Goal: Task Accomplishment & Management: Manage account settings

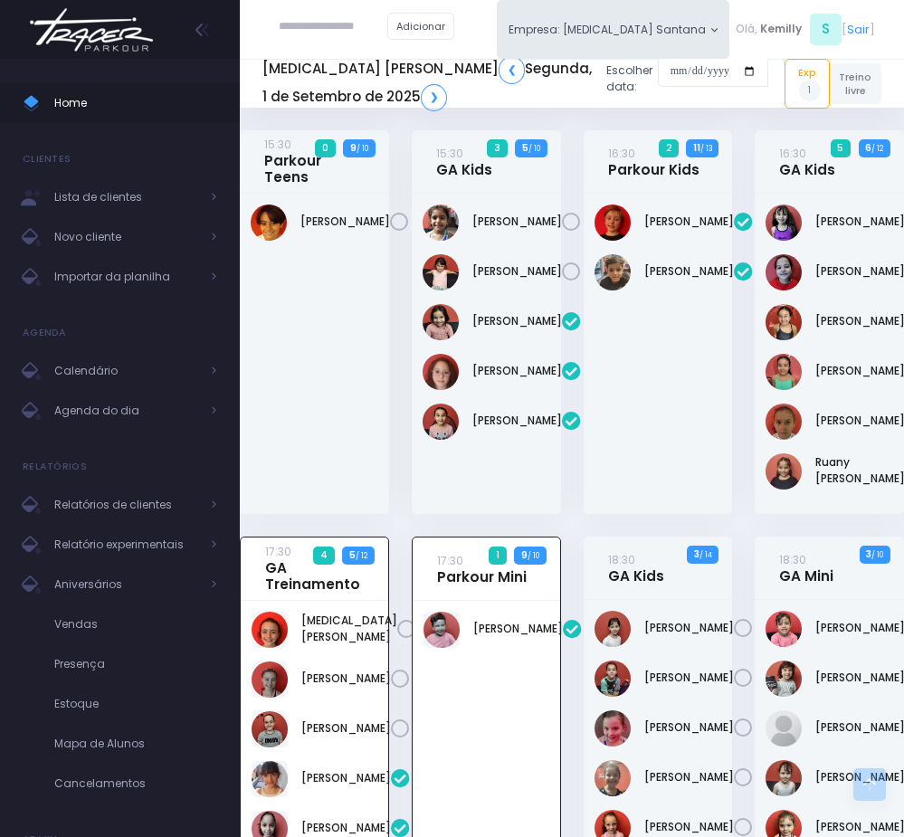
scroll to position [552, 0]
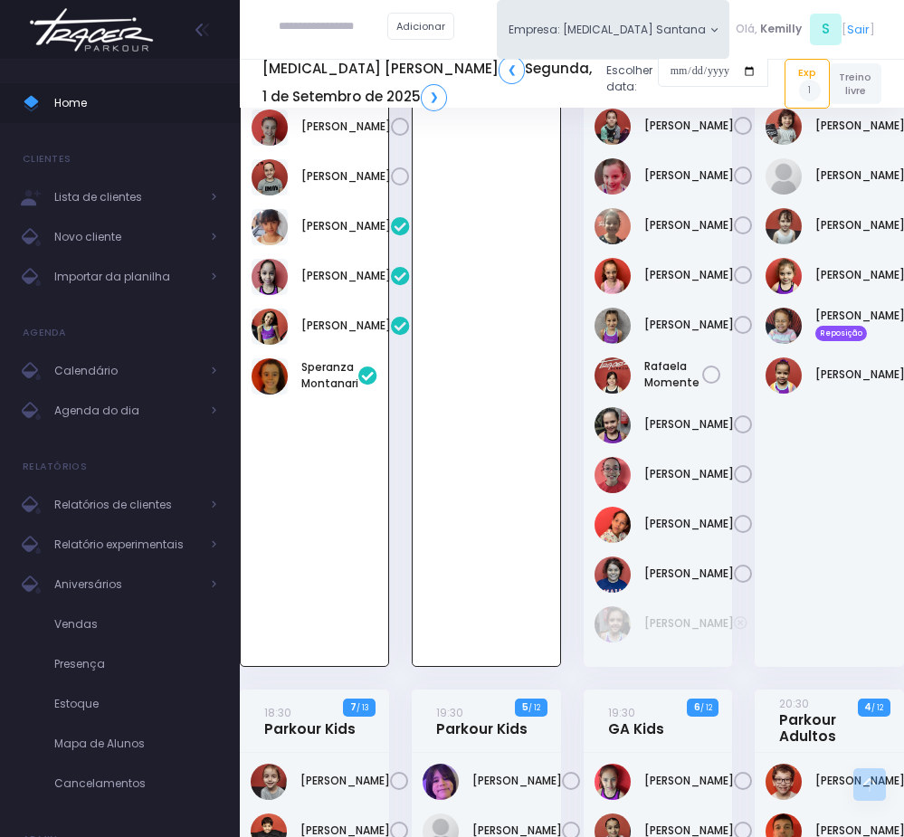
click at [310, 22] on input "text" at bounding box center [333, 27] width 109 height 33
drag, startPoint x: 282, startPoint y: 24, endPoint x: 234, endPoint y: 11, distance: 49.8
click at [234, 11] on div "Home Clientes Lista de clientes Novo cliente Importar da planilha Agenda Calend…" at bounding box center [452, 463] width 904 height 2031
click at [346, 28] on input "**********" at bounding box center [347, 27] width 137 height 33
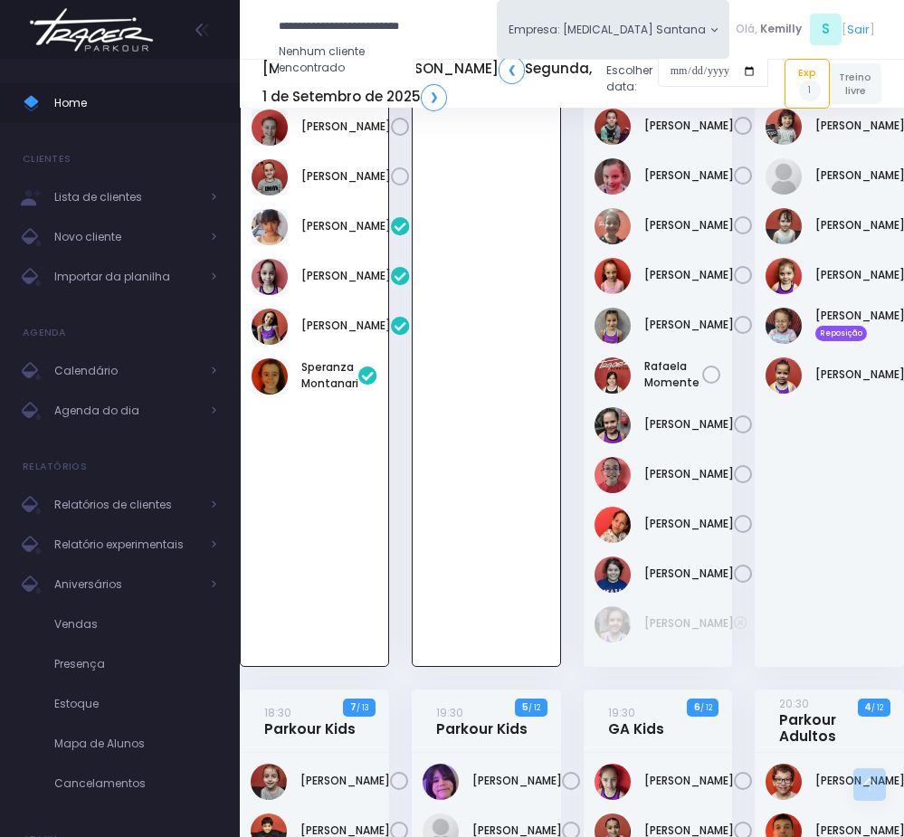
click at [346, 28] on input "**********" at bounding box center [347, 27] width 137 height 33
click at [318, 22] on input "**********" at bounding box center [347, 27] width 137 height 33
drag, startPoint x: 309, startPoint y: 24, endPoint x: 339, endPoint y: 131, distance: 110.8
click at [323, 30] on input "**********" at bounding box center [347, 27] width 137 height 33
click at [367, 16] on input "**********" at bounding box center [347, 27] width 137 height 33
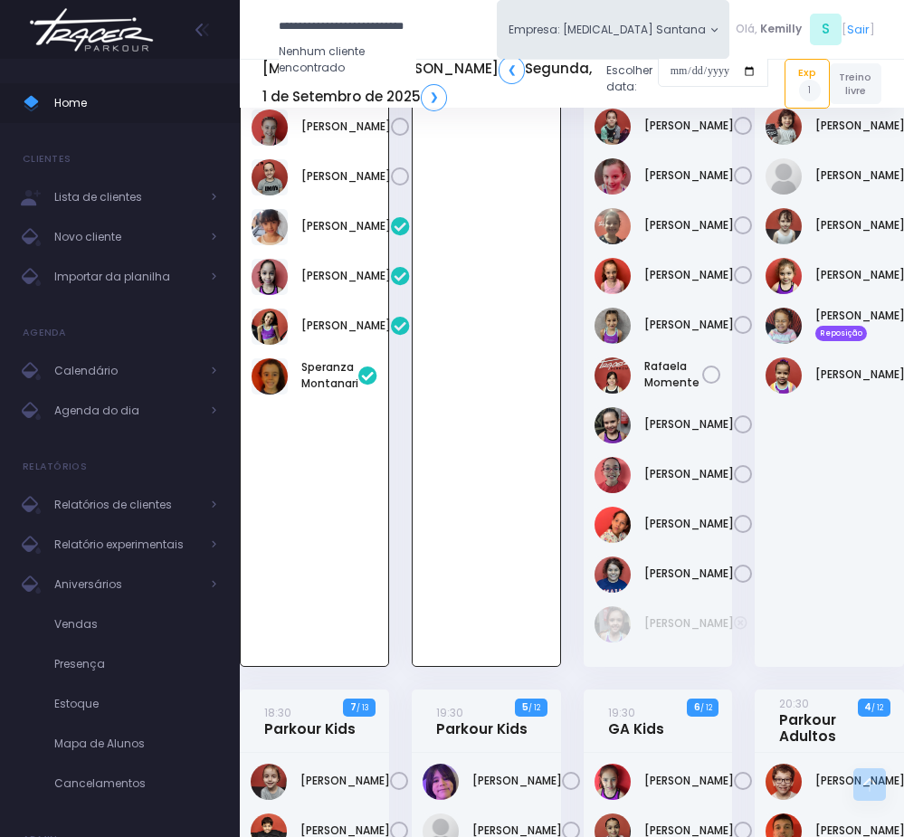
click at [307, 23] on input "**********" at bounding box center [347, 27] width 137 height 33
click at [353, 23] on input "**********" at bounding box center [347, 27] width 137 height 33
type input "**********"
click at [365, 27] on input "**********" at bounding box center [347, 27] width 137 height 33
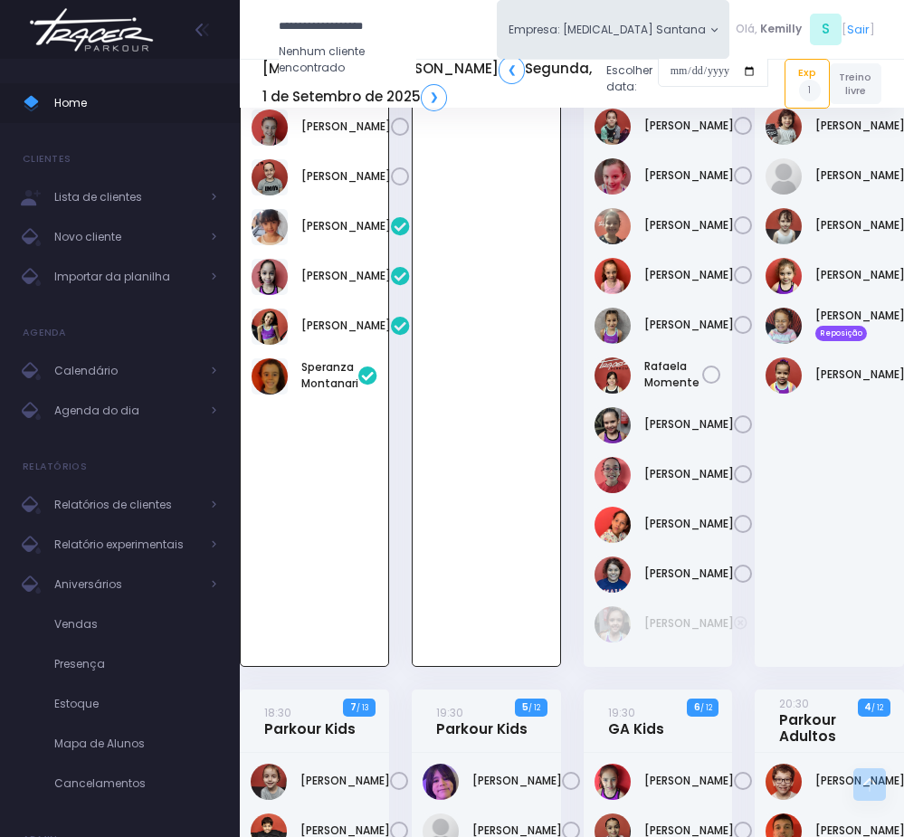
click at [365, 27] on input "**********" at bounding box center [347, 27] width 137 height 33
click at [340, 33] on input "text" at bounding box center [347, 27] width 137 height 33
paste input "**********"
click at [358, 54] on link "Luiza Lima Marinelli" at bounding box center [365, 57] width 102 height 16
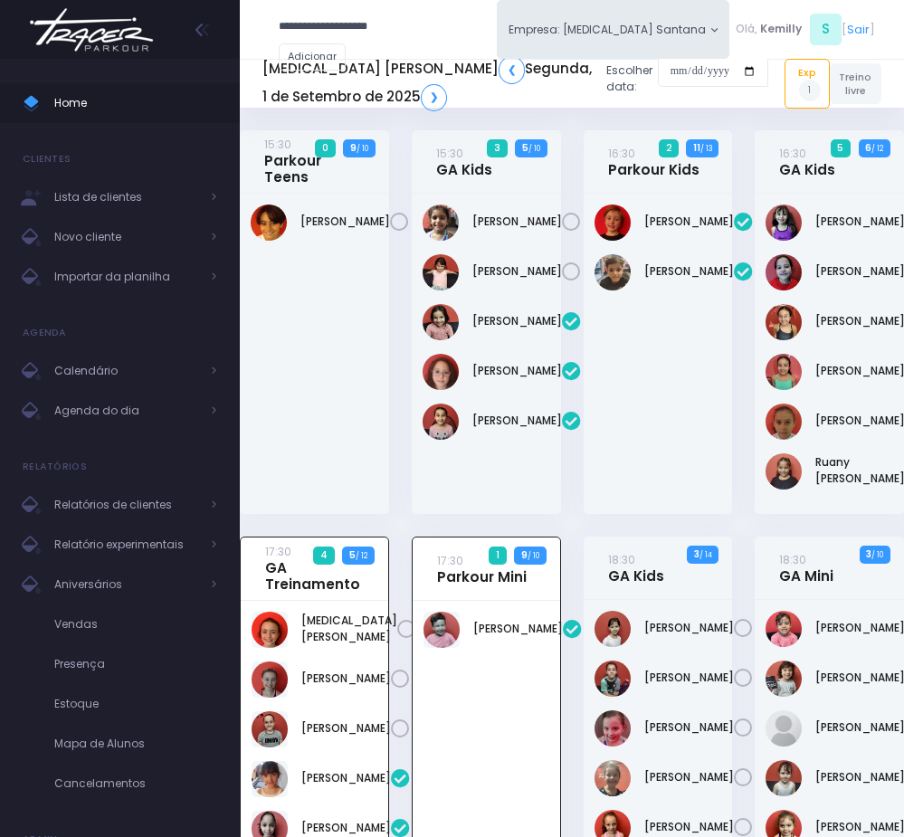
type input "**********"
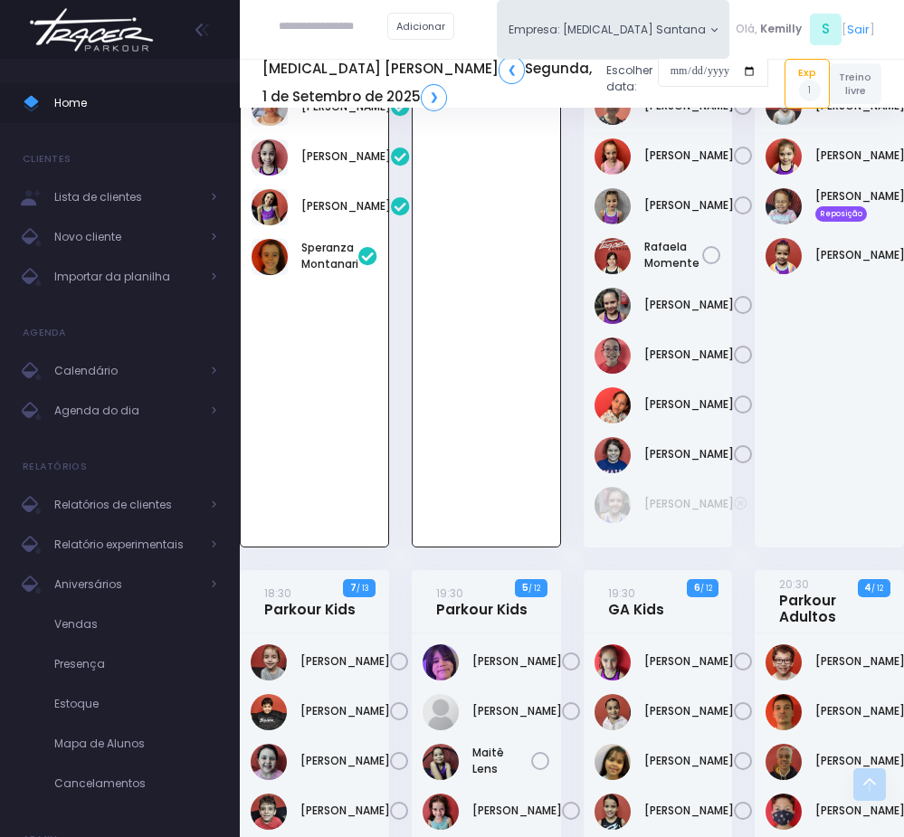
scroll to position [536, 0]
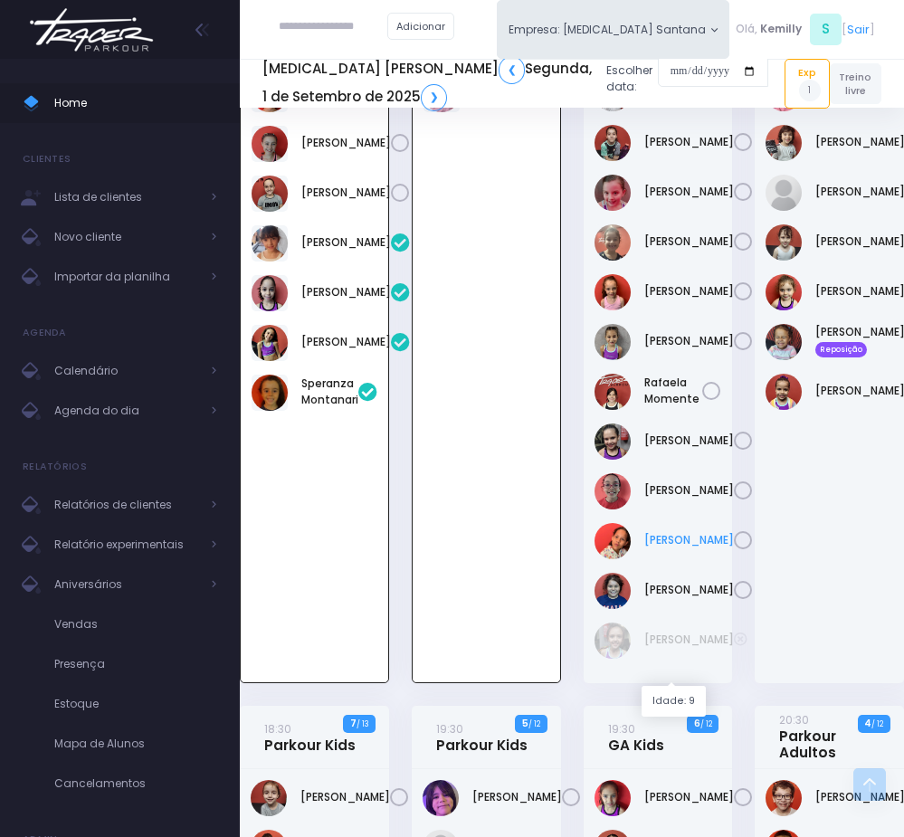
drag, startPoint x: 630, startPoint y: 633, endPoint x: 701, endPoint y: 668, distance: 79.7
click at [701, 559] on div "Valentina Eduarda Azevedo" at bounding box center [658, 541] width 128 height 36
copy div "Valentina Eduarda Azevedo"
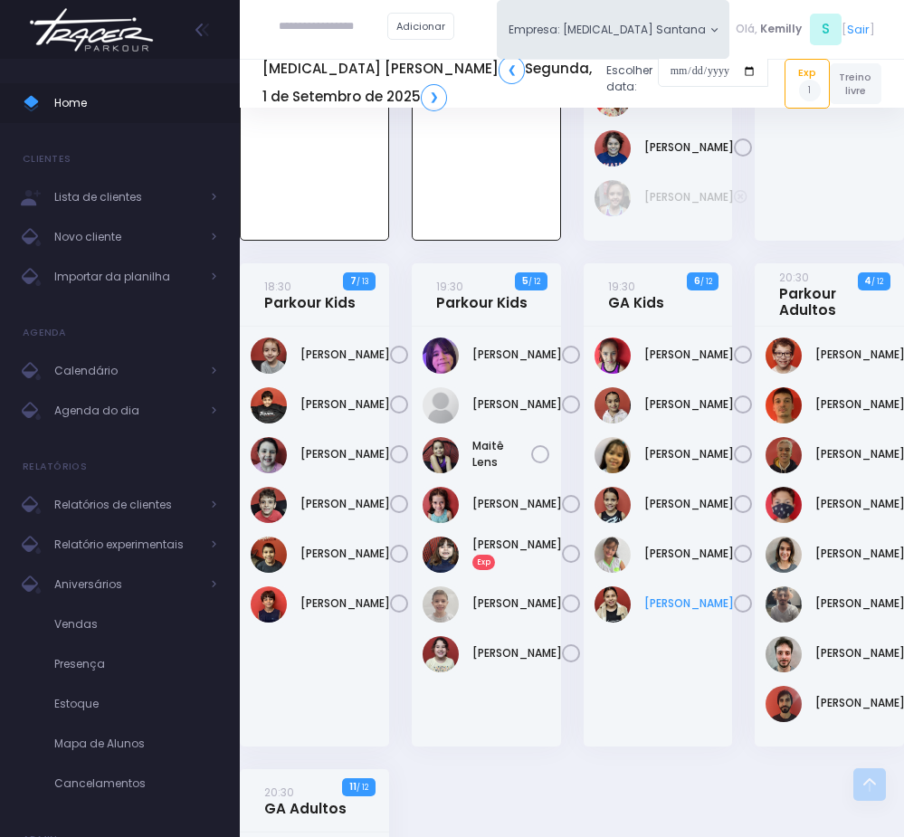
scroll to position [1078, 0]
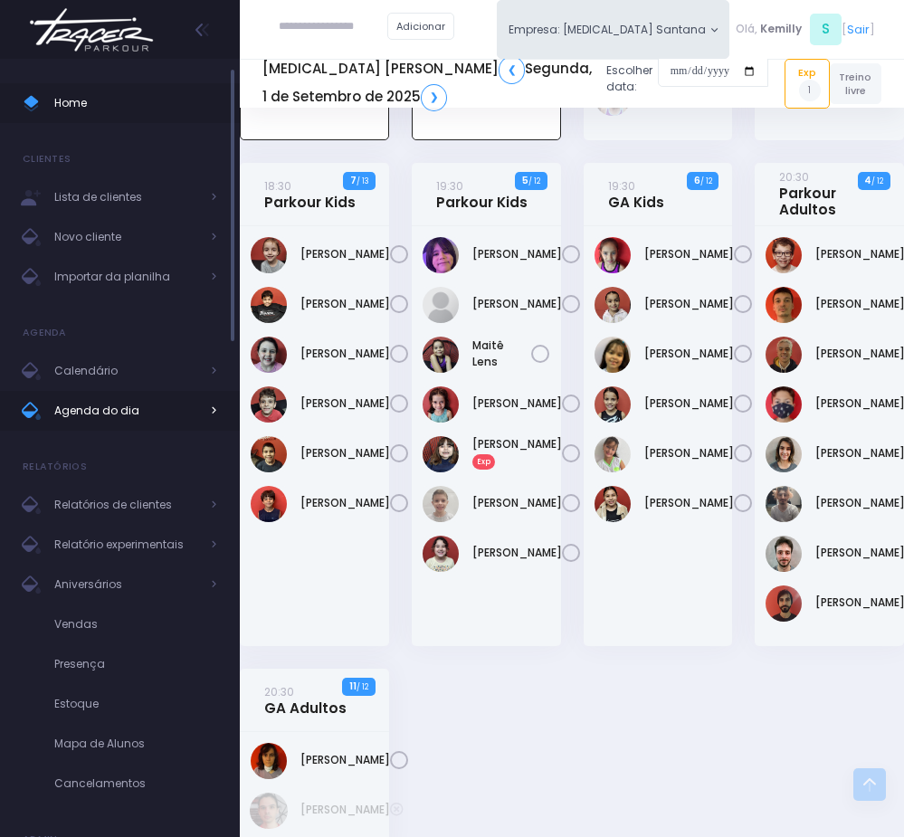
click at [114, 410] on span "Agenda do dia" at bounding box center [126, 411] width 145 height 24
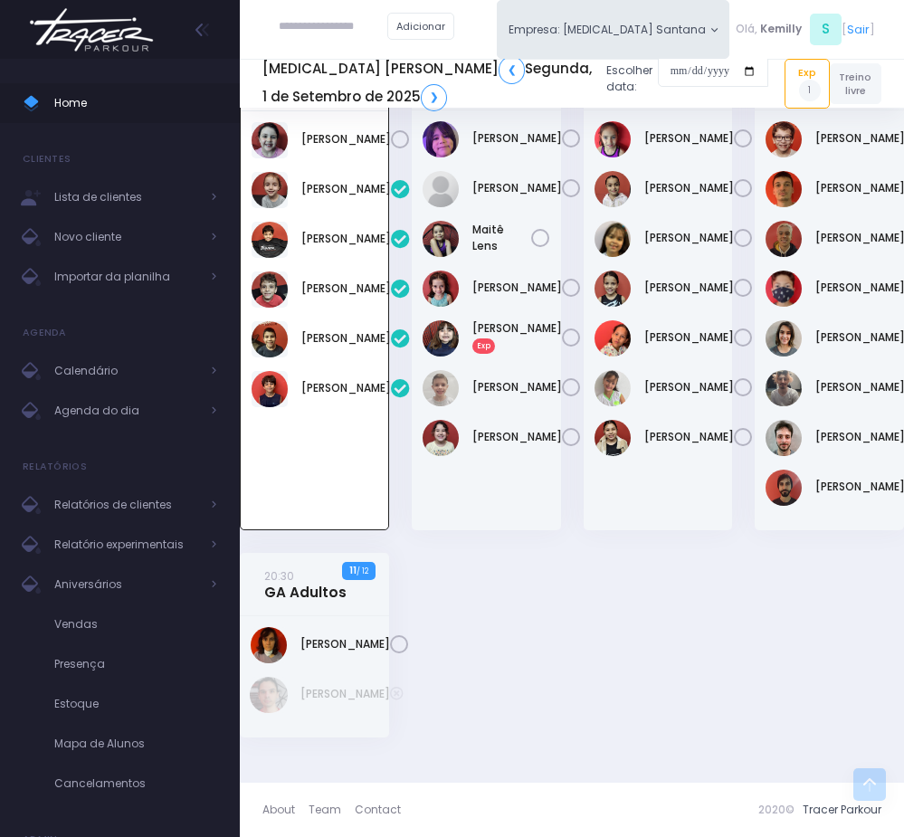
scroll to position [1152, 0]
click at [552, 518] on div "Antônio Frare" at bounding box center [486, 320] width 149 height 420
click at [682, 395] on link "Vittória Martins" at bounding box center [689, 387] width 90 height 16
click at [744, 473] on div "20:30 Parkour Adultos 4 / 12" at bounding box center [830, 300] width 172 height 506
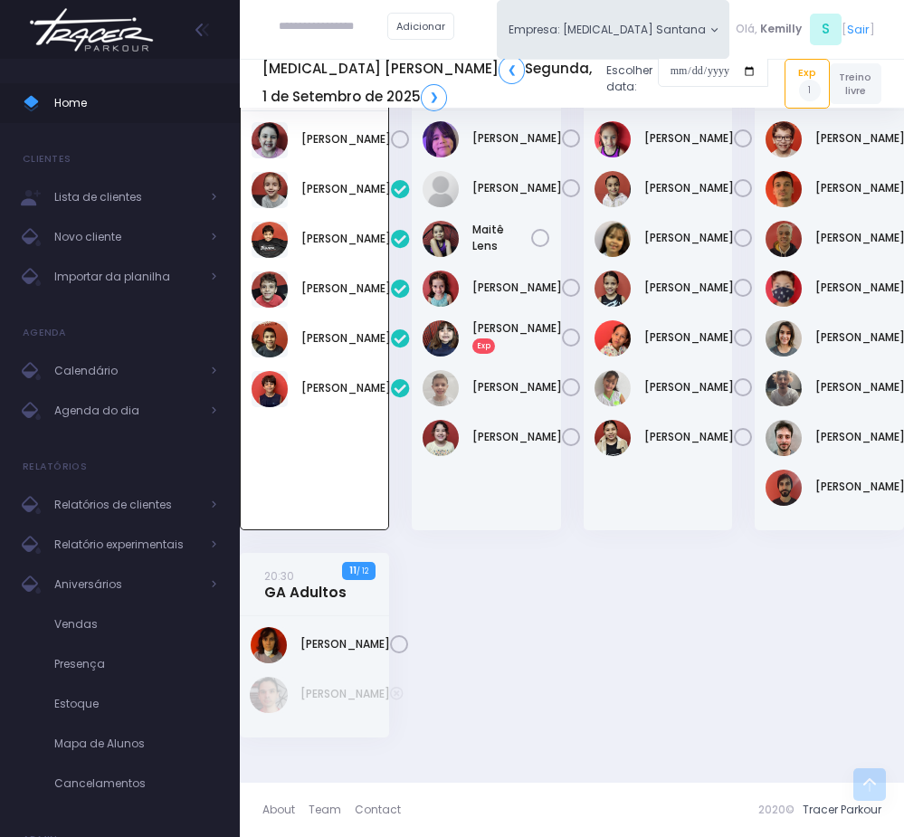
click at [741, 500] on div "19:30 GA Kids 5 / 12" at bounding box center [658, 300] width 172 height 506
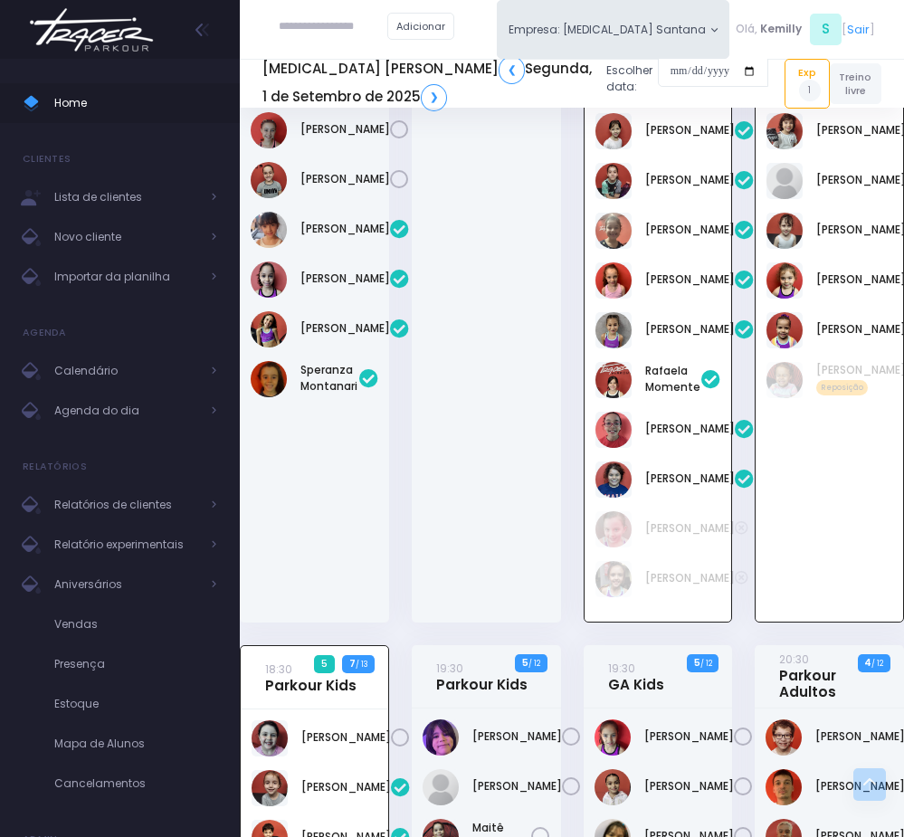
scroll to position [473, 0]
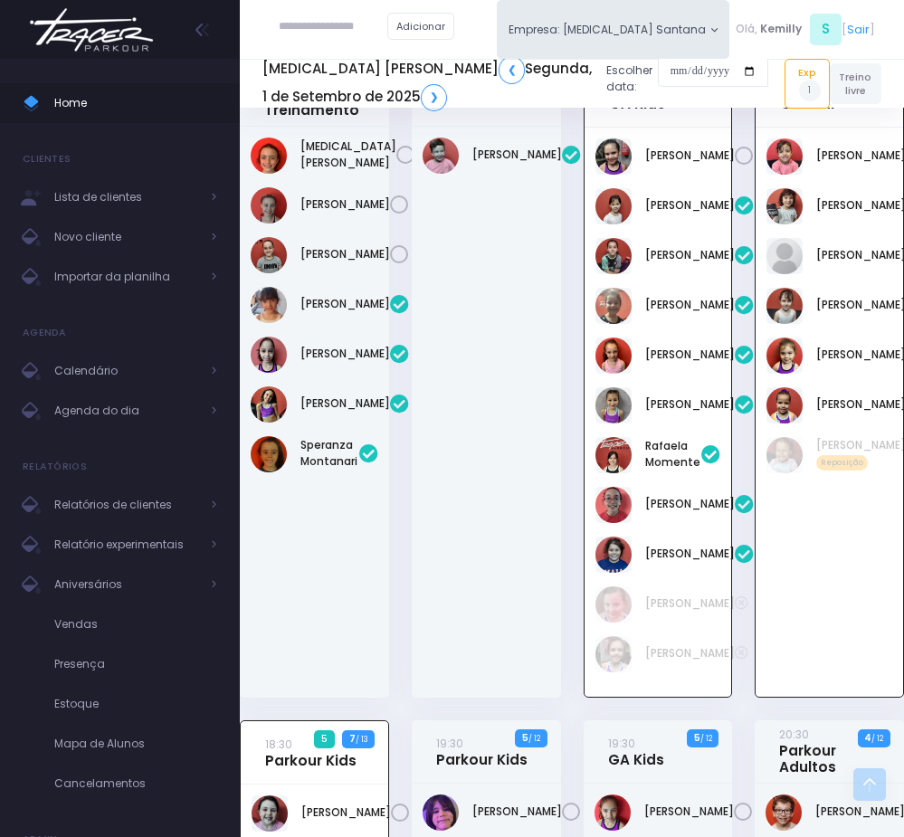
click at [739, 500] on div "18:30 GA Kids 8 5 / 14" at bounding box center [658, 391] width 172 height 657
drag, startPoint x: 575, startPoint y: 429, endPoint x: 507, endPoint y: 423, distance: 68.1
click at [575, 429] on div "18:30 GA Kids 8 5 / 14" at bounding box center [658, 391] width 172 height 657
click at [537, 530] on div "[PERSON_NAME]" at bounding box center [486, 412] width 149 height 571
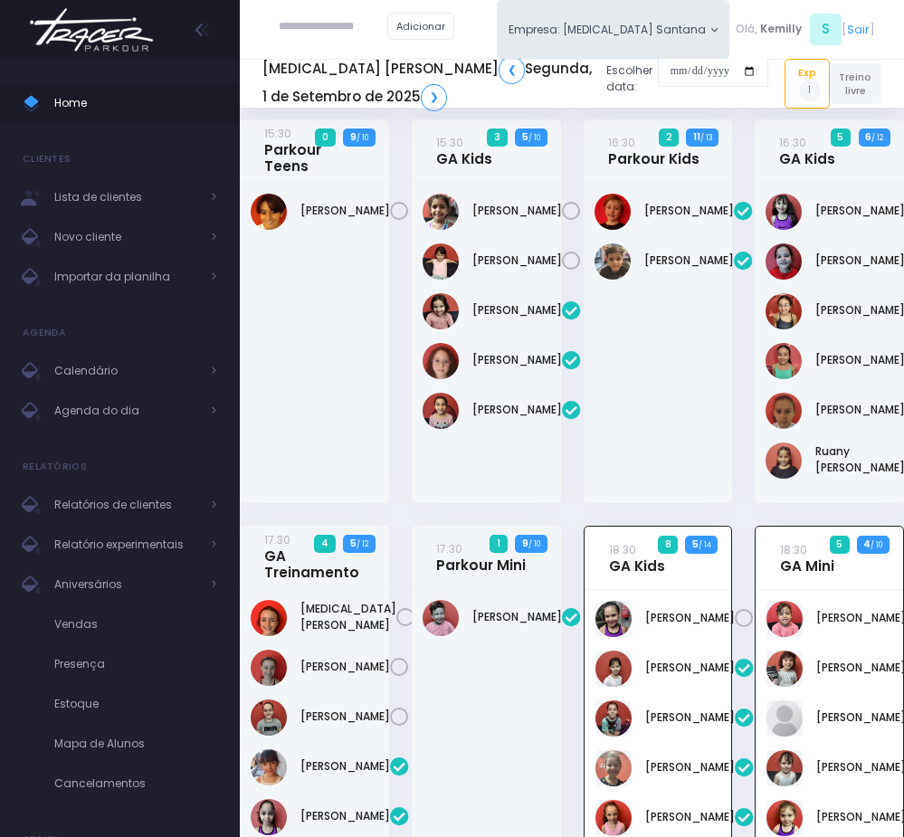
scroll to position [0, 0]
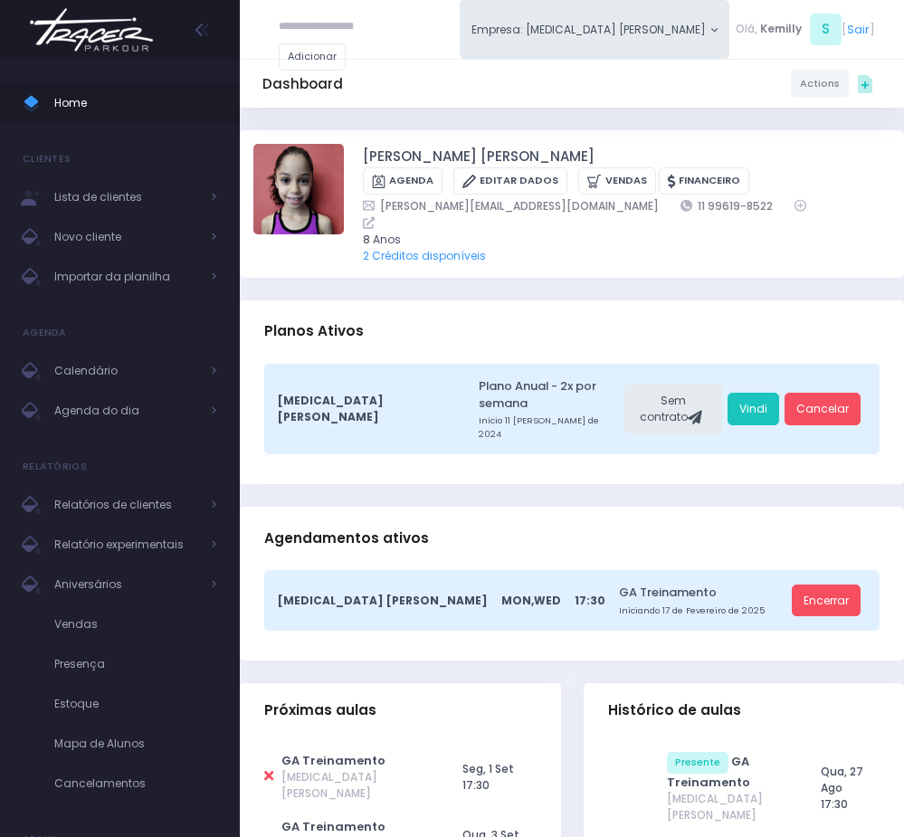
drag, startPoint x: 556, startPoint y: 201, endPoint x: 673, endPoint y: 204, distance: 116.7
click at [673, 204] on div "[PERSON_NAME][EMAIL_ADDRESS][DOMAIN_NAME] 11 99619-8522" at bounding box center [616, 213] width 506 height 33
copy div "11 99619-8522"
drag, startPoint x: 583, startPoint y: 259, endPoint x: 602, endPoint y: 252, distance: 20.0
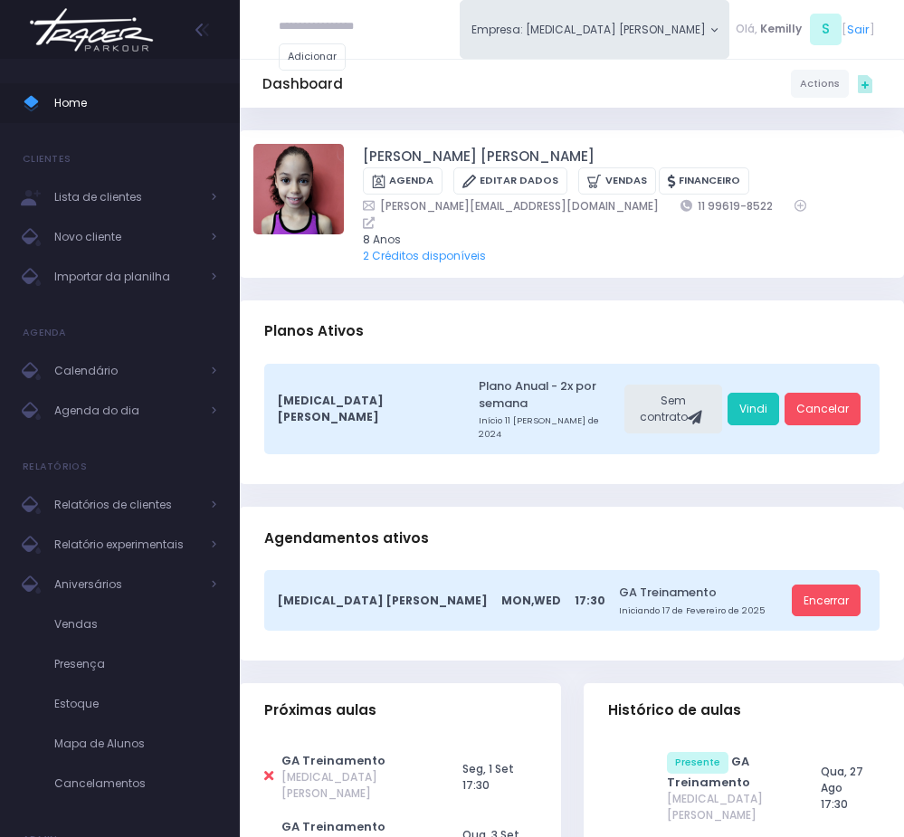
click at [583, 259] on div "Luiza Lima Marinelli Agenda Editar Dados Vendas Financeiro 8 Anos" at bounding box center [572, 203] width 664 height 147
click at [111, 419] on span "Agenda do dia" at bounding box center [126, 411] width 145 height 24
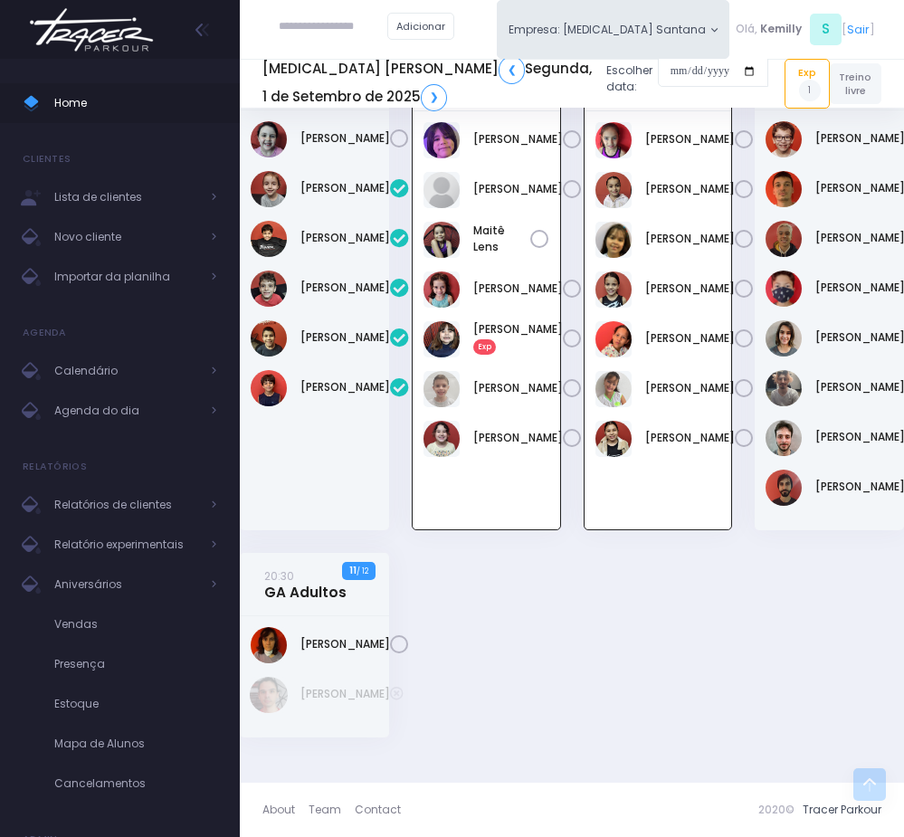
scroll to position [1284, 0]
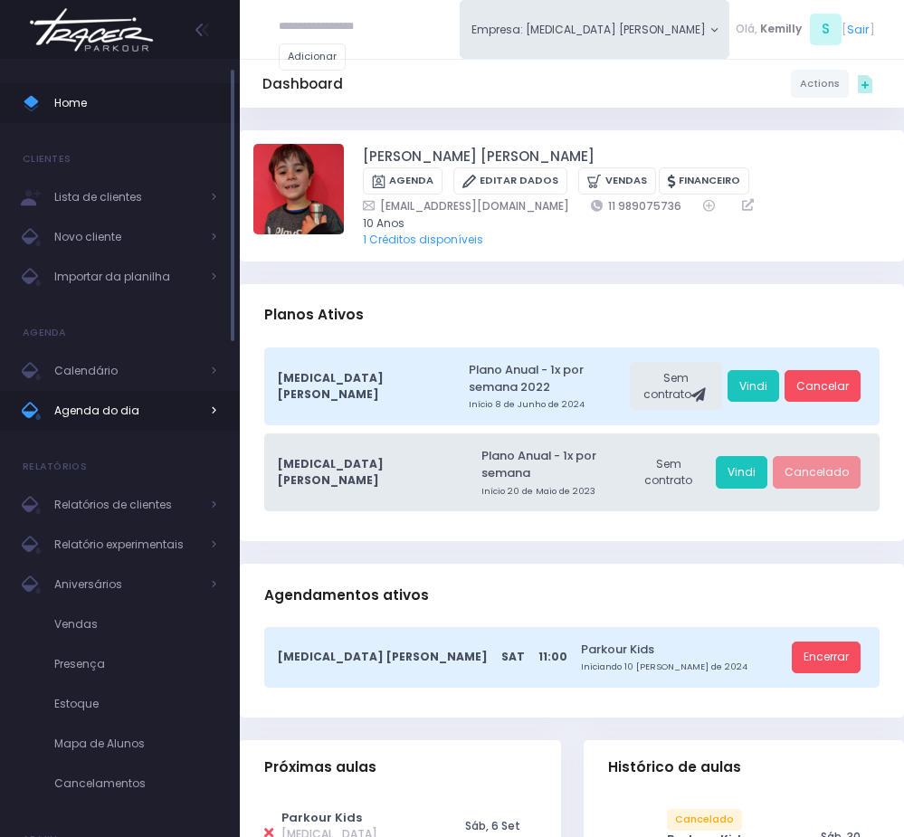
click at [128, 400] on span "Agenda do dia" at bounding box center [126, 411] width 145 height 24
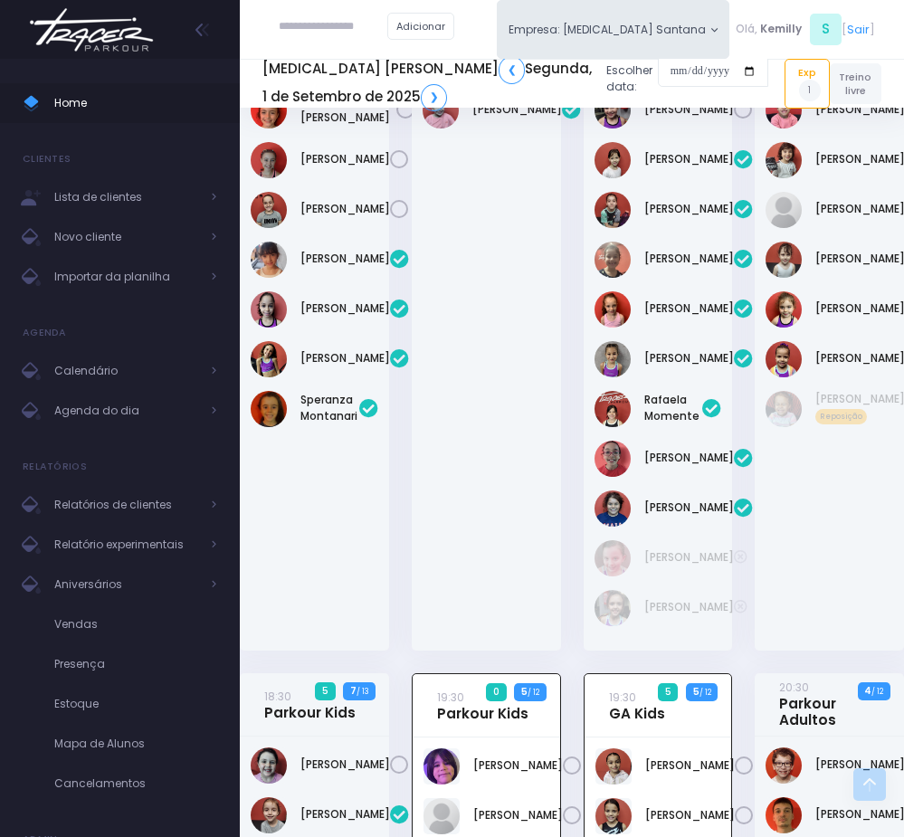
scroll to position [470, 0]
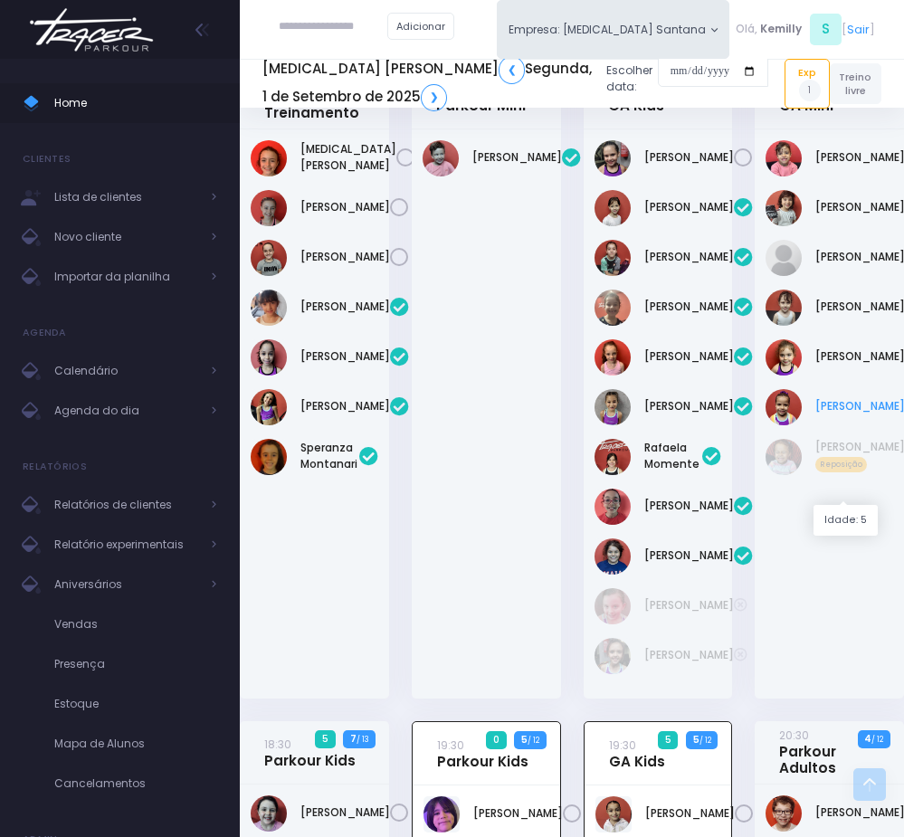
click at [852, 414] on link "[PERSON_NAME]" at bounding box center [860, 406] width 90 height 16
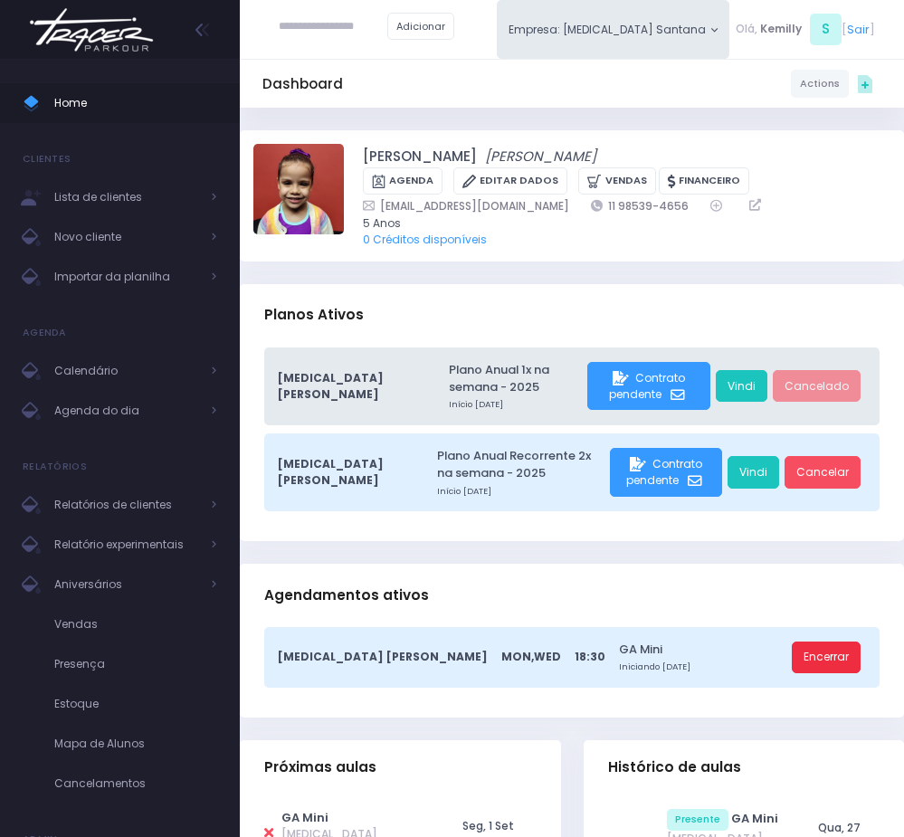
click at [844, 654] on link "Encerrar" at bounding box center [825, 657] width 69 height 33
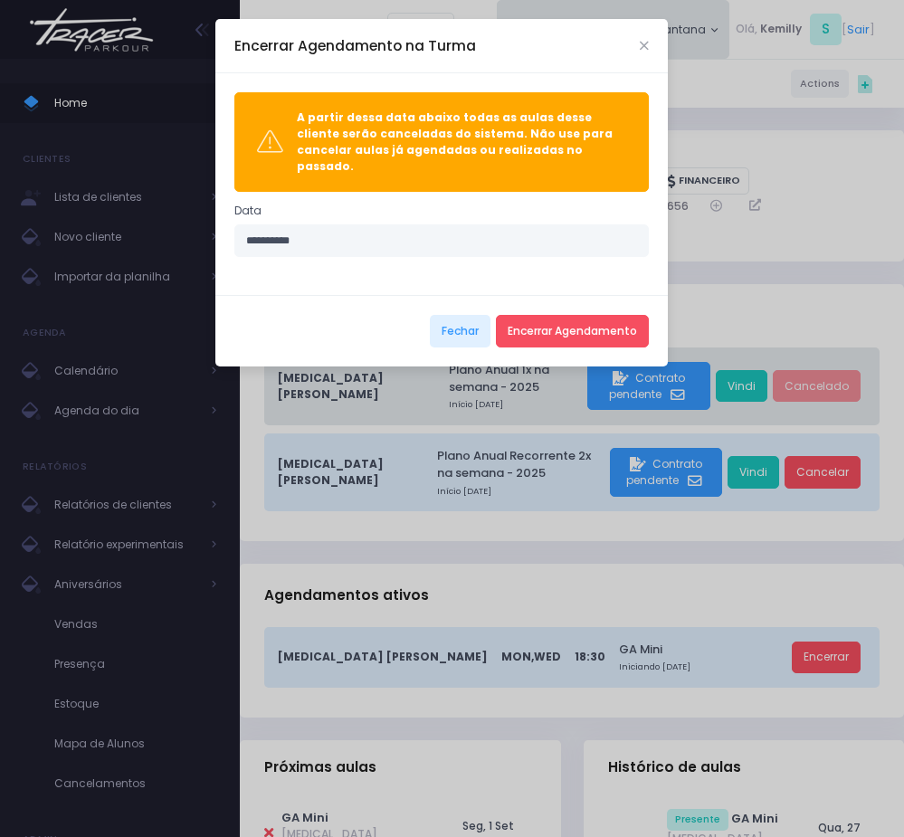
click at [646, 38] on div "Encerrar Agendamento na Turma" at bounding box center [441, 46] width 452 height 54
click at [646, 40] on icon "Close" at bounding box center [644, 46] width 9 height 12
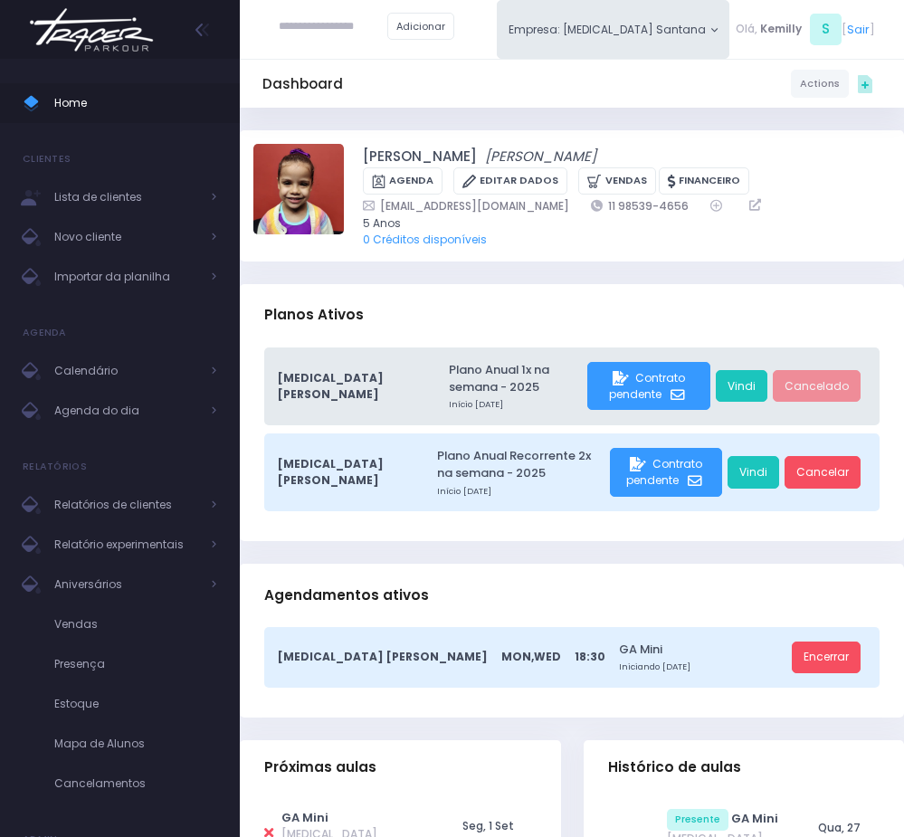
click at [647, 601] on div "Agendamentos ativos" at bounding box center [572, 595] width 664 height 63
click at [635, 475] on span "Contrato pendente" at bounding box center [664, 472] width 76 height 32
click at [687, 481] on icon "submit" at bounding box center [696, 481] width 18 height 14
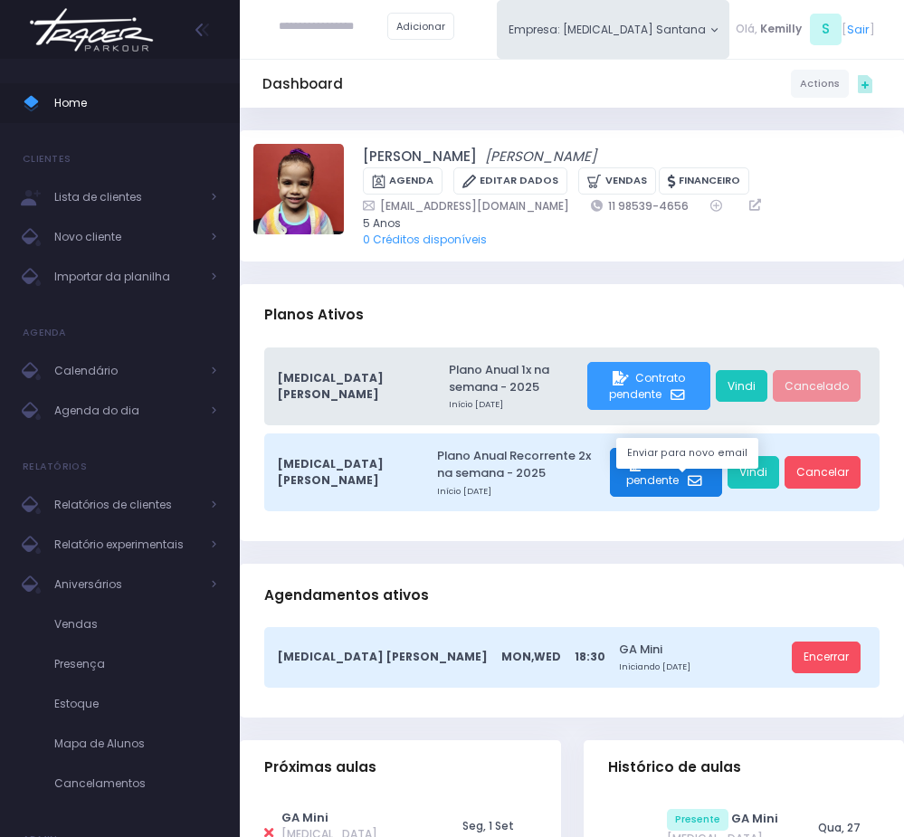
click at [687, 480] on icon "submit" at bounding box center [696, 481] width 18 height 14
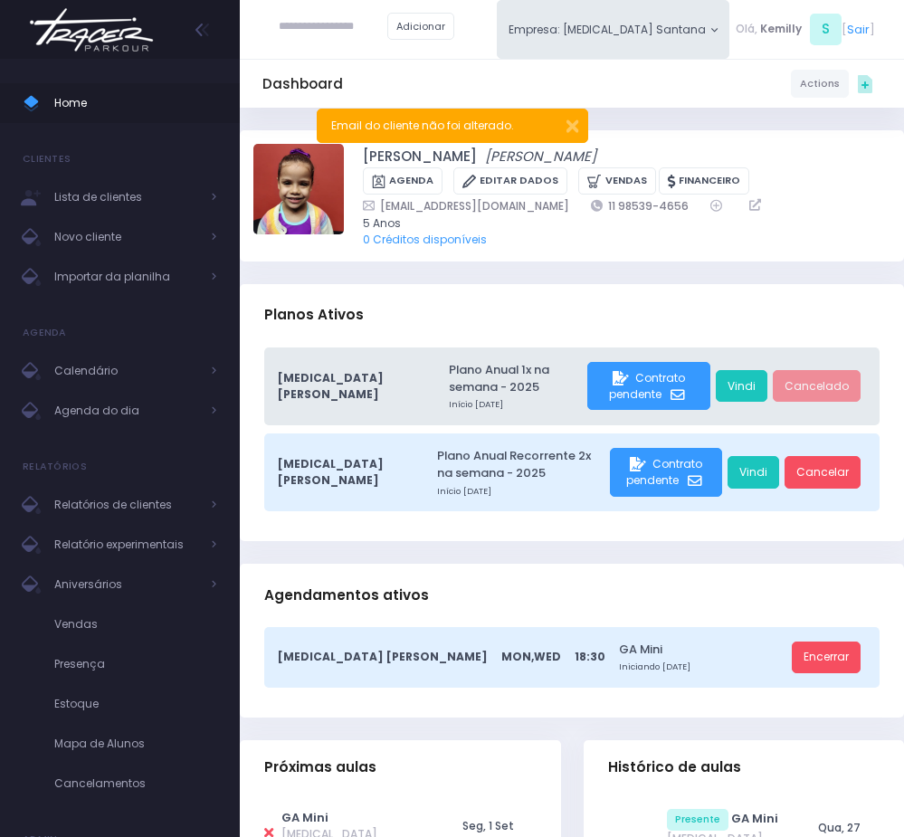
click at [655, 486] on span "Contrato pendente" at bounding box center [664, 472] width 76 height 32
click at [649, 495] on div "Contrato pendente" at bounding box center [666, 472] width 112 height 49
click at [649, 494] on div "Contrato pendente" at bounding box center [666, 472] width 112 height 49
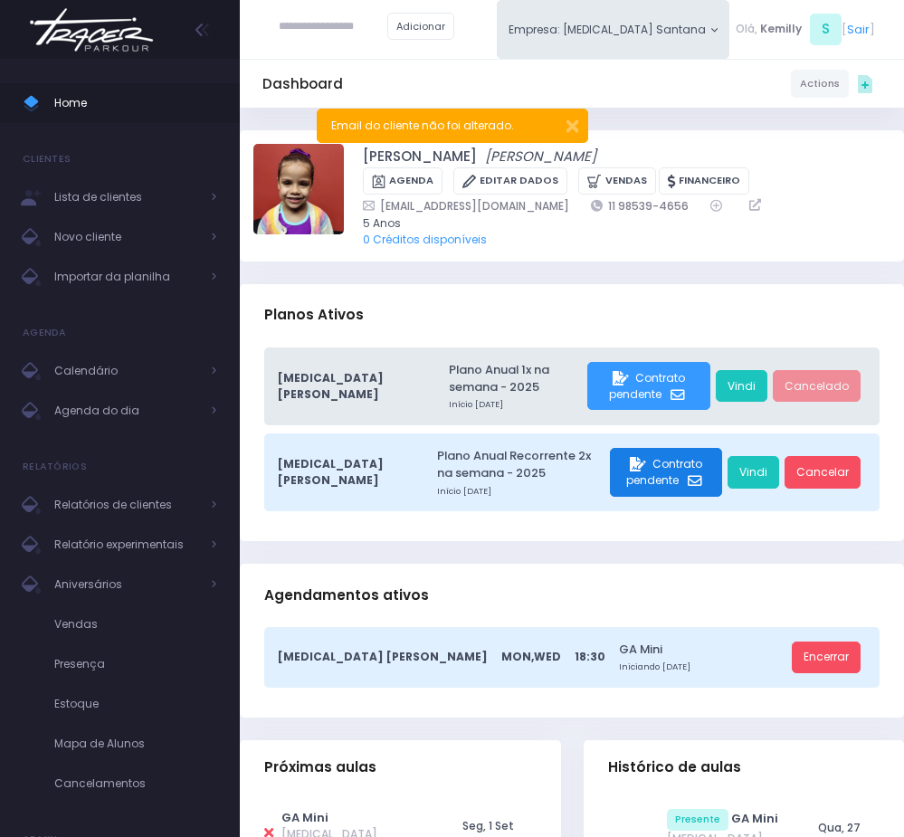
click at [649, 494] on div "Contrato pendente" at bounding box center [666, 472] width 112 height 49
click at [651, 516] on div "[MEDICAL_DATA] [PERSON_NAME] Plano Anual 1x na semana - 2025 Início [DATE] Cont…" at bounding box center [572, 444] width 664 height 194
click at [687, 476] on icon "submit" at bounding box center [696, 481] width 18 height 14
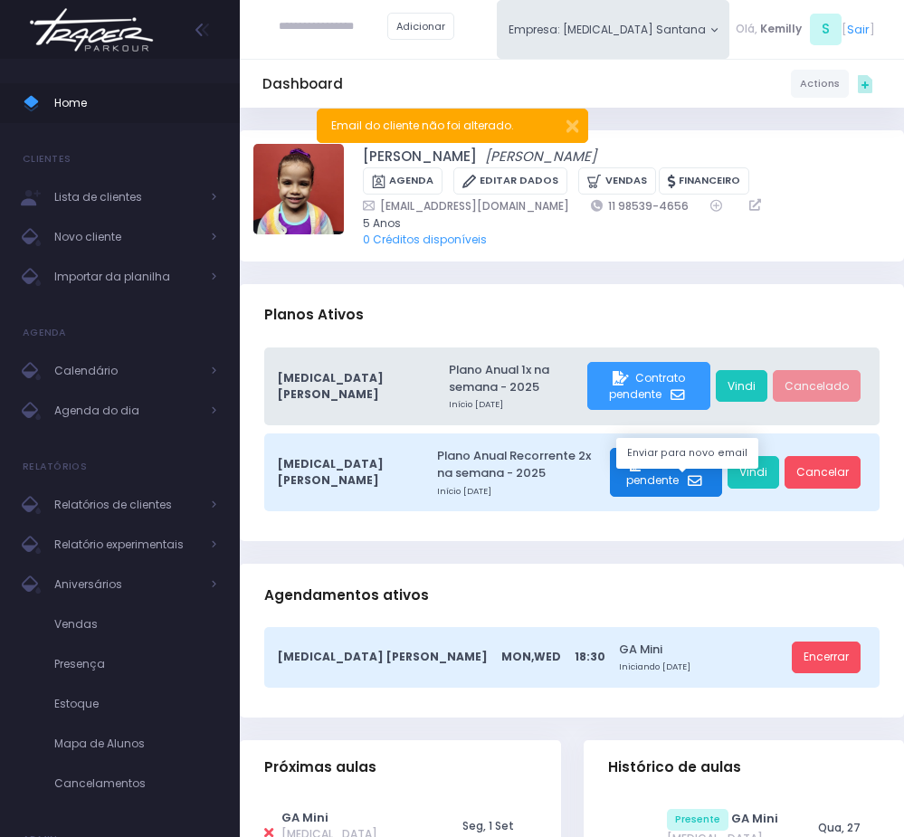
click at [687, 476] on icon "submit" at bounding box center [696, 481] width 18 height 14
drag, startPoint x: 438, startPoint y: 527, endPoint x: 449, endPoint y: 532, distance: 11.8
click at [443, 527] on div "[MEDICAL_DATA] [PERSON_NAME] Plano Anual 1x na semana - 2025 Início [DATE] Cont…" at bounding box center [572, 444] width 664 height 194
click at [521, 538] on div "T3 Santana Plano Anual 1x na semana - 2025 Início 25 de Agosto de 2025 Contrato…" at bounding box center [572, 444] width 664 height 194
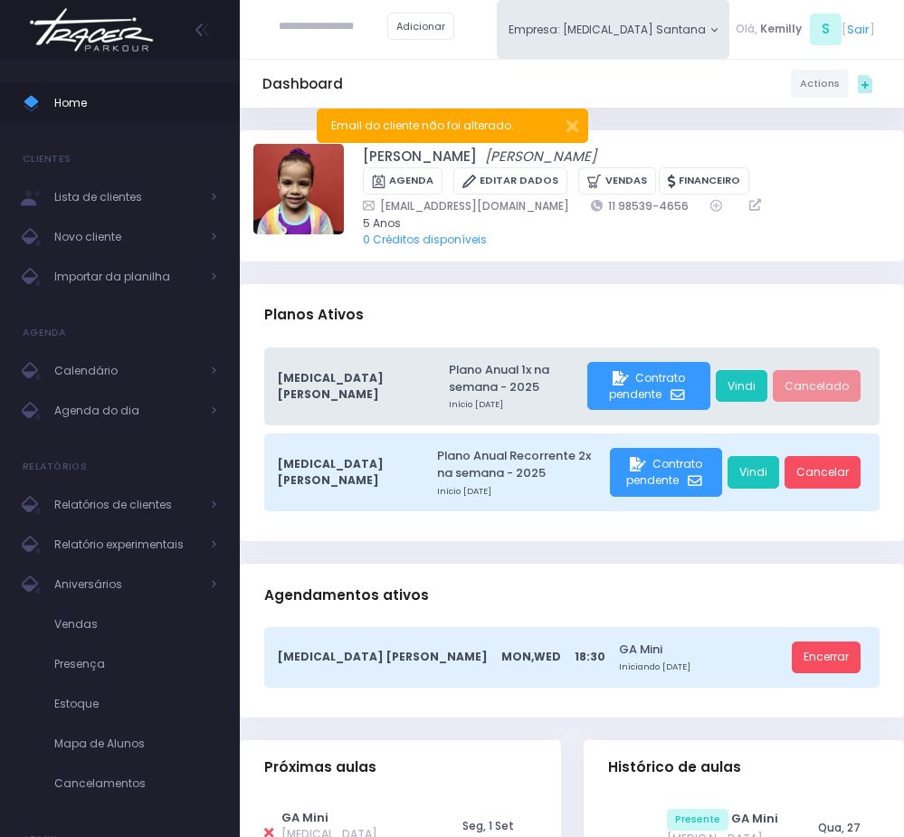
click at [652, 536] on div "T3 Santana Plano Anual 1x na semana - 2025 Início 25 de Agosto de 2025 Contrato…" at bounding box center [572, 444] width 664 height 194
click at [678, 252] on div "Maria Cecília Menezes Rodrigues Maria Cecília Menezes Rodrigues Agenda Editar D…" at bounding box center [572, 195] width 664 height 131
click at [373, 569] on h3 "Agendamentos ativos" at bounding box center [346, 595] width 165 height 52
click at [494, 595] on div "Agendamentos ativos" at bounding box center [572, 595] width 664 height 63
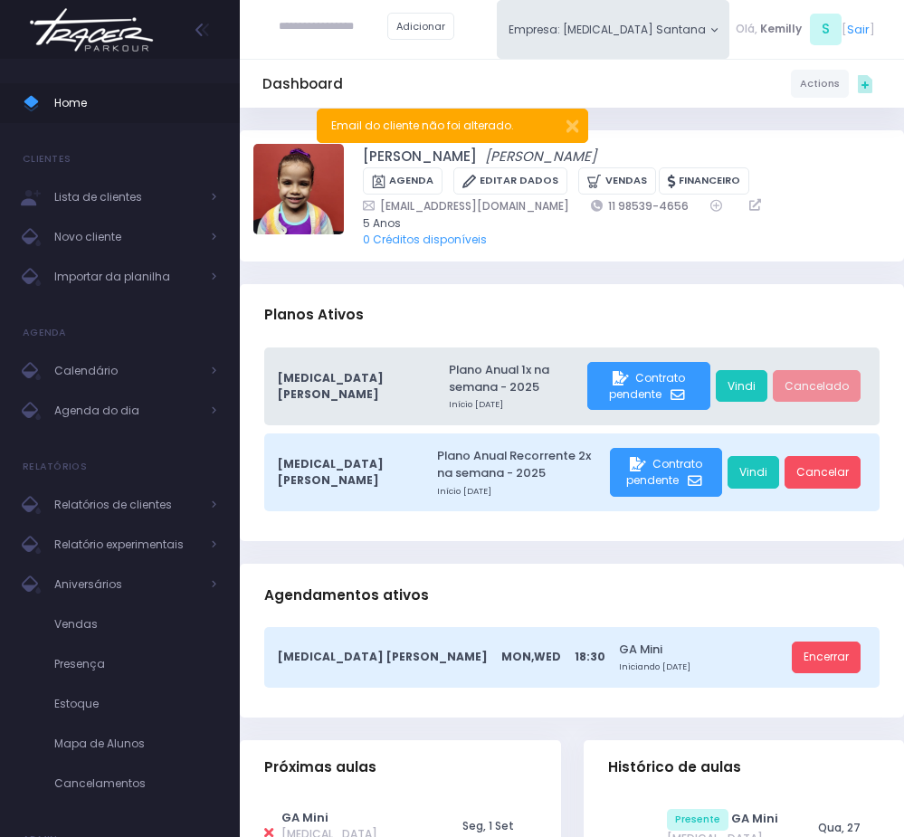
click at [494, 595] on div "Agendamentos ativos" at bounding box center [572, 595] width 664 height 63
click at [562, 122] on button "button" at bounding box center [561, 123] width 33 height 19
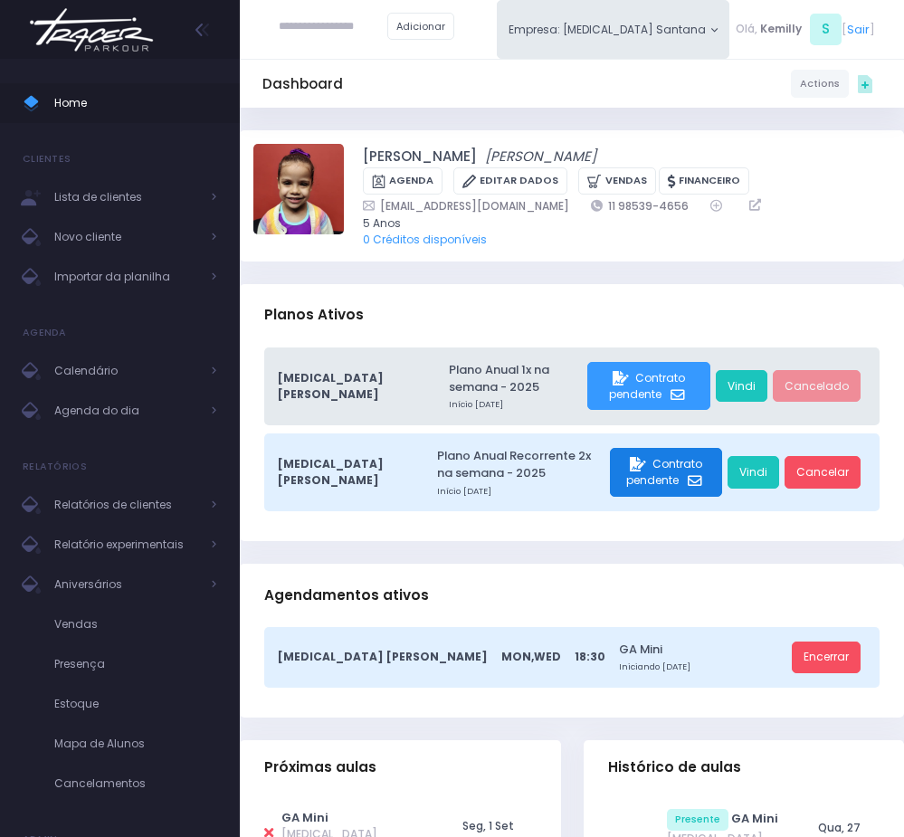
click at [649, 476] on span "Contrato pendente" at bounding box center [664, 472] width 76 height 32
click at [685, 491] on div "Contrato pendente" at bounding box center [666, 472] width 112 height 49
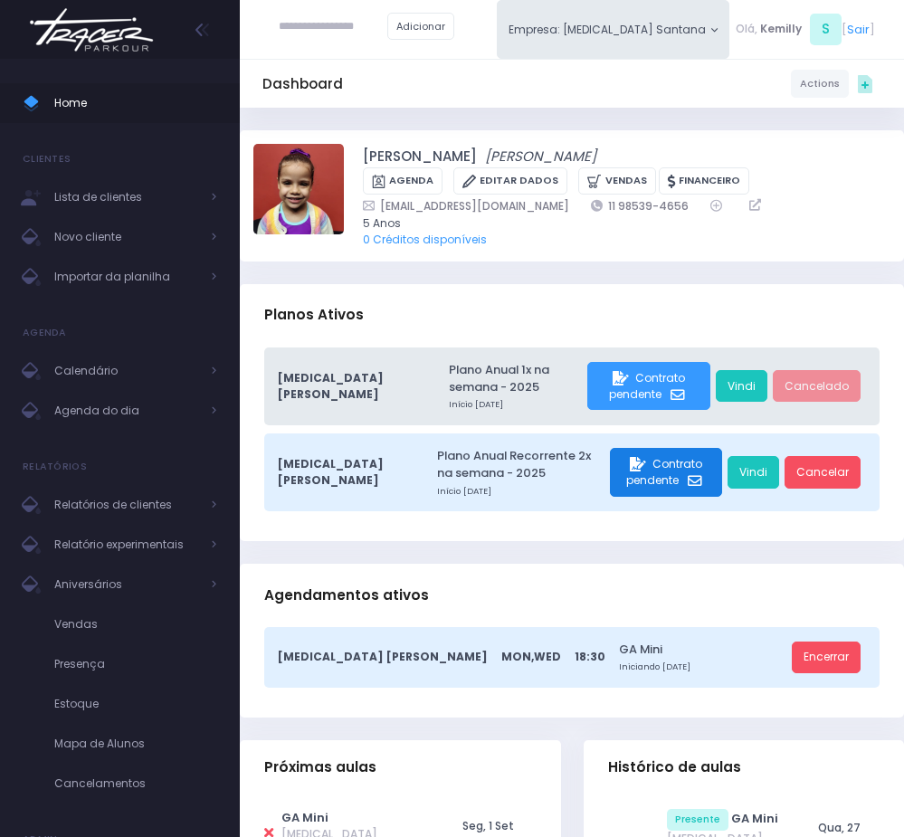
click at [685, 491] on div "Contrato pendente" at bounding box center [666, 472] width 112 height 49
click at [598, 446] on div "T3 Santana Plano Anual Recorrente 2x na semana - 2025 Início 25 de Agosto de 20…" at bounding box center [571, 472] width 615 height 78
click at [610, 488] on div "Contrato pendente" at bounding box center [666, 472] width 112 height 49
click at [610, 487] on div "Contrato pendente" at bounding box center [666, 472] width 112 height 49
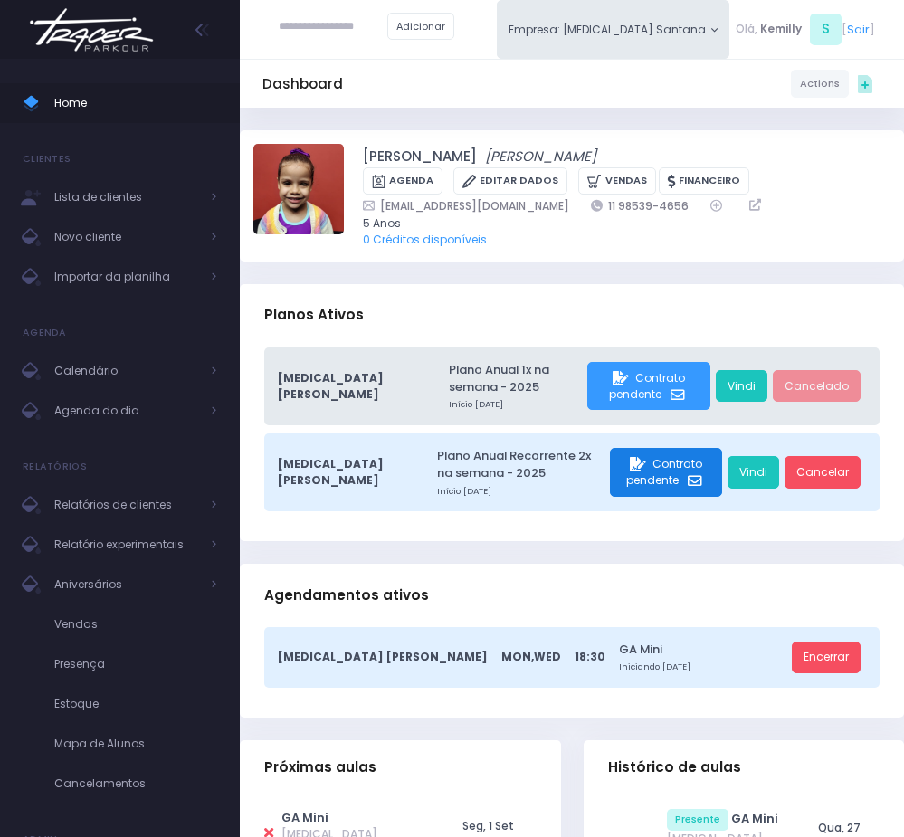
click at [610, 487] on div "Contrato pendente" at bounding box center [666, 472] width 112 height 49
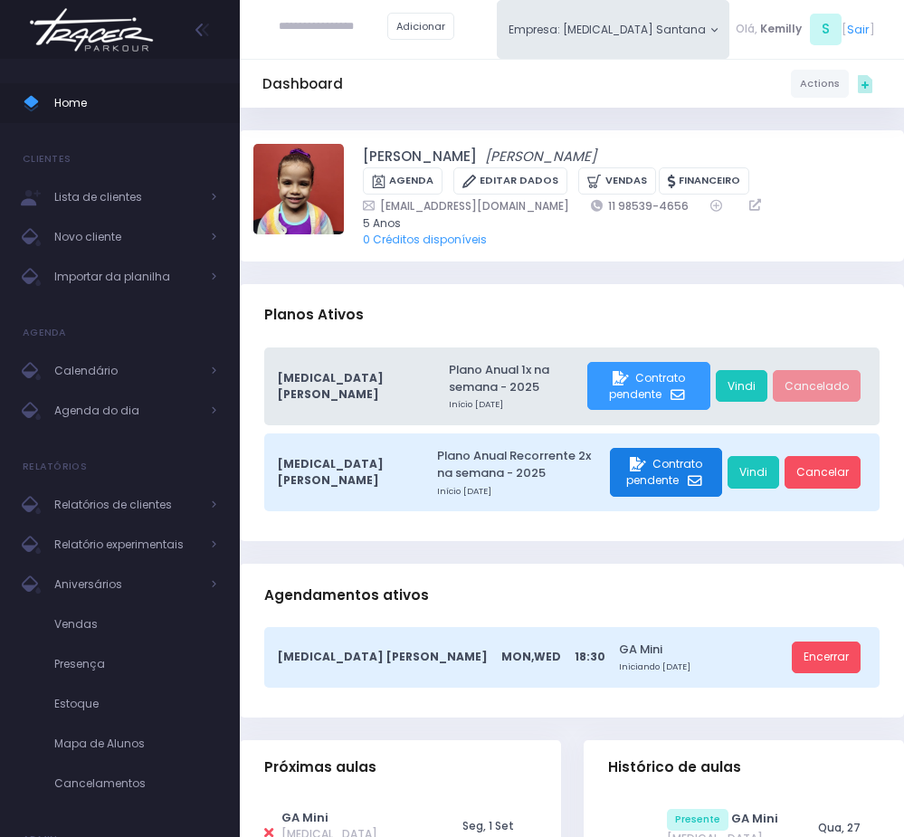
click at [610, 487] on div "Contrato pendente" at bounding box center [666, 472] width 112 height 49
click at [663, 495] on div "Contrato pendente" at bounding box center [666, 472] width 112 height 49
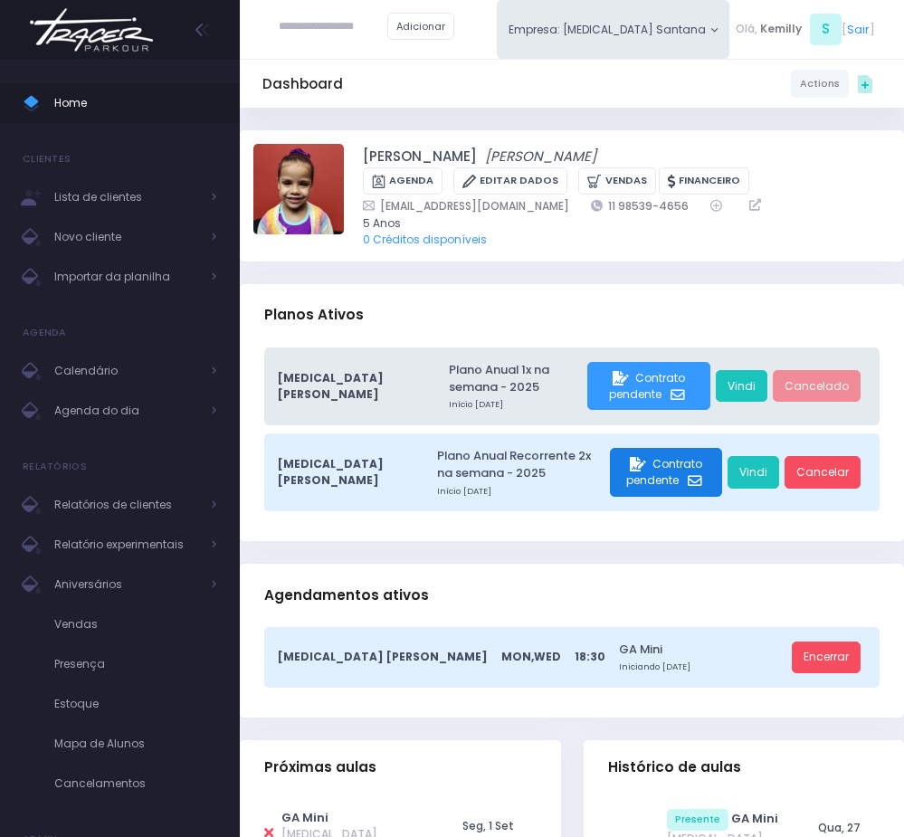
click at [663, 495] on div "Contrato pendente" at bounding box center [666, 472] width 112 height 49
click at [660, 475] on span "Contrato pendente" at bounding box center [664, 472] width 76 height 32
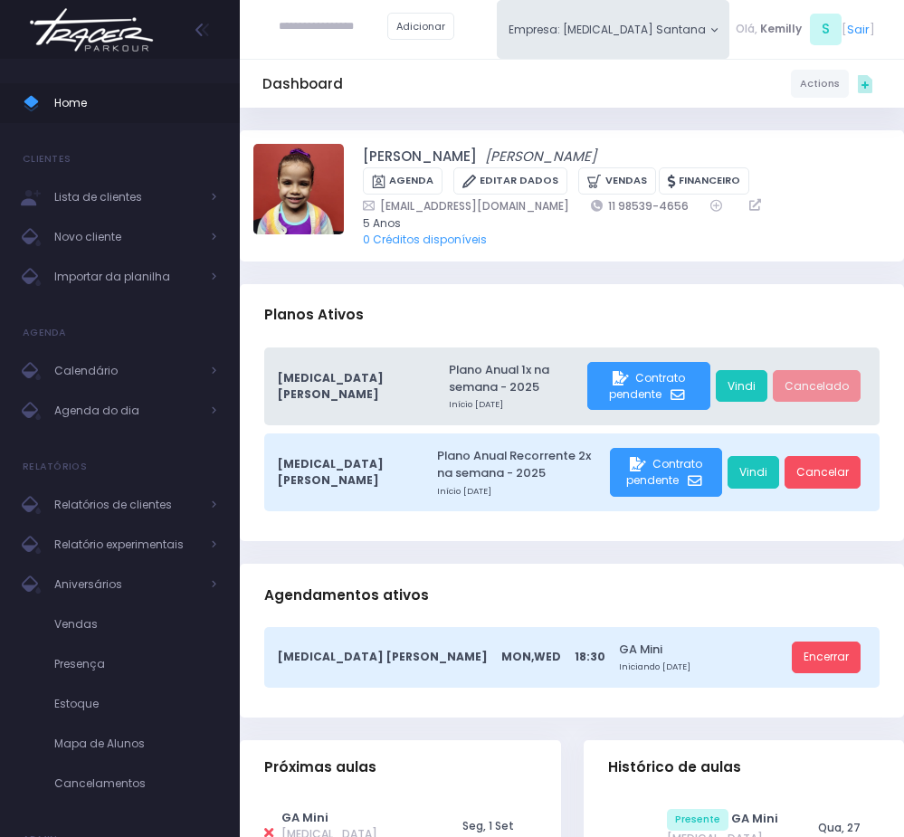
click at [687, 484] on icon "submit" at bounding box center [696, 481] width 18 height 14
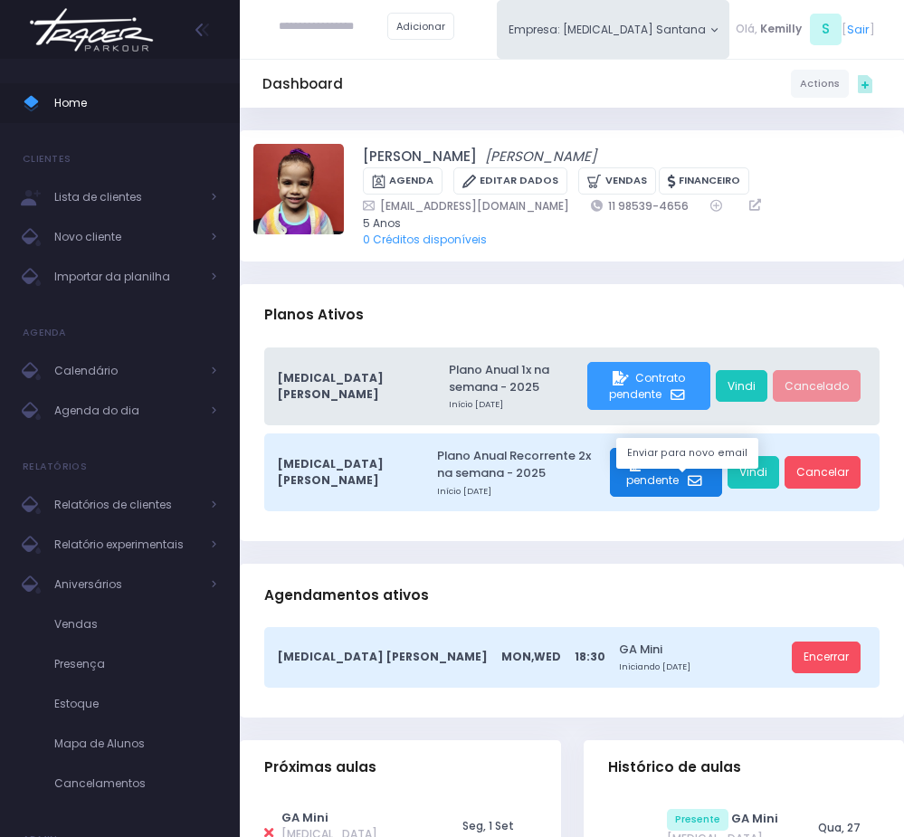
click at [687, 484] on icon "submit" at bounding box center [696, 481] width 18 height 14
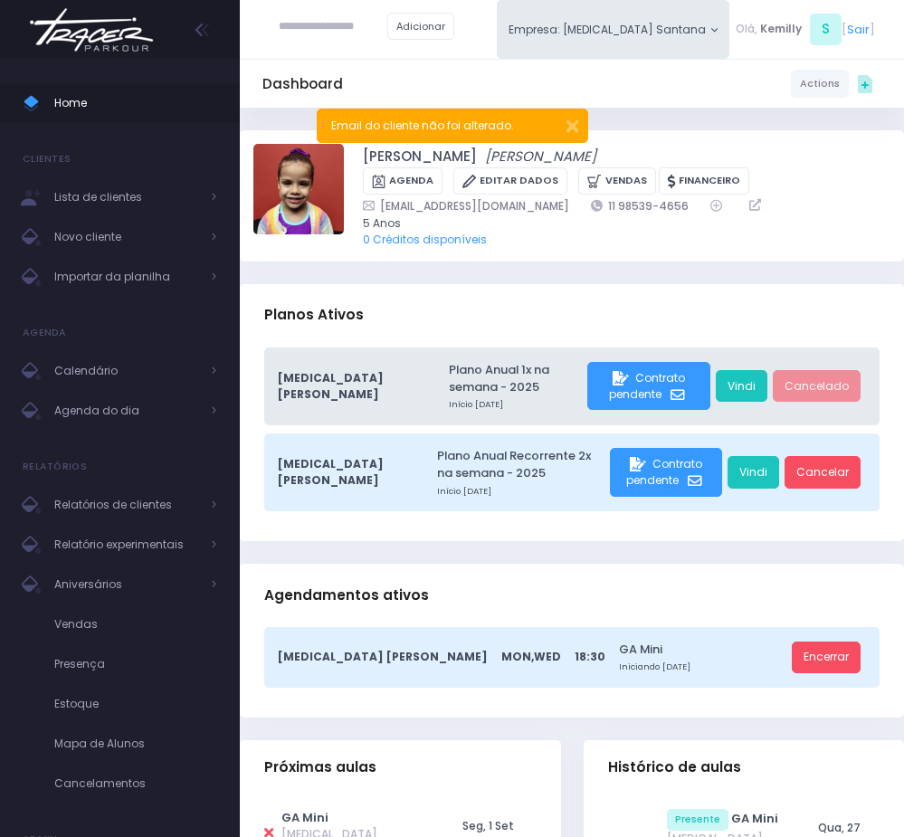
click at [687, 481] on icon "submit" at bounding box center [696, 481] width 18 height 14
drag, startPoint x: 548, startPoint y: 204, endPoint x: 383, endPoint y: 199, distance: 165.6
click at [383, 199] on div "[EMAIL_ADDRESS][DOMAIN_NAME] 11 98539-4656" at bounding box center [616, 205] width 506 height 17
copy link "[EMAIL_ADDRESS][DOMAIN_NAME]"
click at [543, 179] on link "Editar Dados" at bounding box center [510, 181] width 114 height 28
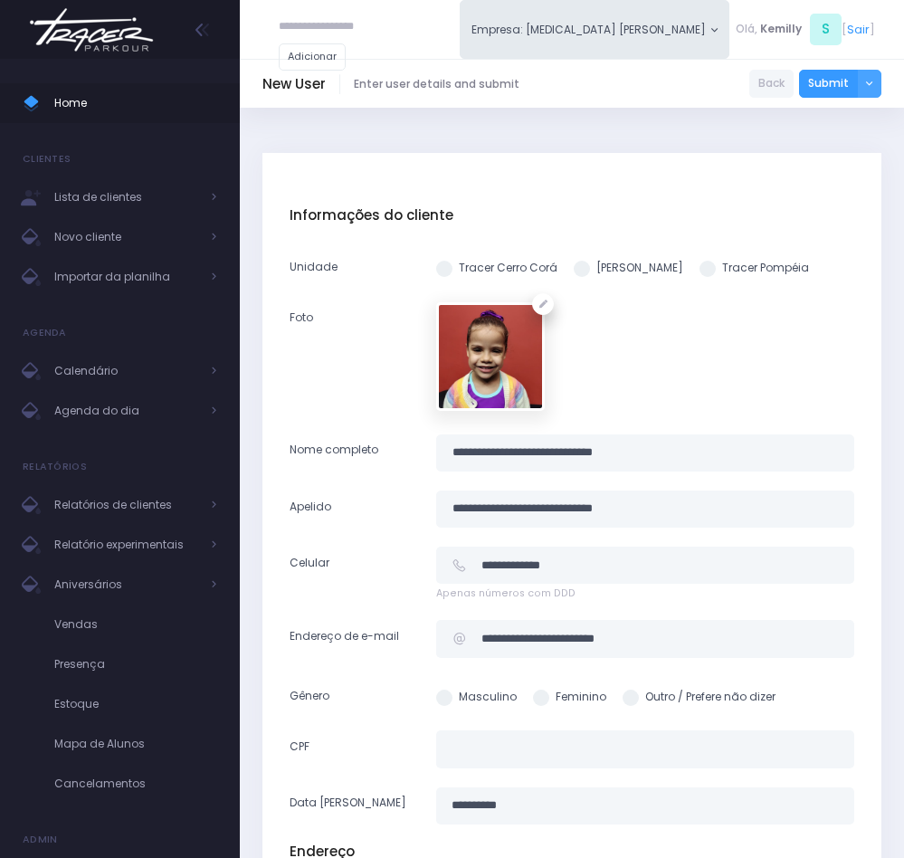
click at [541, 695] on span at bounding box center [541, 697] width 16 height 16
click at [526, 639] on input "**********" at bounding box center [667, 638] width 373 height 37
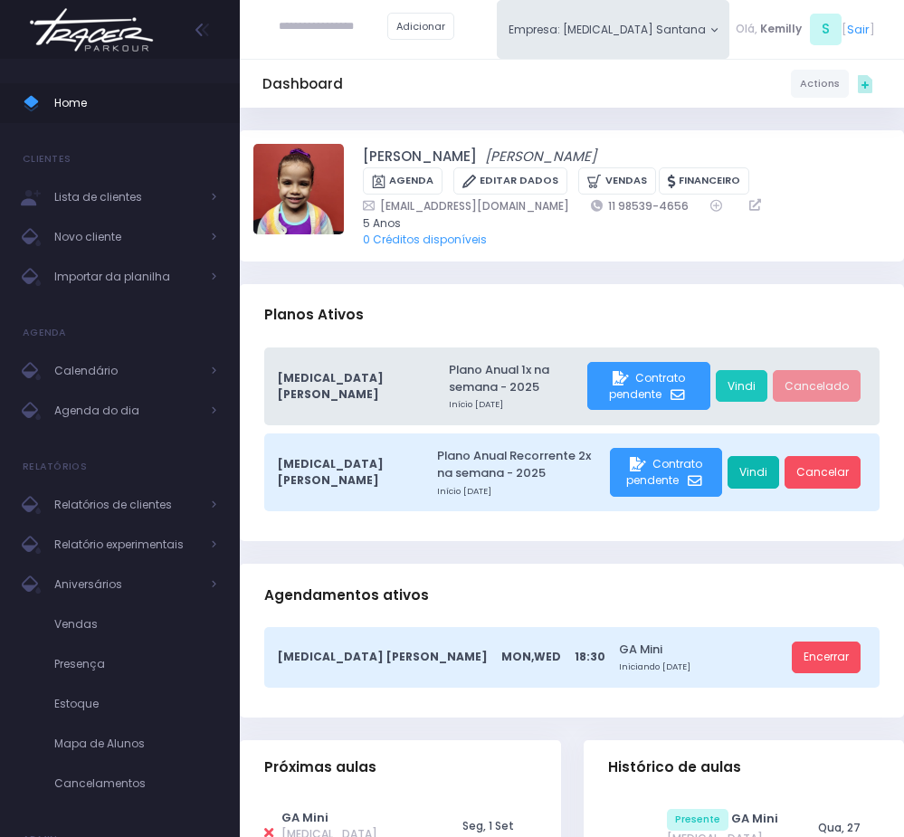
click at [744, 481] on link "Vindi" at bounding box center [753, 472] width 52 height 33
click at [626, 483] on span "Contrato pendente" at bounding box center [664, 472] width 76 height 32
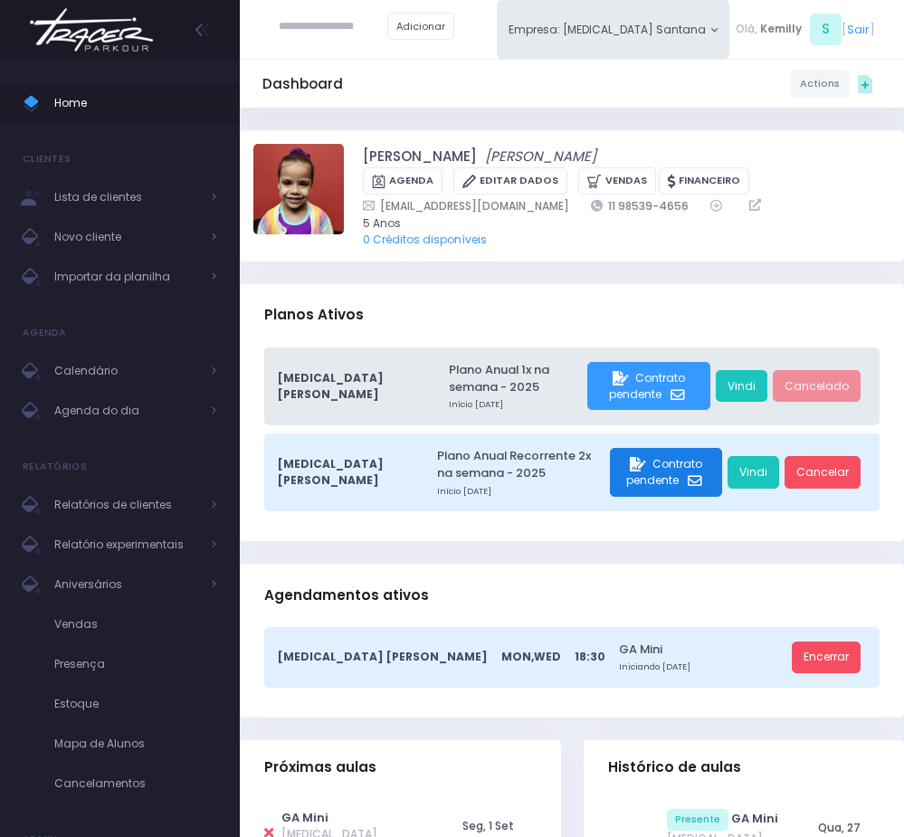
click at [626, 483] on span "Contrato pendente" at bounding box center [664, 472] width 76 height 32
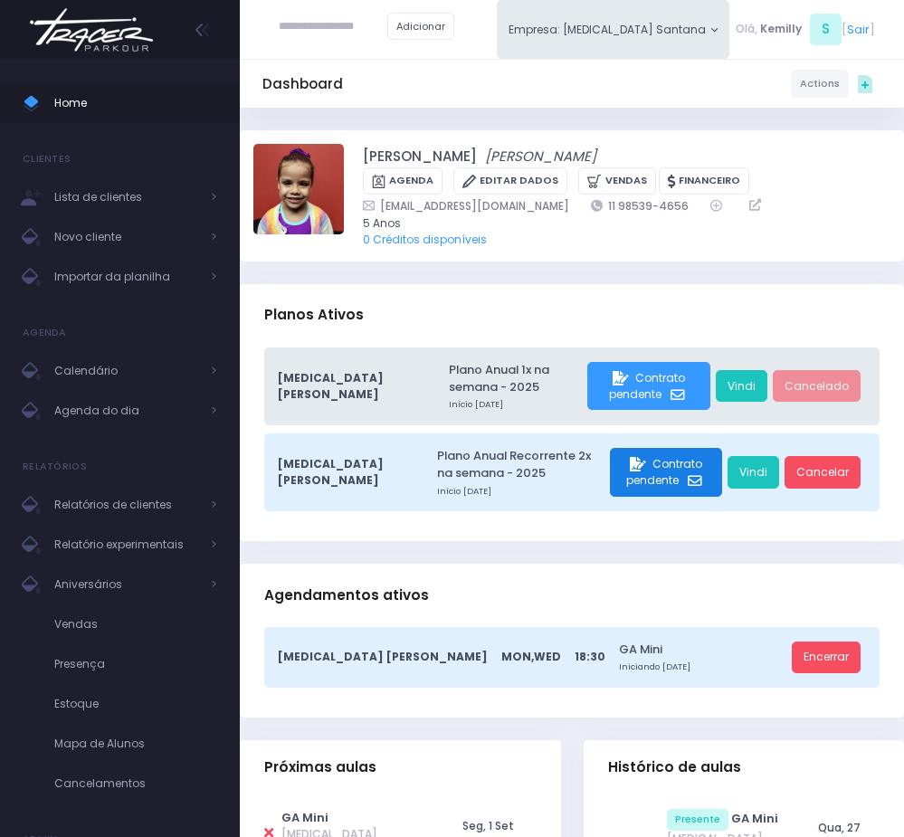
click at [626, 483] on span "Contrato pendente" at bounding box center [664, 472] width 76 height 32
click at [668, 481] on div "Contrato pendente" at bounding box center [666, 472] width 112 height 49
click at [666, 481] on div "Contrato pendente" at bounding box center [666, 472] width 112 height 49
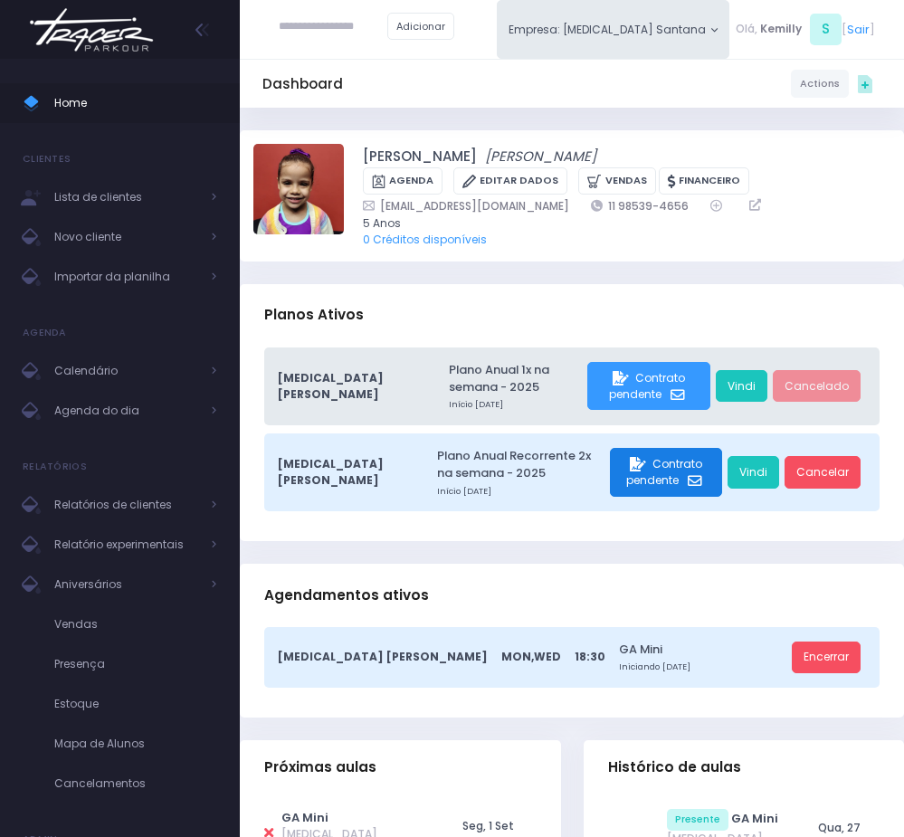
click at [666, 481] on div "Contrato pendente" at bounding box center [666, 472] width 112 height 49
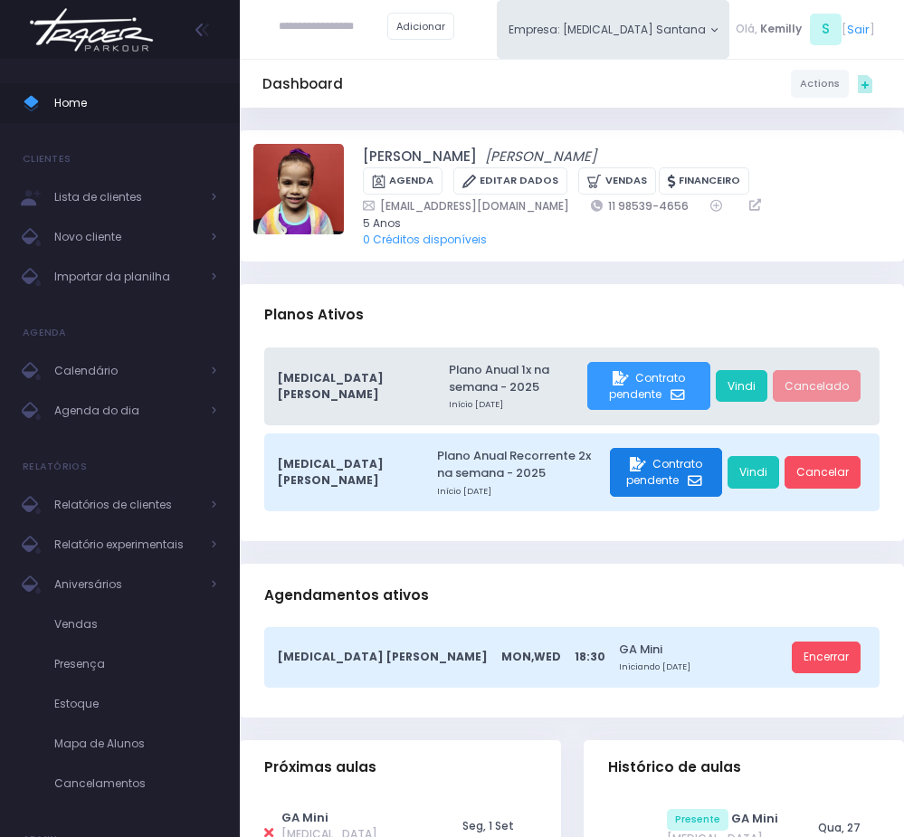
click at [666, 481] on div "Contrato pendente" at bounding box center [666, 472] width 112 height 49
click at [666, 480] on div "Contrato pendente" at bounding box center [666, 472] width 112 height 49
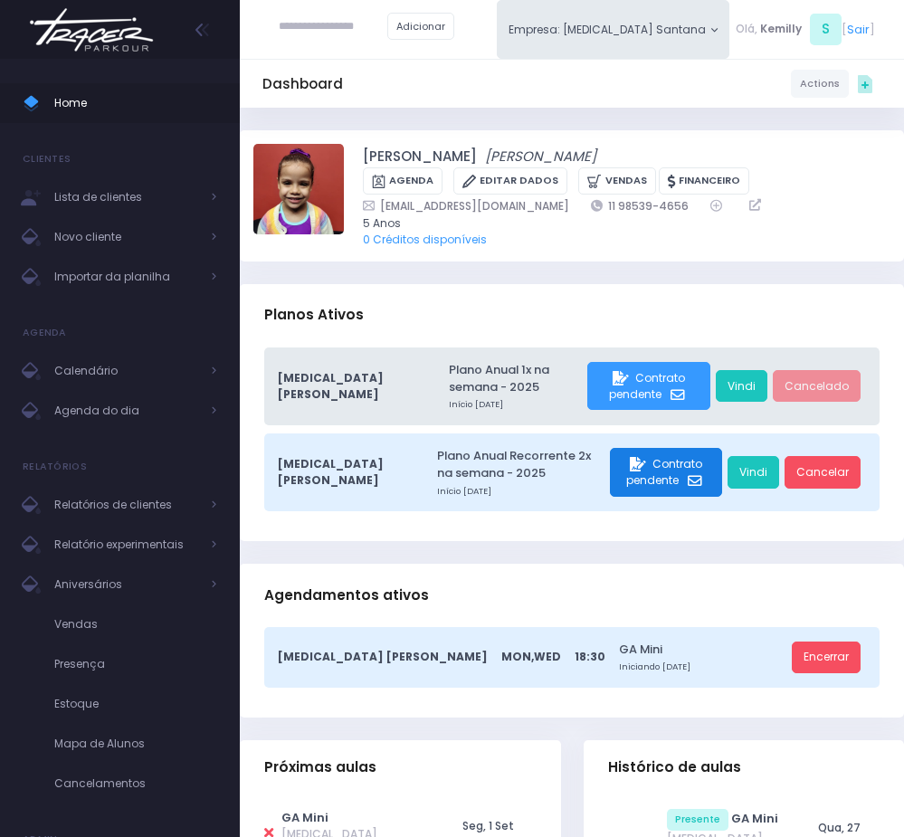
click at [666, 480] on div "Contrato pendente" at bounding box center [666, 472] width 112 height 49
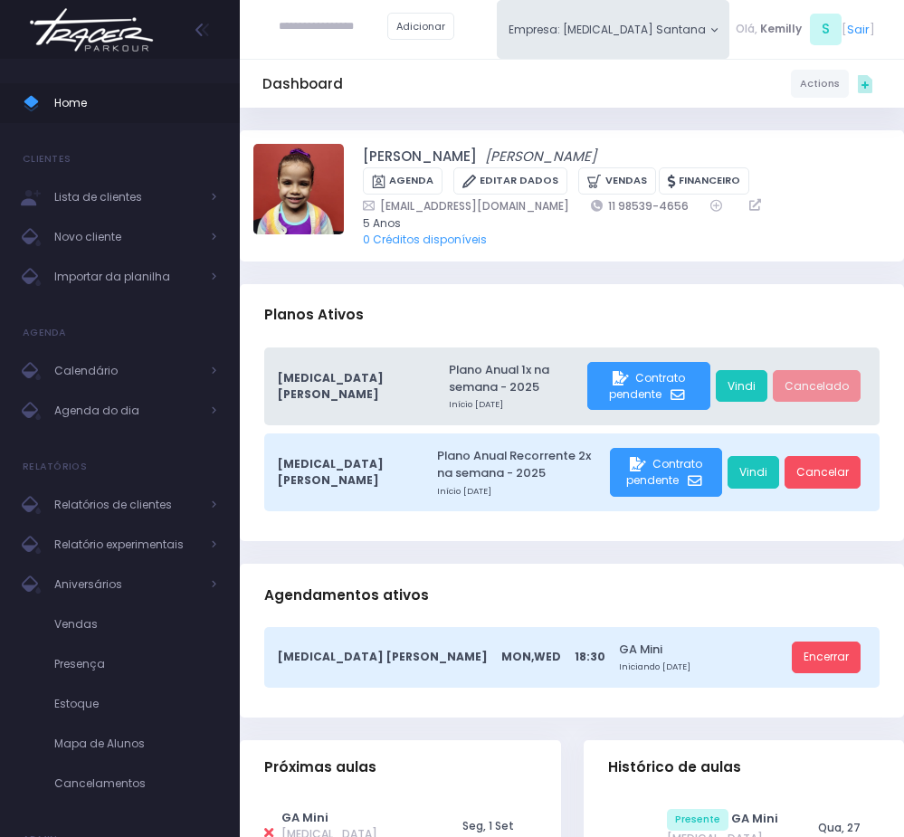
click at [639, 516] on div "T3 Santana Plano Anual 1x na semana - 2025 Início 25 de Agosto de 2025 Contrato…" at bounding box center [572, 444] width 664 height 194
click at [610, 469] on div "Contrato pendente" at bounding box center [666, 472] width 112 height 49
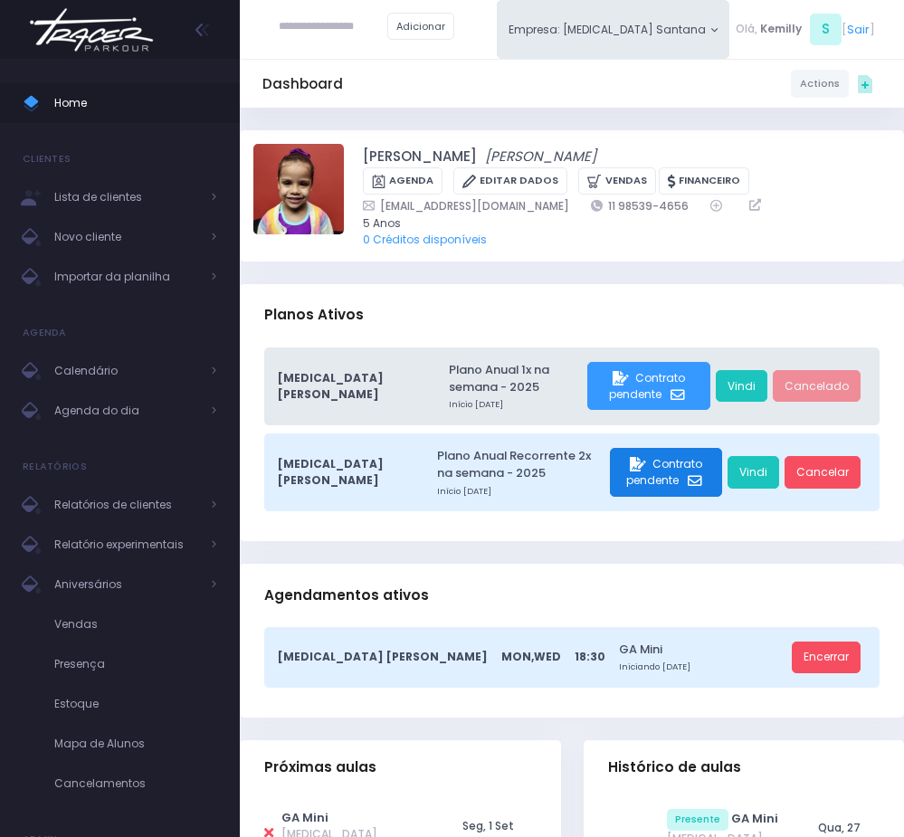
click at [610, 469] on div "Contrato pendente" at bounding box center [666, 472] width 112 height 49
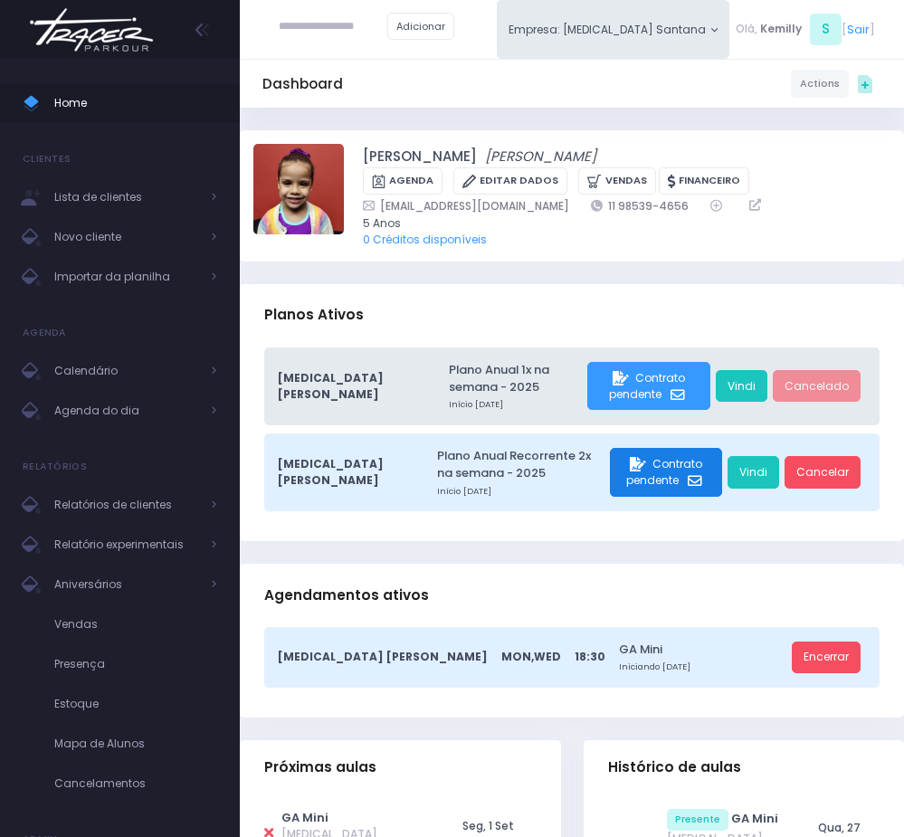
click at [610, 469] on div "Contrato pendente" at bounding box center [666, 472] width 112 height 49
click at [697, 483] on div "Contrato pendente" at bounding box center [666, 472] width 112 height 49
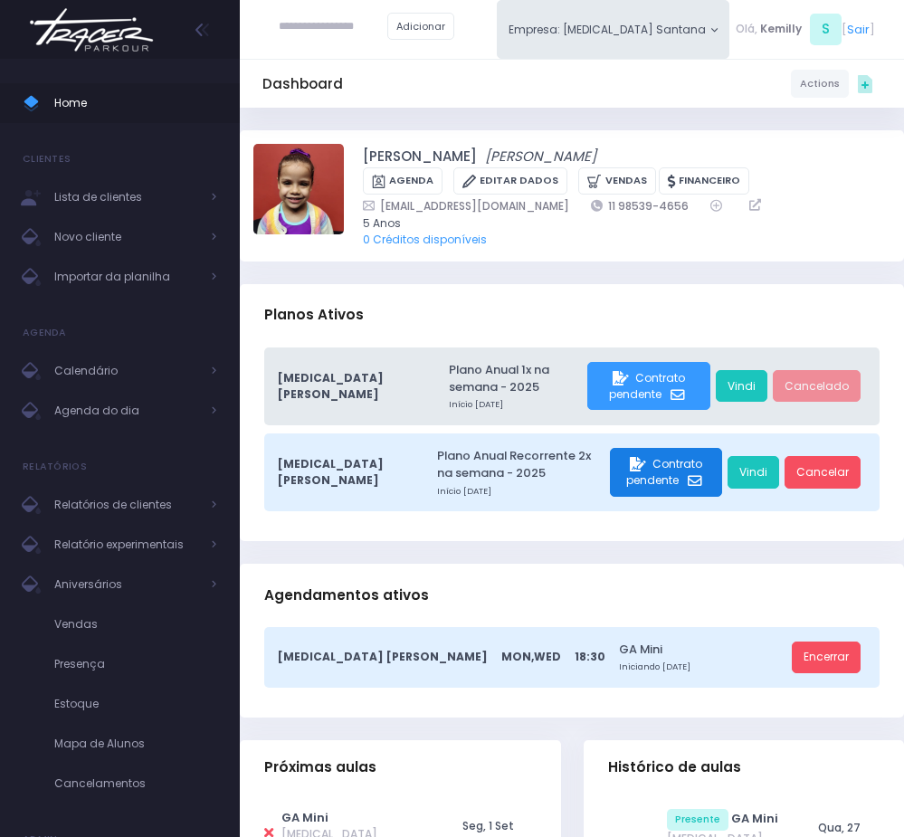
click at [697, 483] on div "Contrato pendente" at bounding box center [666, 472] width 112 height 49
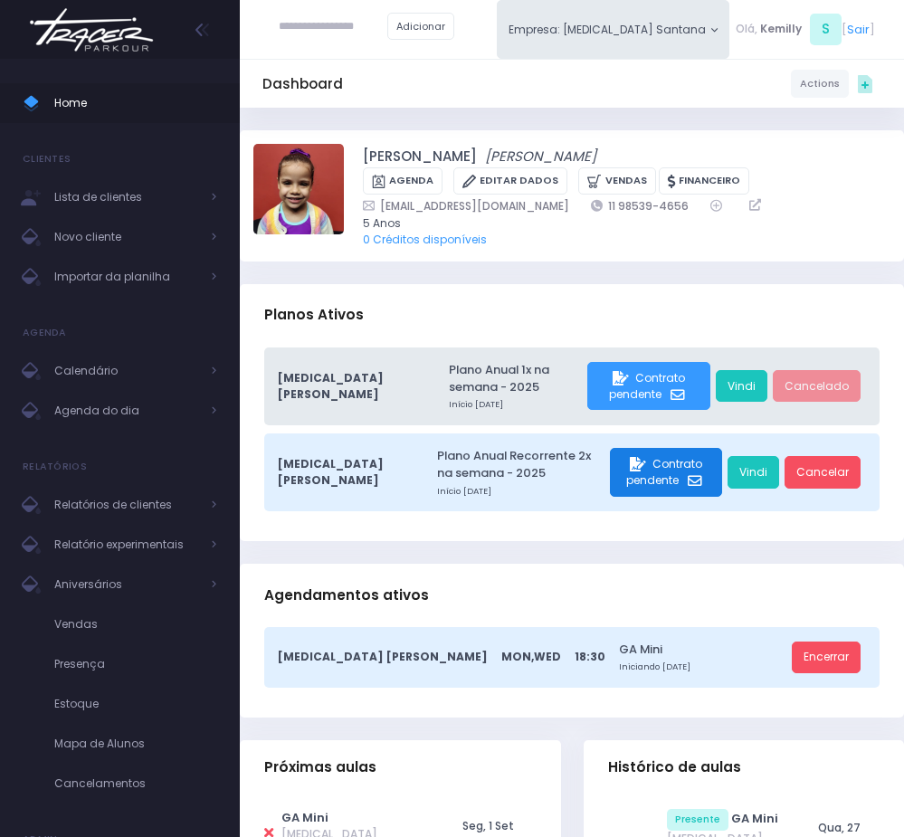
click at [697, 483] on div "Contrato pendente" at bounding box center [666, 472] width 112 height 49
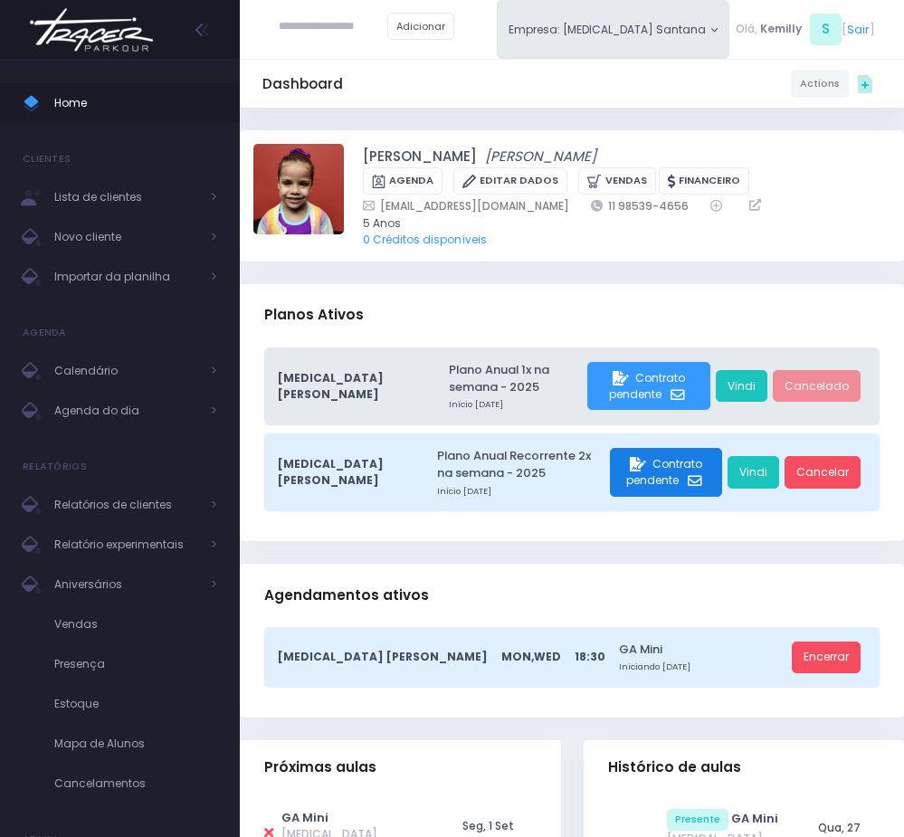
click at [697, 483] on div "Contrato pendente" at bounding box center [666, 472] width 112 height 49
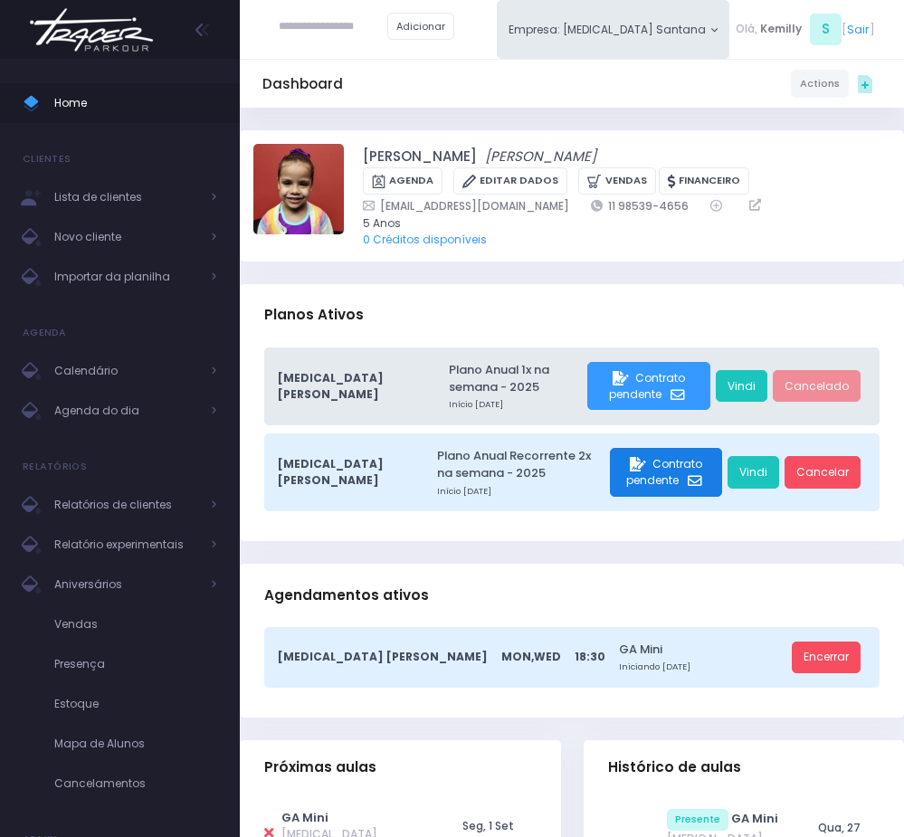
click at [697, 483] on div "Contrato pendente" at bounding box center [666, 472] width 112 height 49
click at [610, 483] on div "Contrato pendente" at bounding box center [666, 472] width 112 height 49
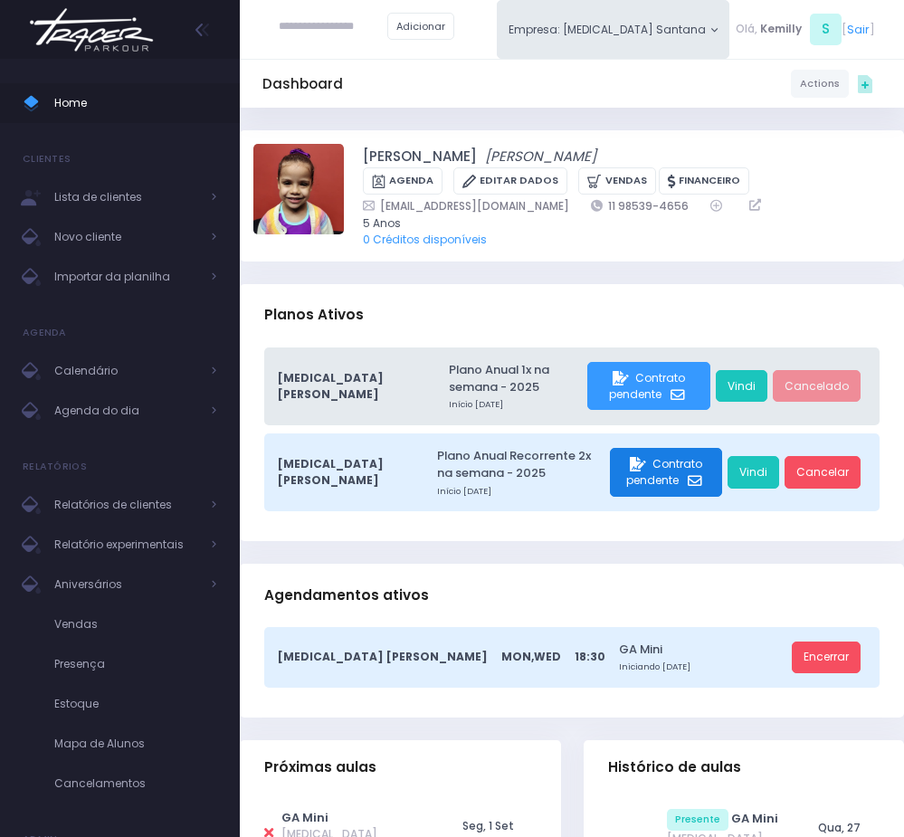
click at [610, 483] on div "Contrato pendente" at bounding box center [666, 472] width 112 height 49
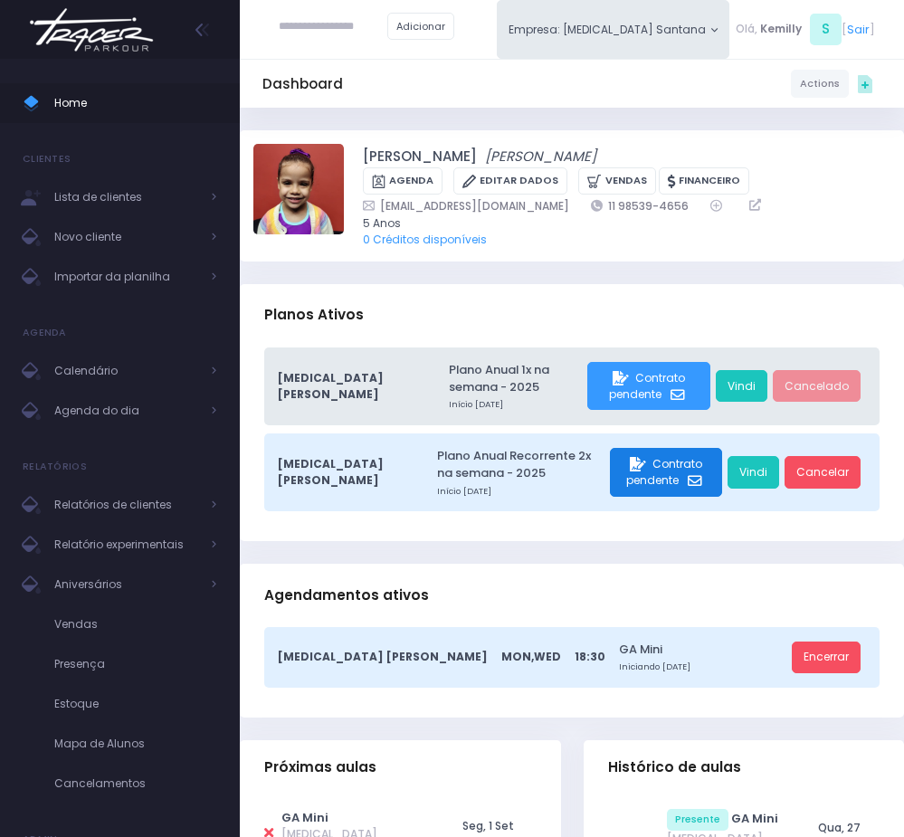
click at [610, 483] on div "Contrato pendente" at bounding box center [666, 472] width 112 height 49
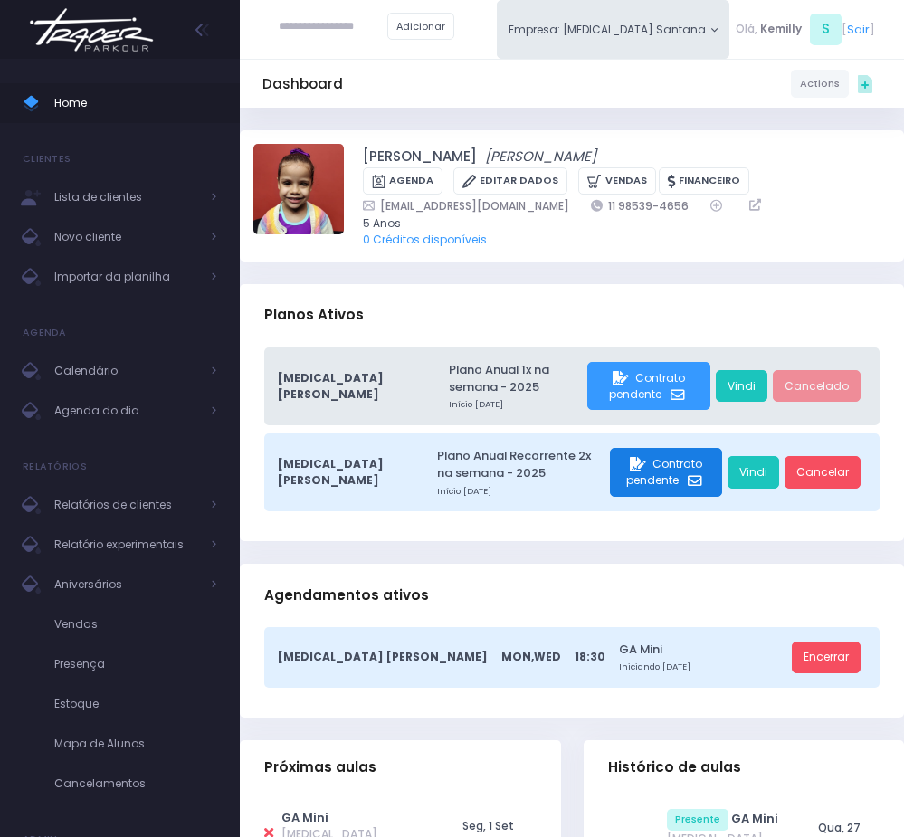
click at [610, 483] on div "Contrato pendente" at bounding box center [666, 472] width 112 height 49
click at [610, 481] on div "Contrato pendente" at bounding box center [666, 472] width 112 height 49
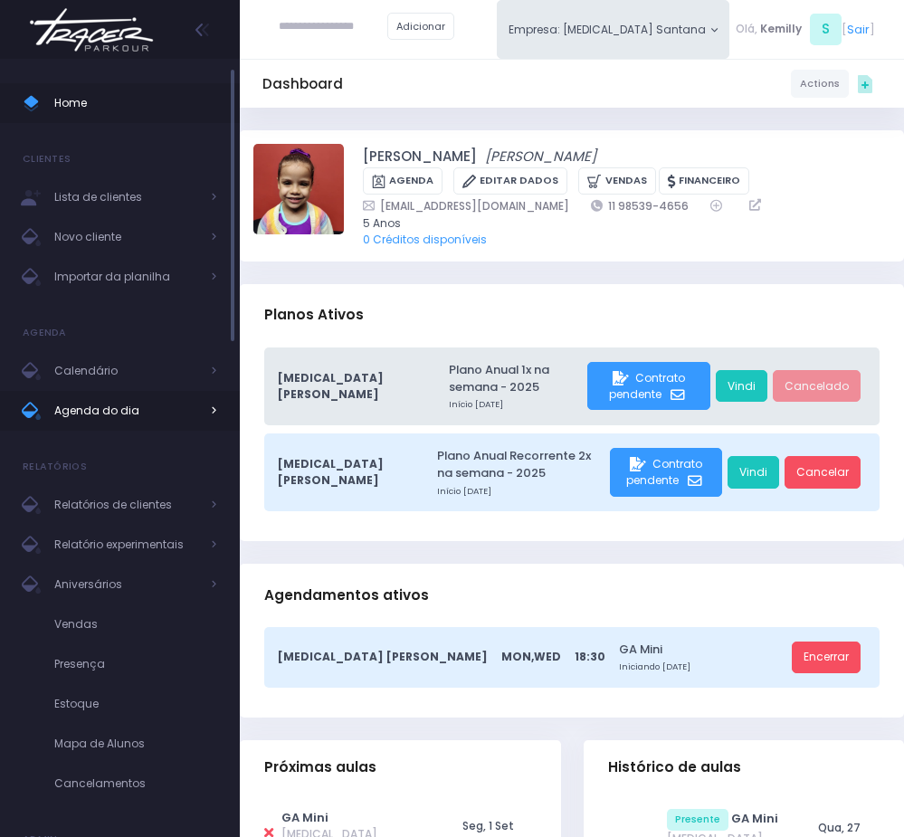
click at [136, 419] on span "Agenda do dia" at bounding box center [126, 411] width 145 height 24
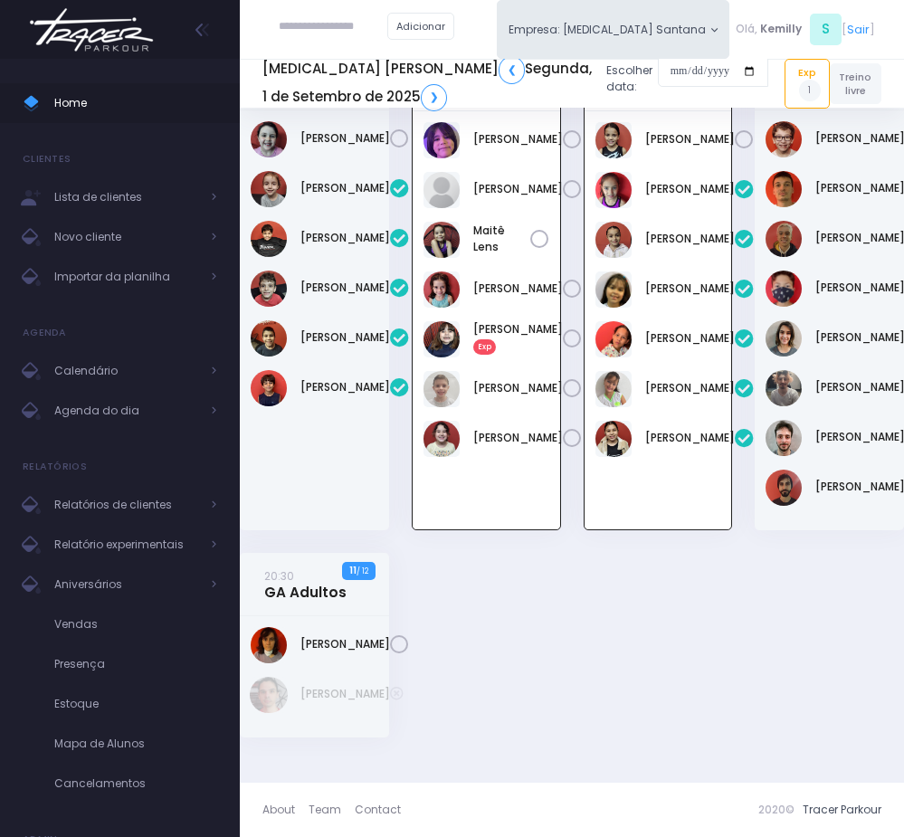
scroll to position [1284, 0]
click at [746, 475] on div "20:30 Parkour Adultos 4 / 12" at bounding box center [830, 300] width 172 height 506
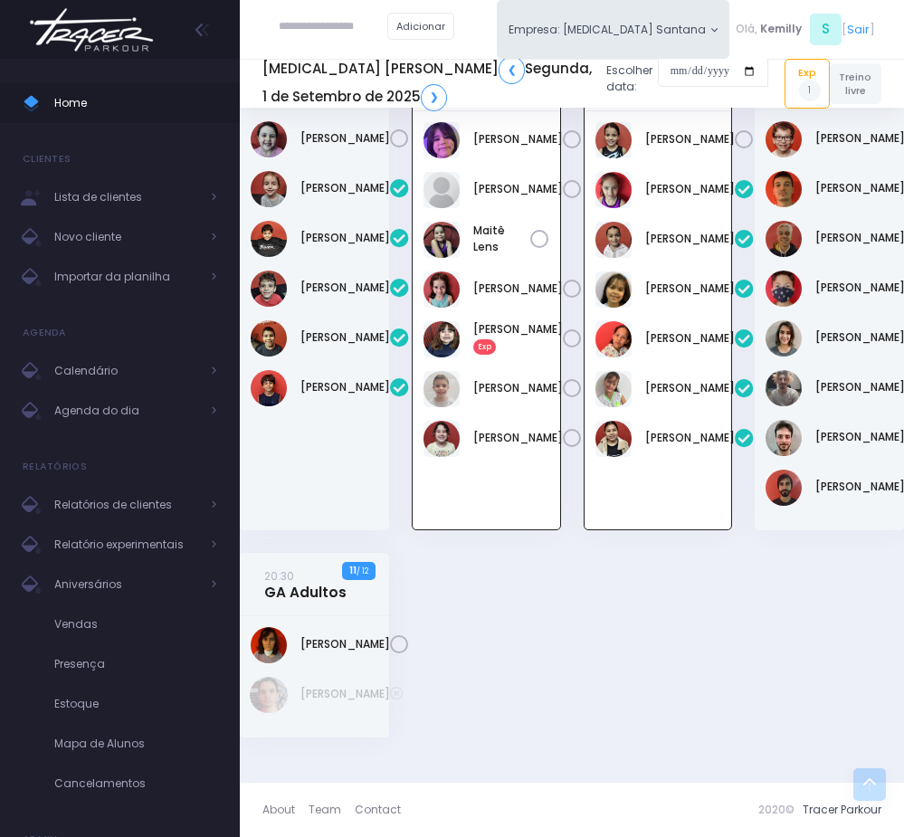
click at [318, 19] on input "text" at bounding box center [333, 27] width 109 height 33
click at [507, 446] on link "[PERSON_NAME]" at bounding box center [518, 438] width 90 height 16
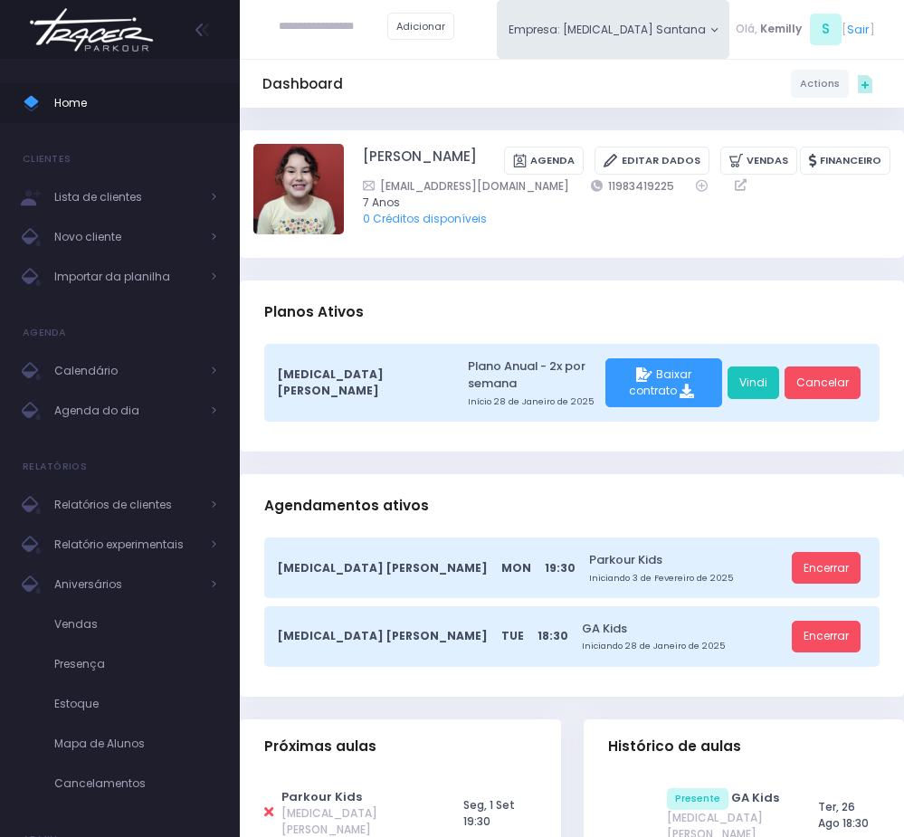
click at [538, 478] on div "Agendamentos ativos" at bounding box center [572, 505] width 664 height 63
drag, startPoint x: 545, startPoint y: 290, endPoint x: 549, endPoint y: 242, distance: 48.1
click at [545, 286] on div "Planos Ativos" at bounding box center [572, 311] width 664 height 63
drag, startPoint x: 563, startPoint y: 179, endPoint x: 663, endPoint y: 191, distance: 101.1
click at [663, 191] on div "Giovanafranco@yahoo.com.br 11983419225" at bounding box center [616, 185] width 506 height 17
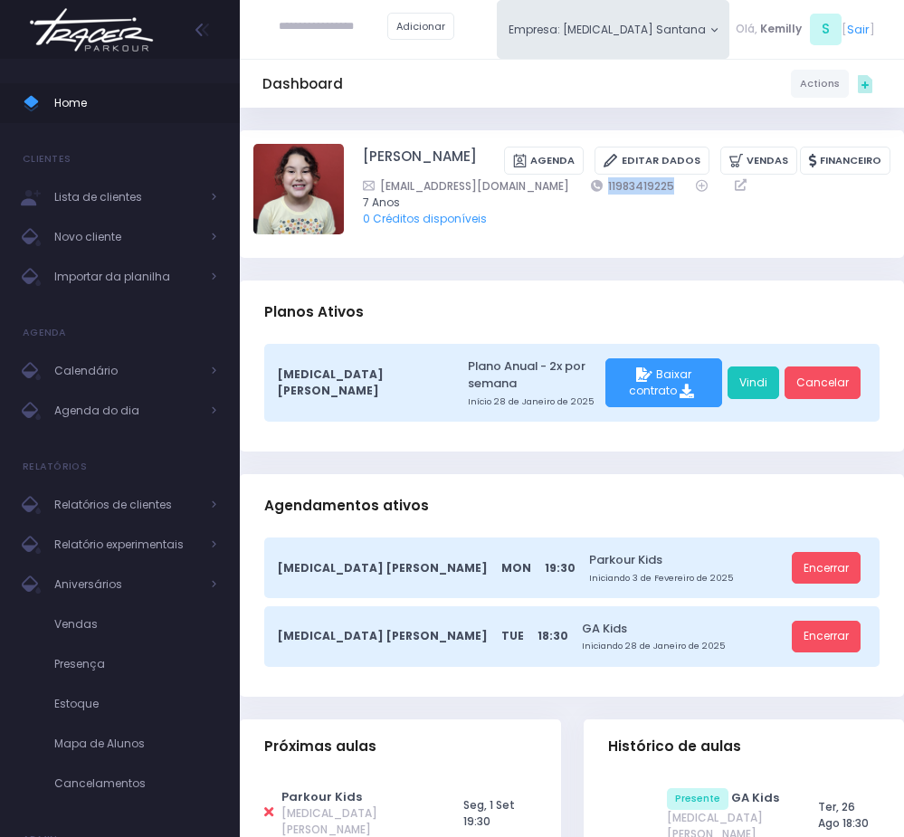
copy div "11983419225"
click at [589, 474] on div "Agendamentos ativos" at bounding box center [572, 505] width 664 height 63
click at [449, 474] on div "Agendamentos ativos" at bounding box center [572, 505] width 664 height 63
click at [548, 719] on div "Próximas aulas" at bounding box center [400, 750] width 321 height 63
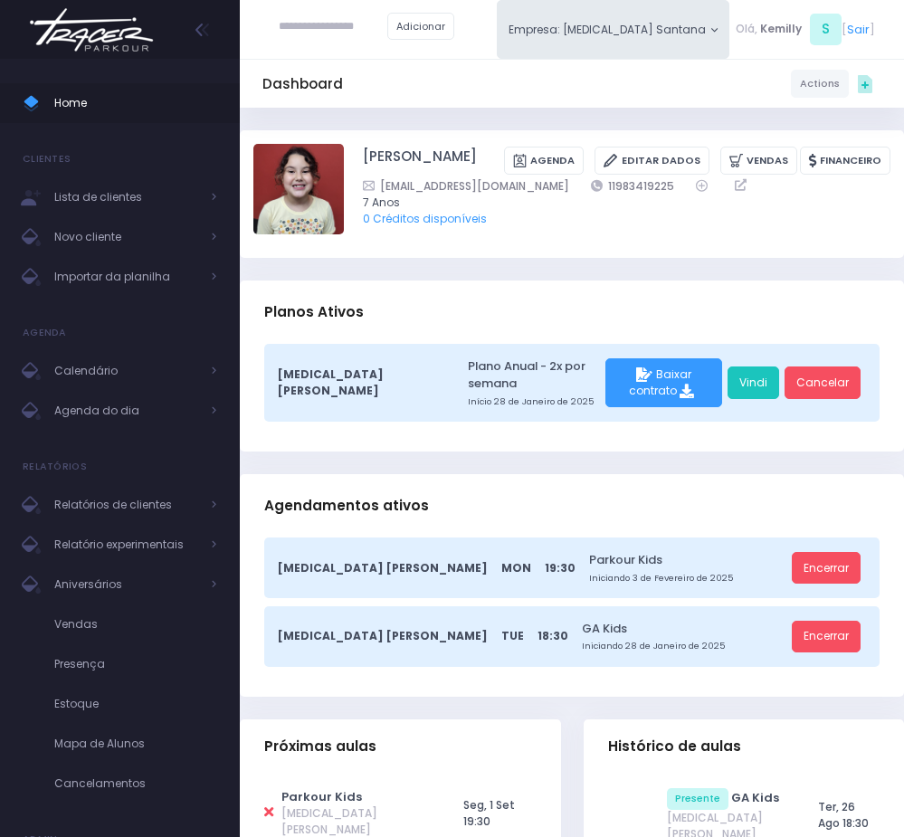
drag, startPoint x: 560, startPoint y: 182, endPoint x: 644, endPoint y: 195, distance: 85.2
click at [644, 195] on div "Giovanafranco@yahoo.com.br 11983419225 7 Anos 0 Créditos disponíveis" at bounding box center [626, 202] width 527 height 50
copy div "11983419225 7 Anos"
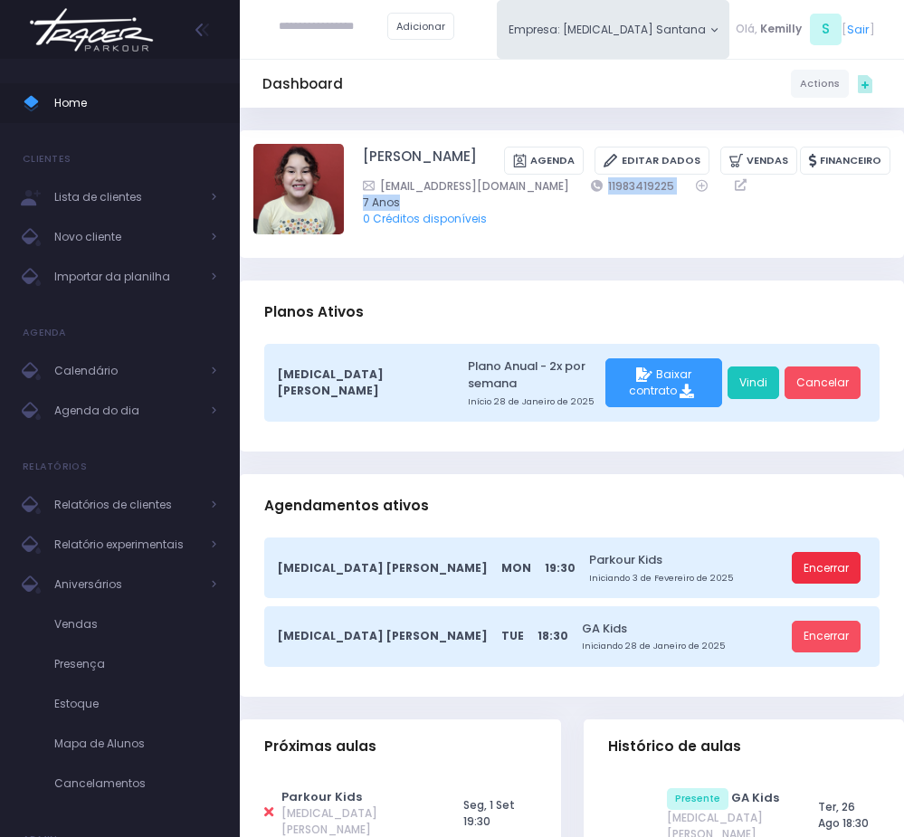
click at [810, 557] on link "Encerrar" at bounding box center [825, 568] width 69 height 33
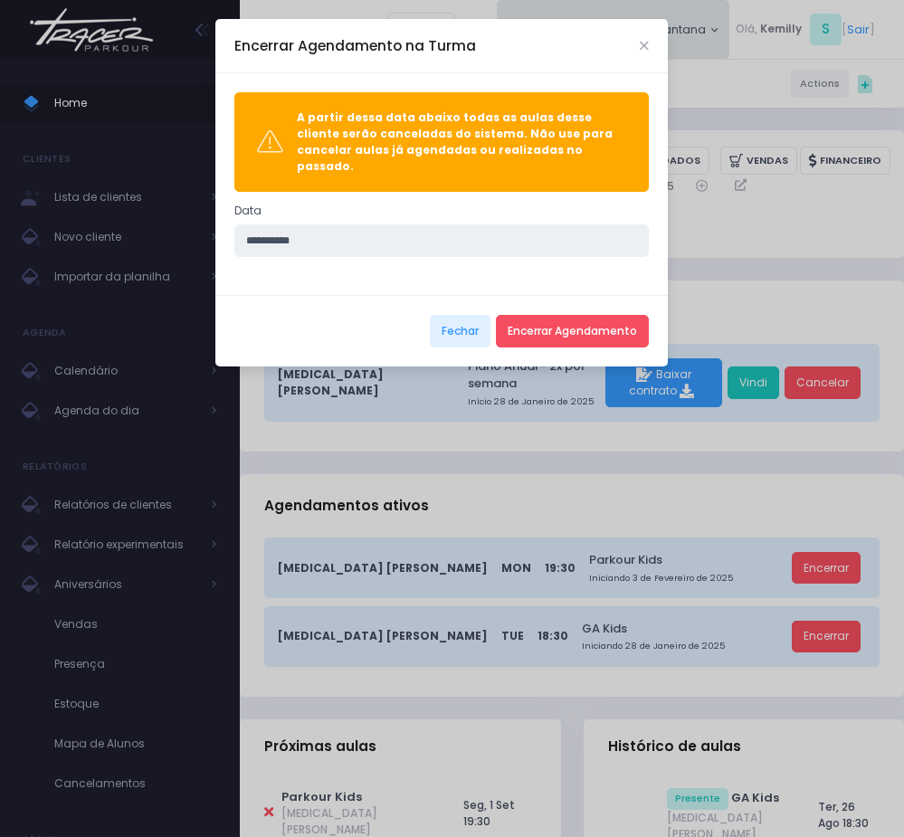
click at [258, 225] on input "**********" at bounding box center [441, 240] width 414 height 33
type input "**********"
click at [643, 46] on icon "Close" at bounding box center [644, 46] width 9 height 12
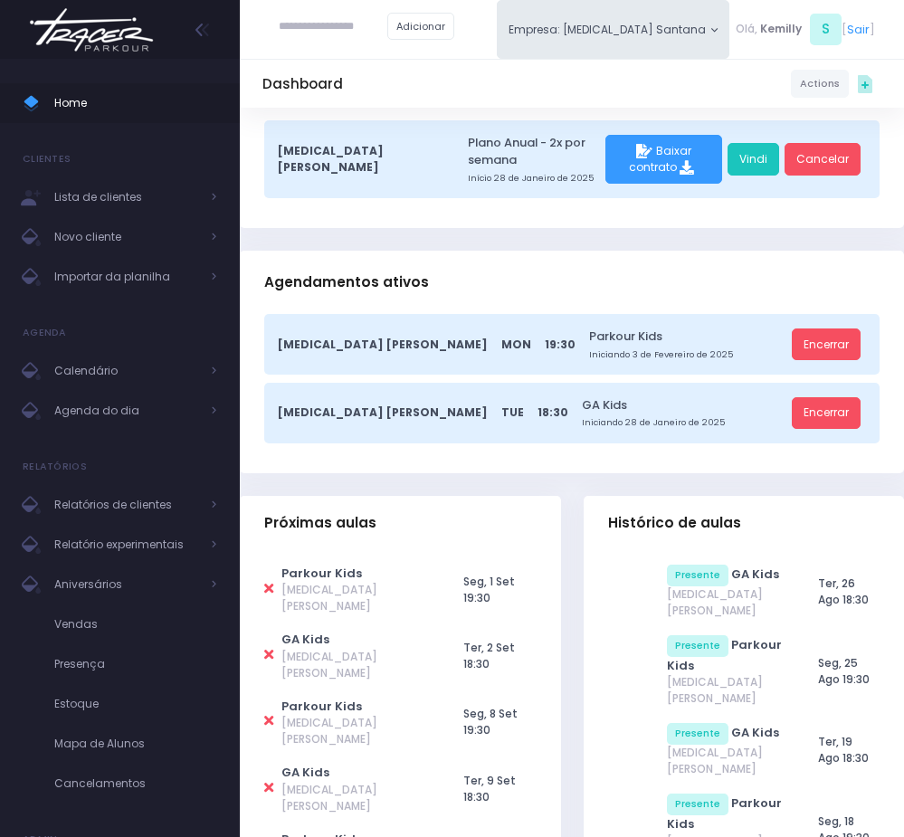
scroll to position [271, 0]
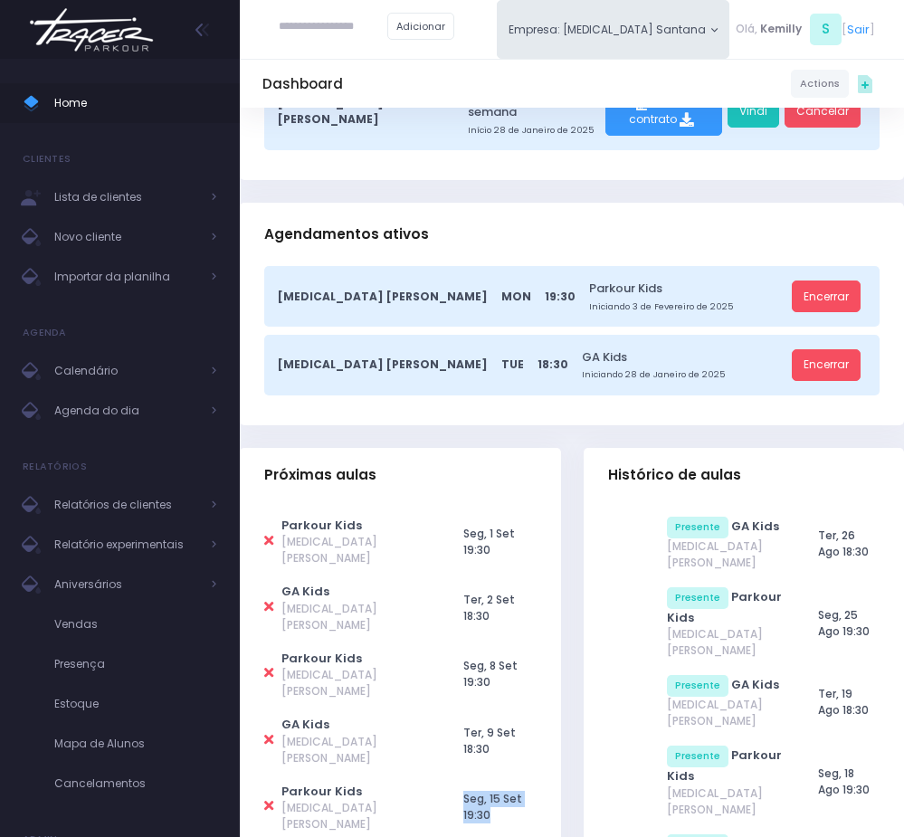
drag, startPoint x: 399, startPoint y: 712, endPoint x: 508, endPoint y: 706, distance: 109.6
click at [508, 774] on tr "Parkour Kids T3 Santana Seg, 15 Set 19:30" at bounding box center [400, 807] width 272 height 66
click at [264, 799] on icon at bounding box center [268, 806] width 9 height 14
type input "**********"
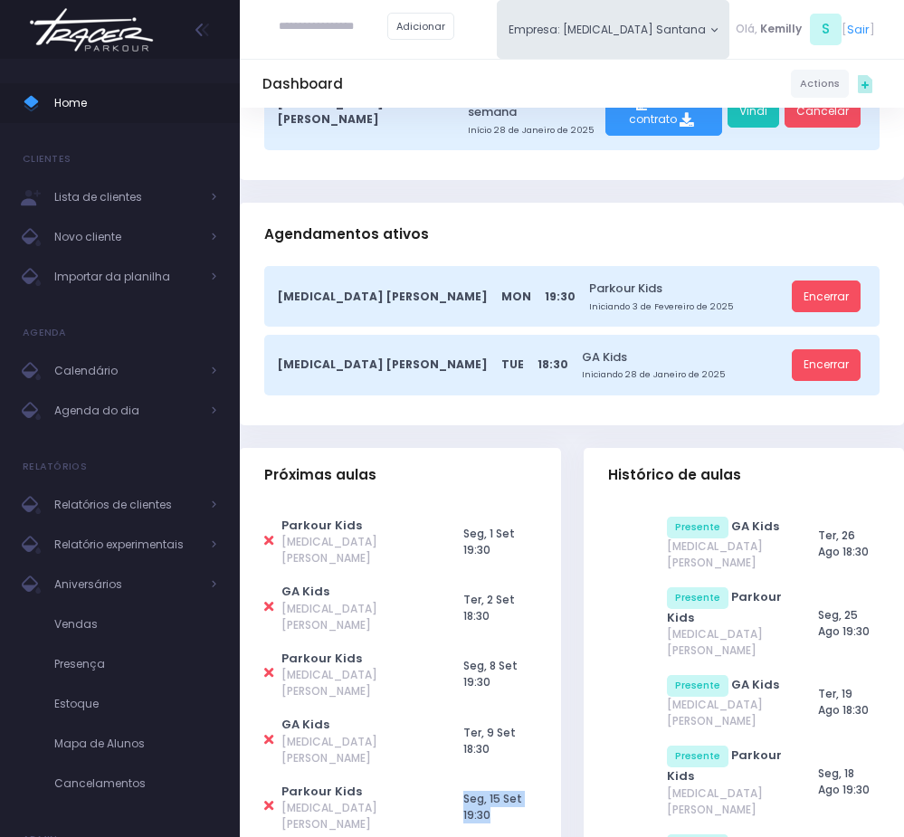
scroll to position [0, 0]
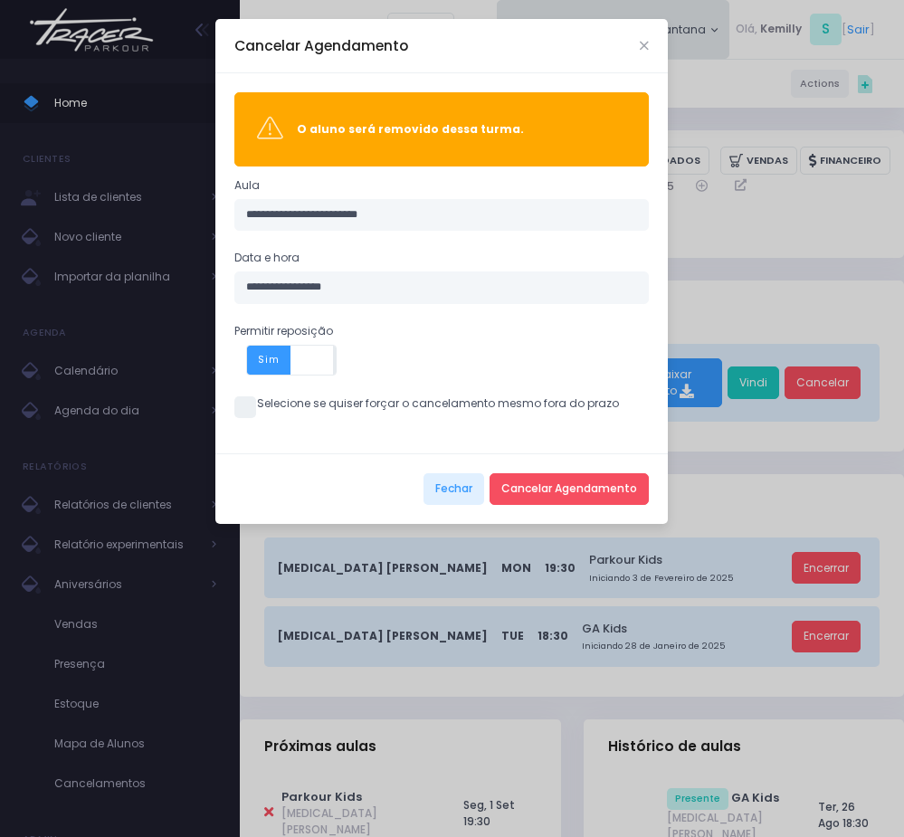
click at [695, 681] on div "**********" at bounding box center [452, 418] width 904 height 837
click at [643, 41] on icon "Close" at bounding box center [644, 46] width 9 height 12
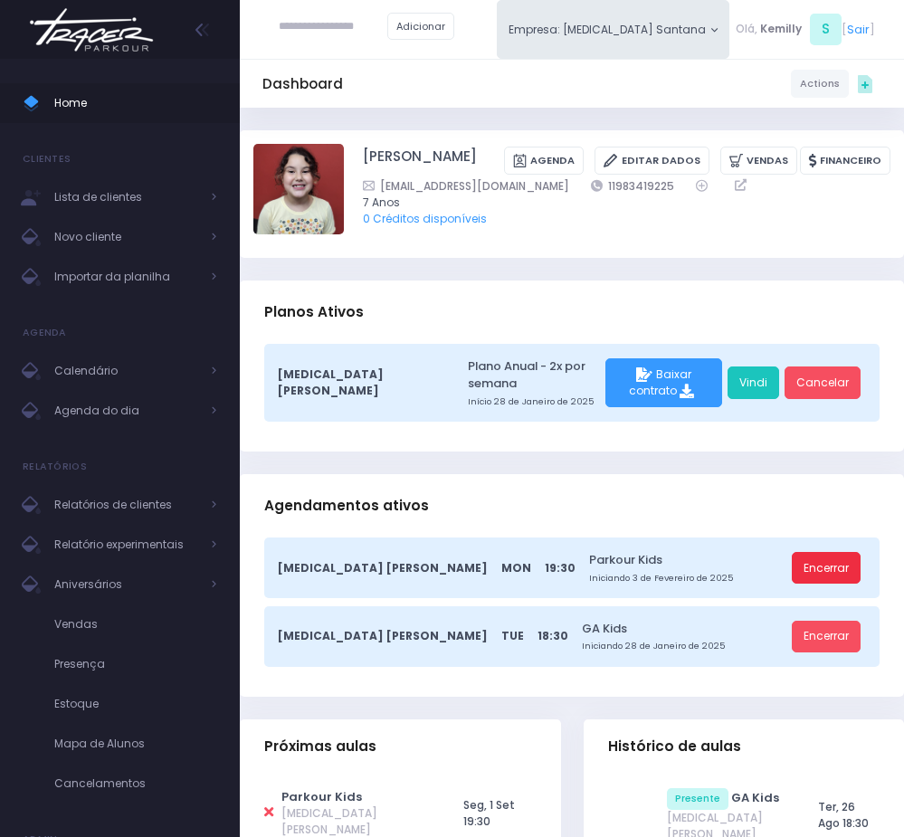
click at [834, 552] on link "Encerrar" at bounding box center [825, 568] width 69 height 33
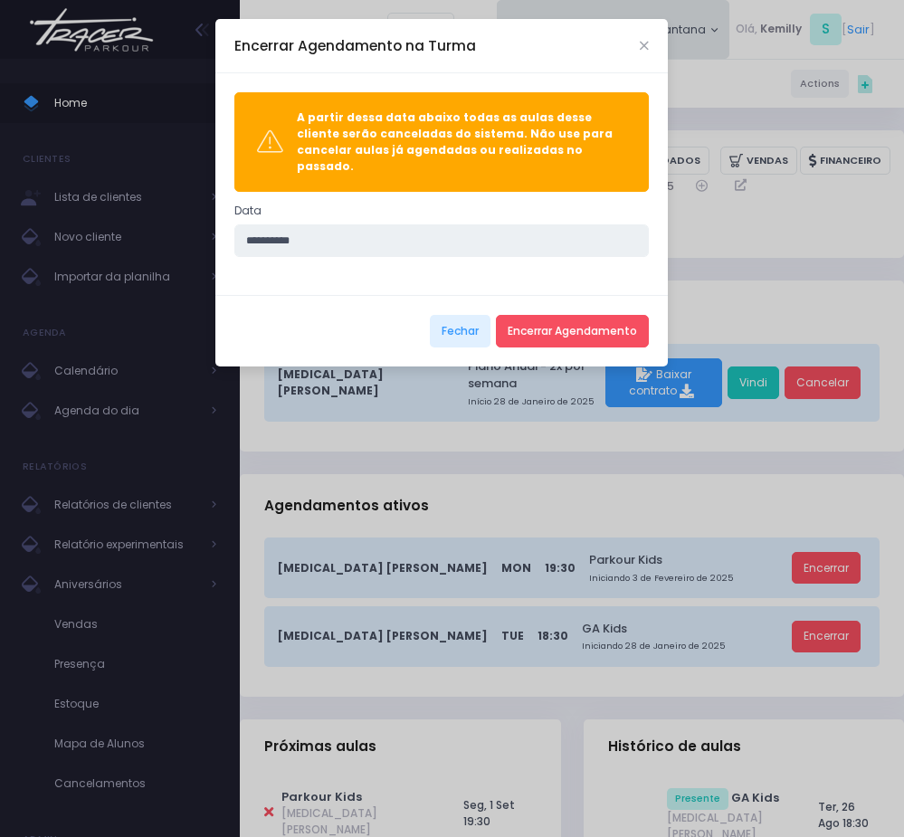
click at [258, 224] on input "**********" at bounding box center [441, 240] width 414 height 33
type input "**********"
click at [573, 324] on button "Encerrar Agendamento" at bounding box center [572, 331] width 153 height 33
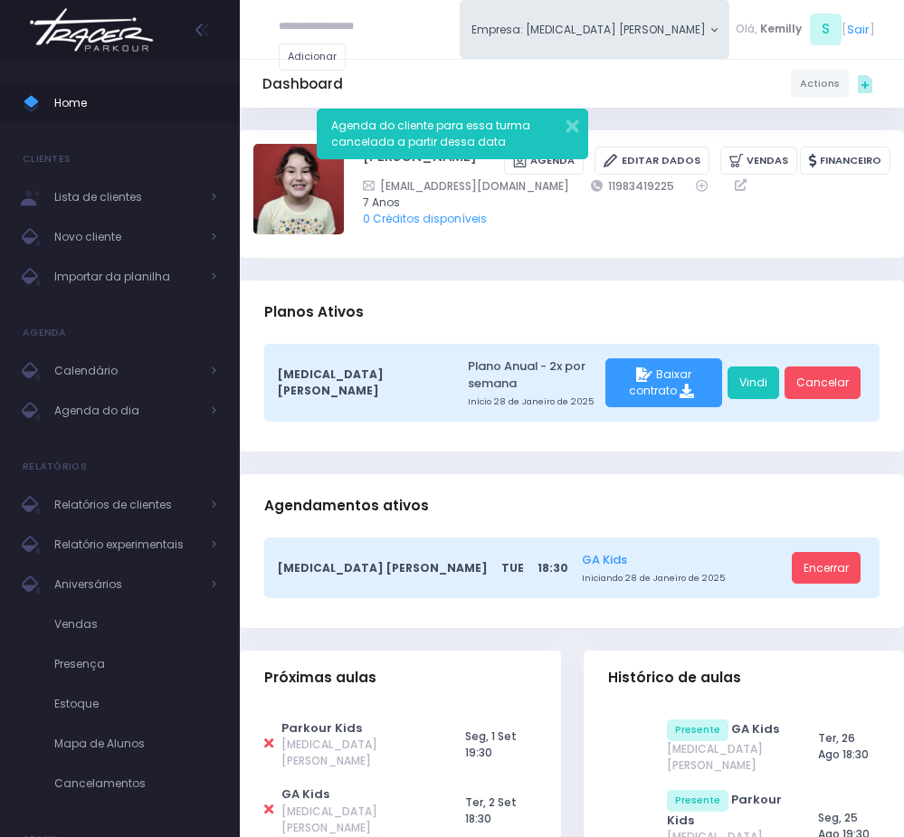
click at [582, 551] on link "GA Kids" at bounding box center [684, 559] width 204 height 17
click at [573, 133] on button "button" at bounding box center [561, 123] width 33 height 19
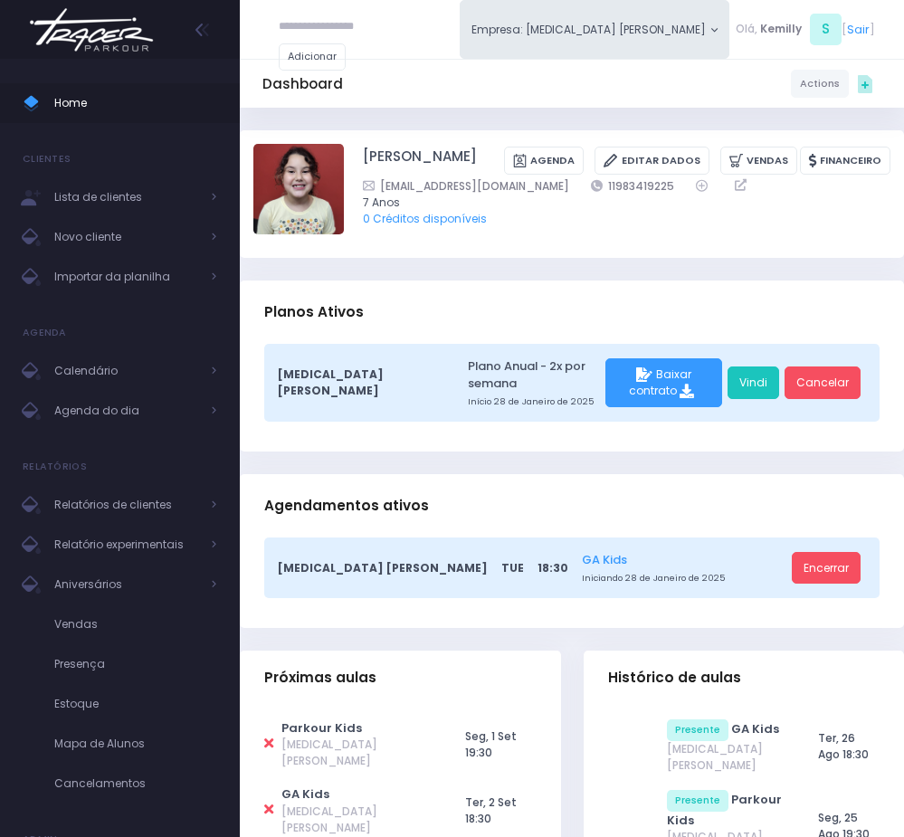
click at [582, 551] on link "GA Kids" at bounding box center [684, 559] width 204 height 17
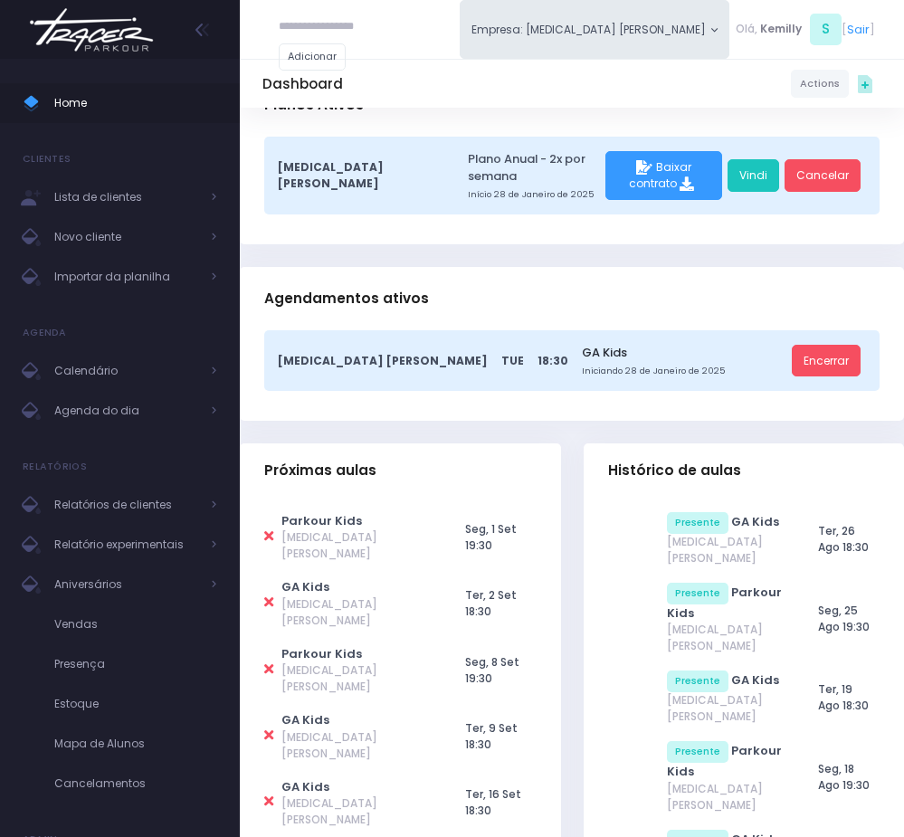
scroll to position [271, 0]
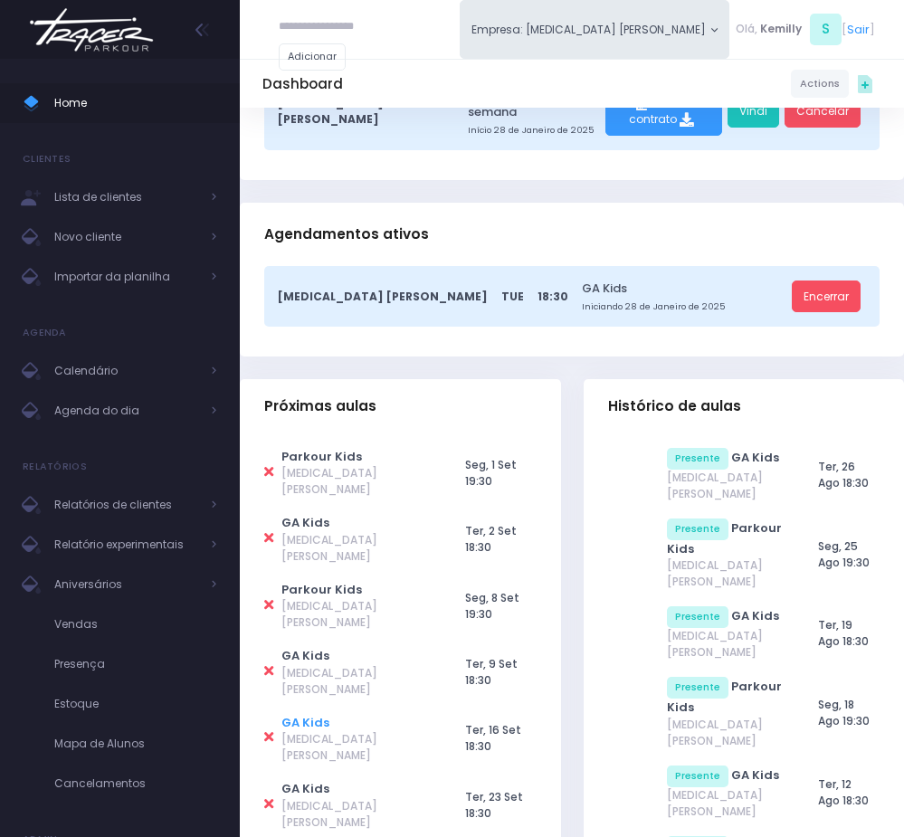
click at [310, 714] on link "GA Kids" at bounding box center [305, 722] width 48 height 17
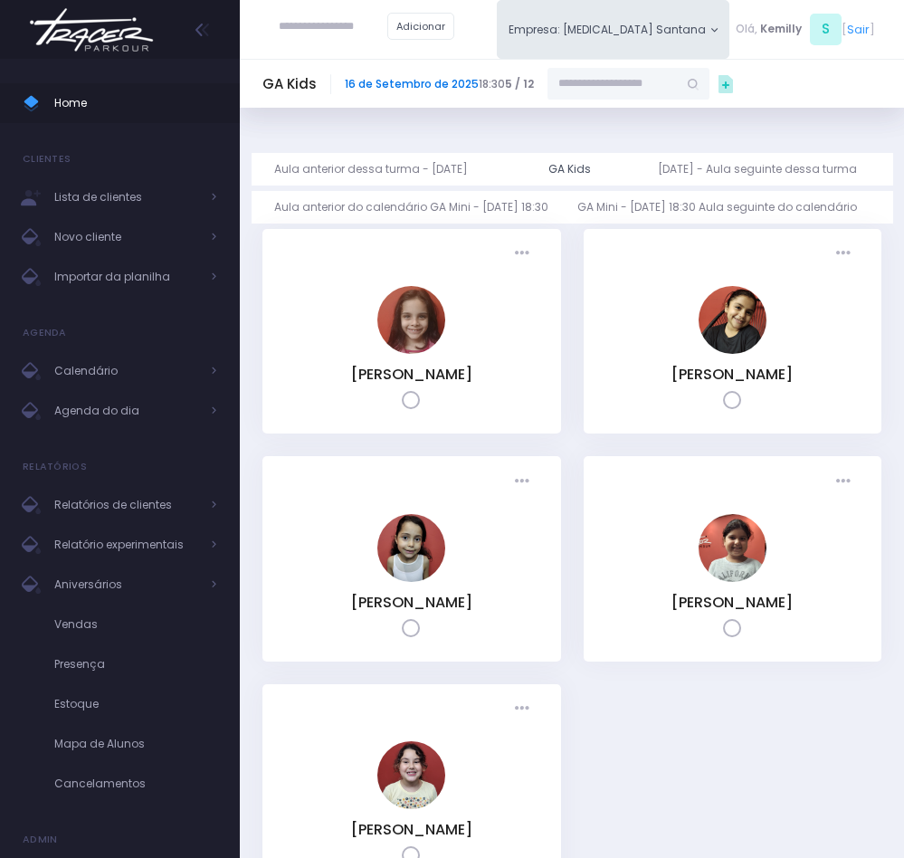
click at [399, 81] on link "16 de Setembro de 2025" at bounding box center [412, 83] width 134 height 15
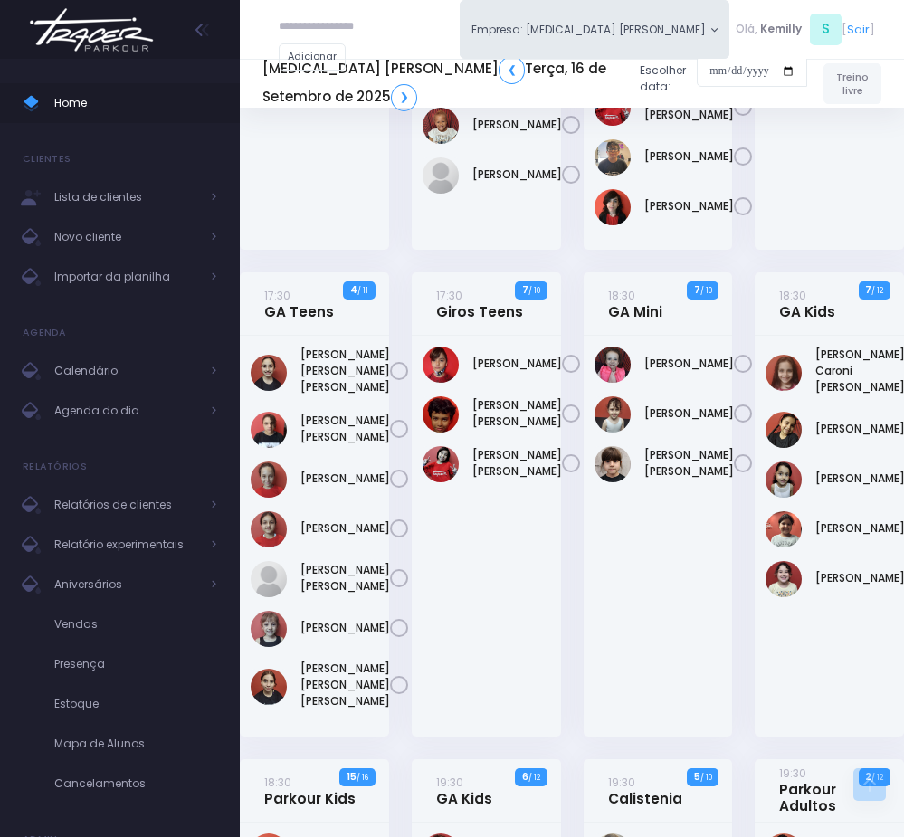
scroll to position [443, 0]
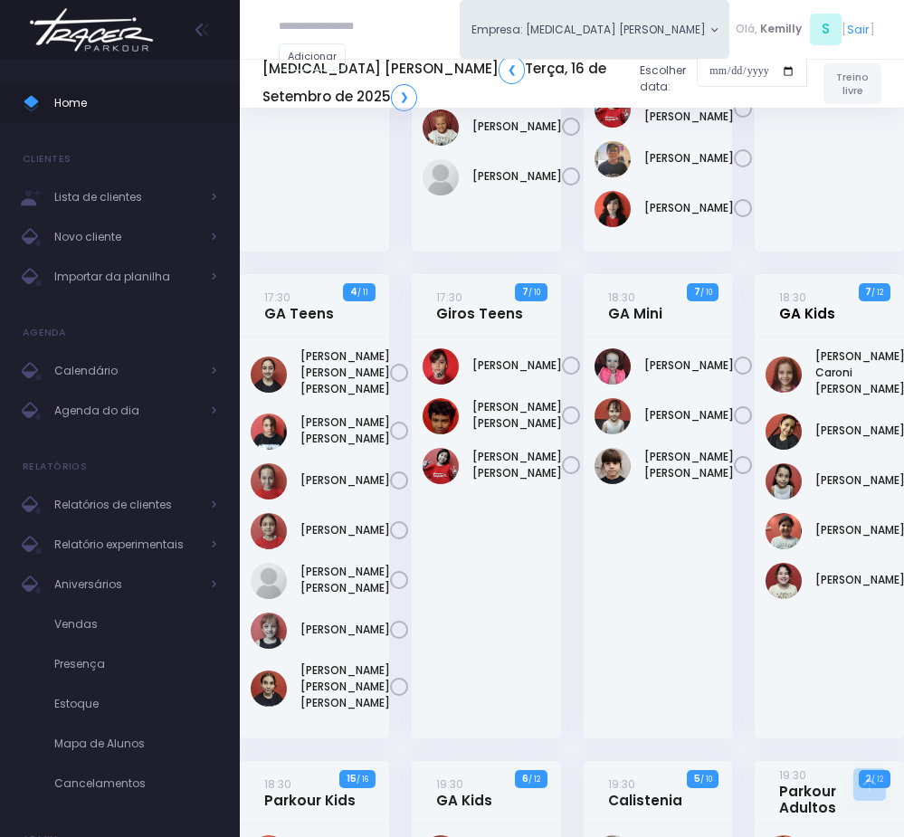
click at [810, 322] on link "18:30 GA Kids" at bounding box center [807, 305] width 56 height 33
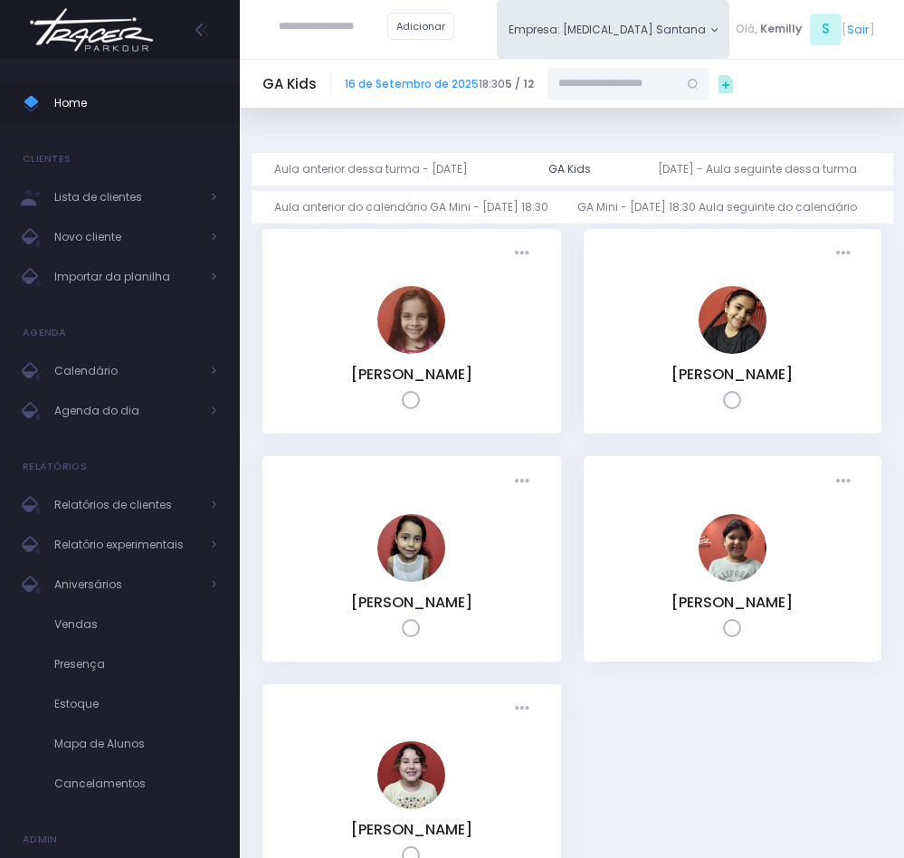
click at [581, 93] on input "text" at bounding box center [612, 84] width 130 height 33
paste input "**********"
drag, startPoint x: 633, startPoint y: 82, endPoint x: 720, endPoint y: 81, distance: 86.8
click at [709, 81] on div "**********" at bounding box center [628, 84] width 162 height 33
click at [668, 80] on input "**********" at bounding box center [612, 84] width 130 height 33
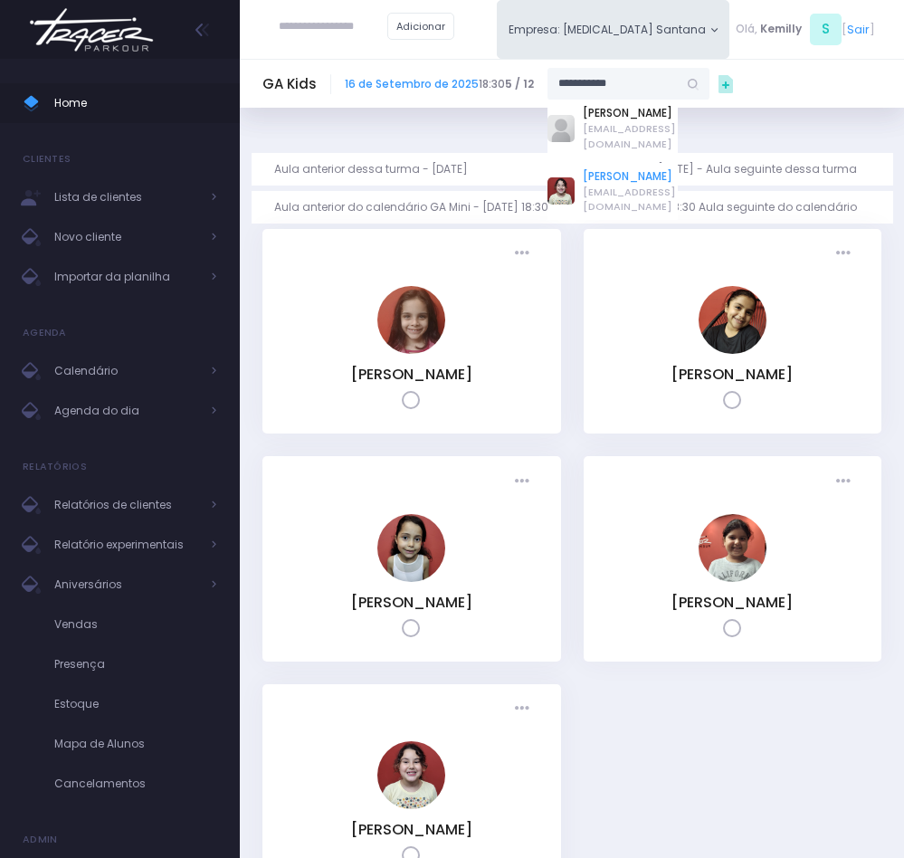
click at [622, 179] on link "[PERSON_NAME]" at bounding box center [630, 176] width 95 height 16
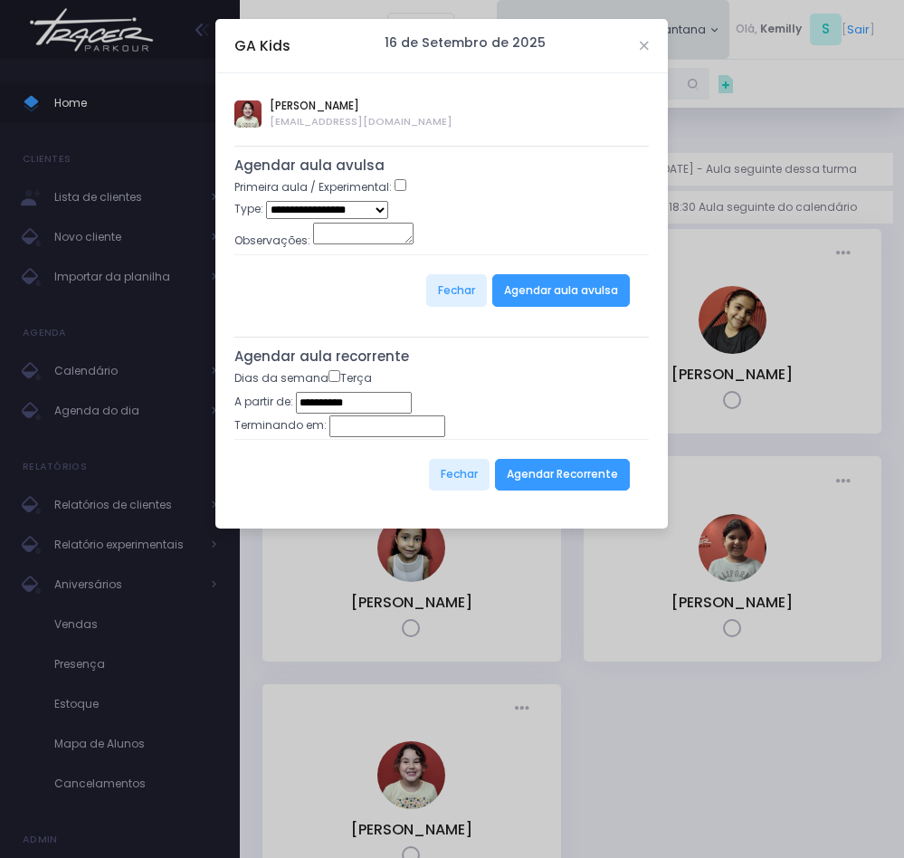
type input "**********"
click at [533, 481] on button "Agendar Recorrente" at bounding box center [562, 475] width 135 height 33
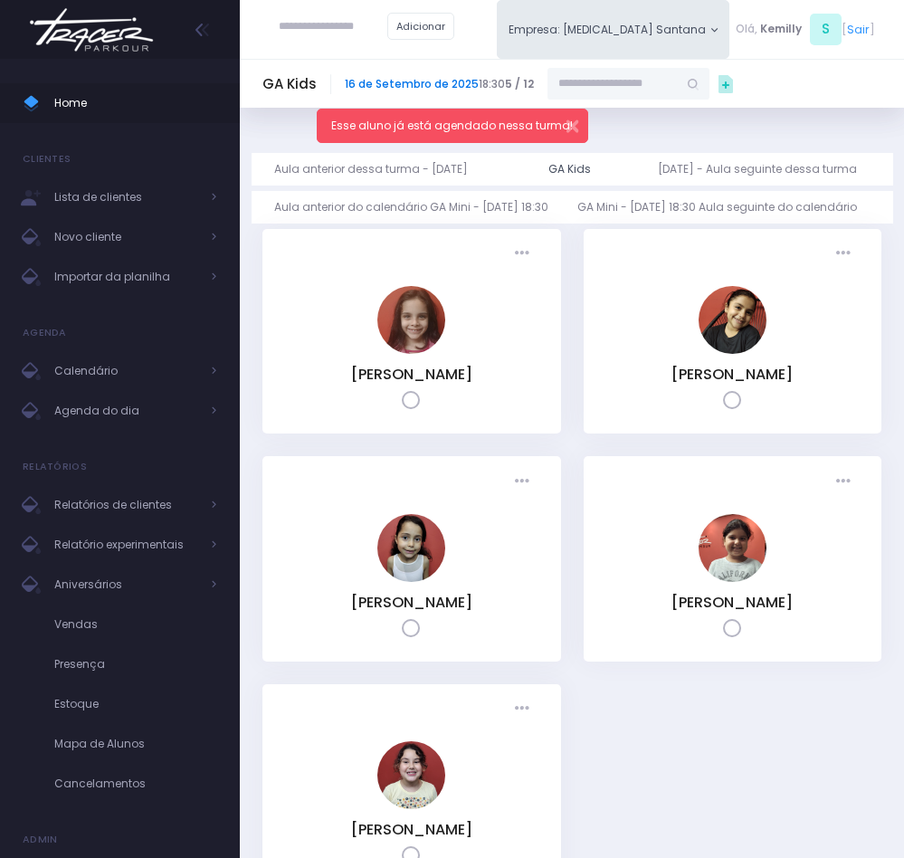
click at [380, 85] on link "16 de Setembro de 2025" at bounding box center [412, 83] width 134 height 15
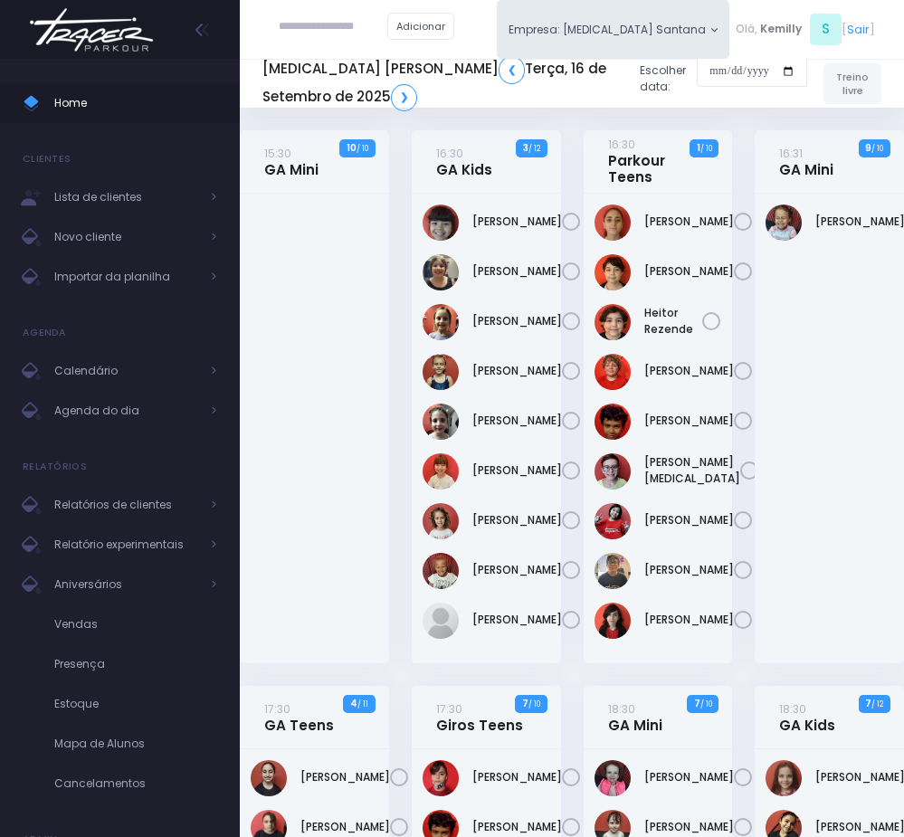
click at [418, 169] on div "16:30 GA Kids 3 / 12" at bounding box center [486, 161] width 149 height 63
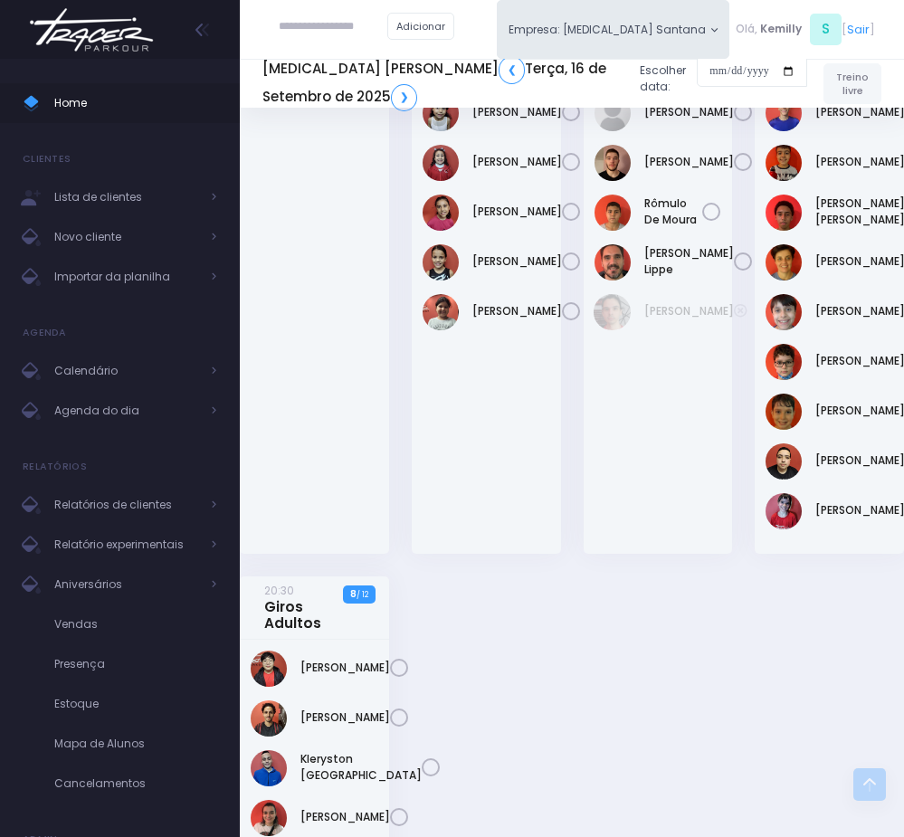
scroll to position [1122, 0]
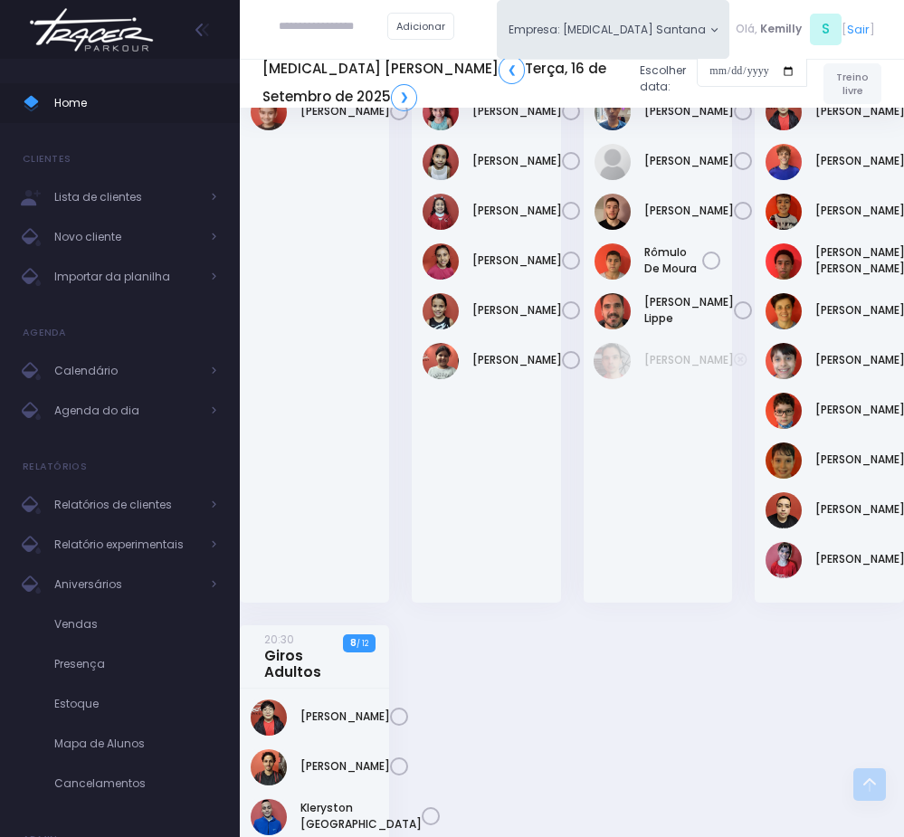
click at [460, 68] on link "19:30 GA Kids" at bounding box center [464, 50] width 56 height 33
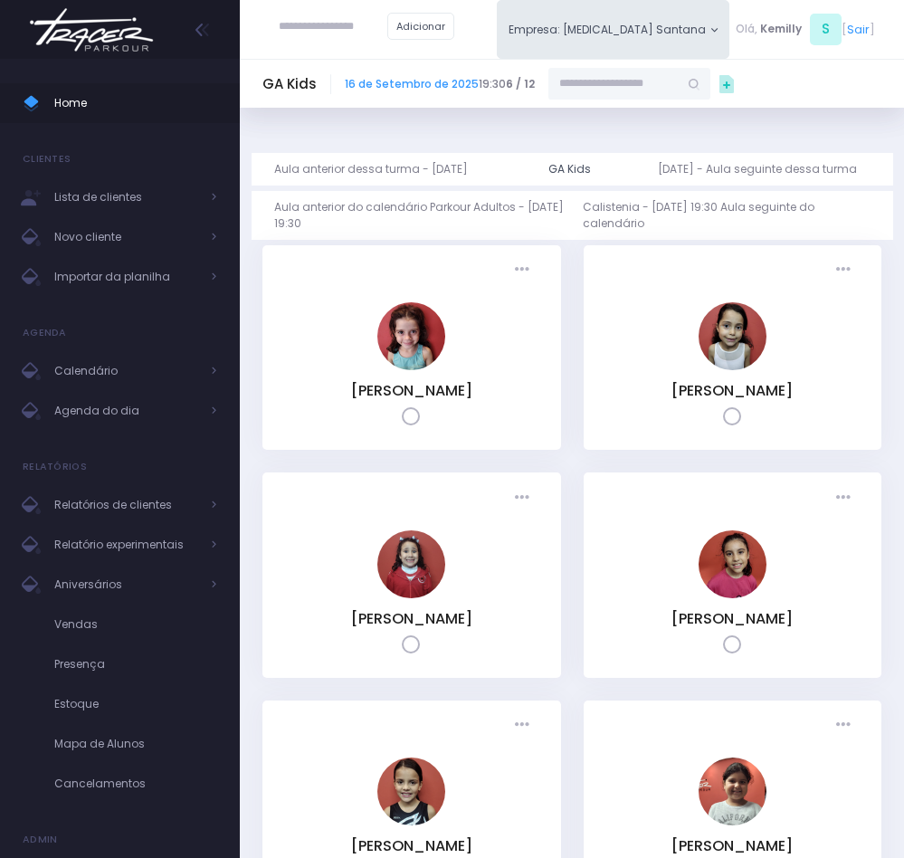
click at [597, 74] on input "text" at bounding box center [613, 84] width 130 height 33
paste input "**********"
drag, startPoint x: 621, startPoint y: 80, endPoint x: 704, endPoint y: 80, distance: 82.3
click at [678, 80] on input "**********" at bounding box center [613, 84] width 130 height 33
click at [622, 174] on link "[PERSON_NAME]" at bounding box center [630, 176] width 95 height 16
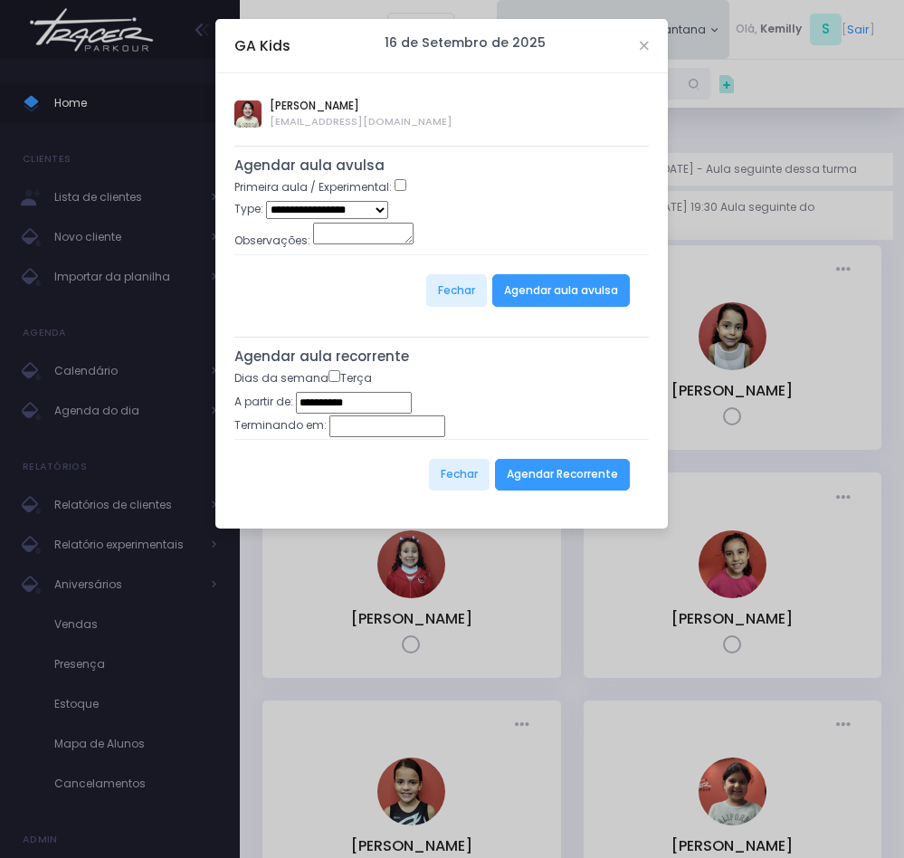
type input "**********"
click at [543, 470] on button "Agendar Recorrente" at bounding box center [562, 475] width 135 height 33
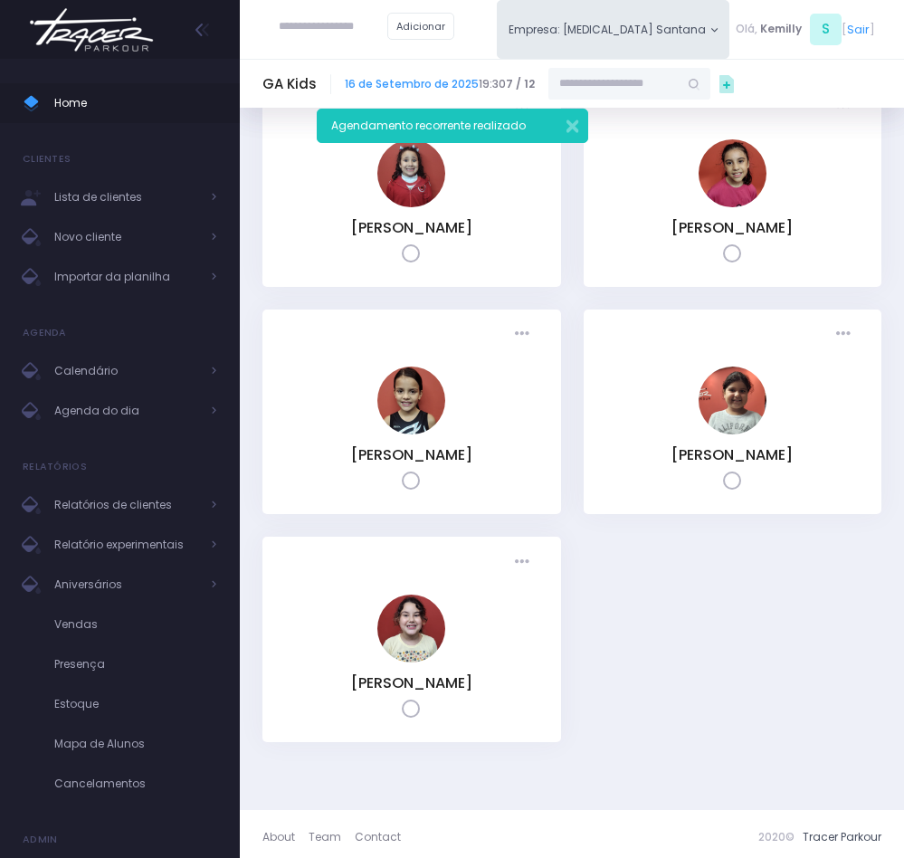
scroll to position [404, 0]
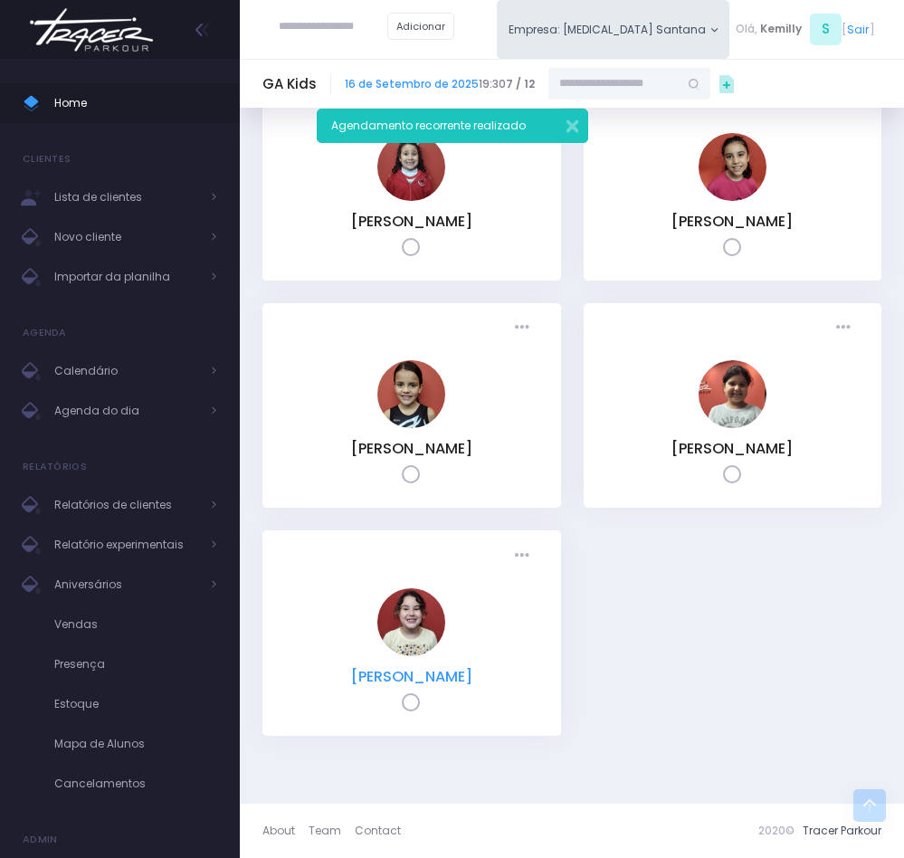
click at [464, 684] on link "[PERSON_NAME]" at bounding box center [411, 676] width 121 height 21
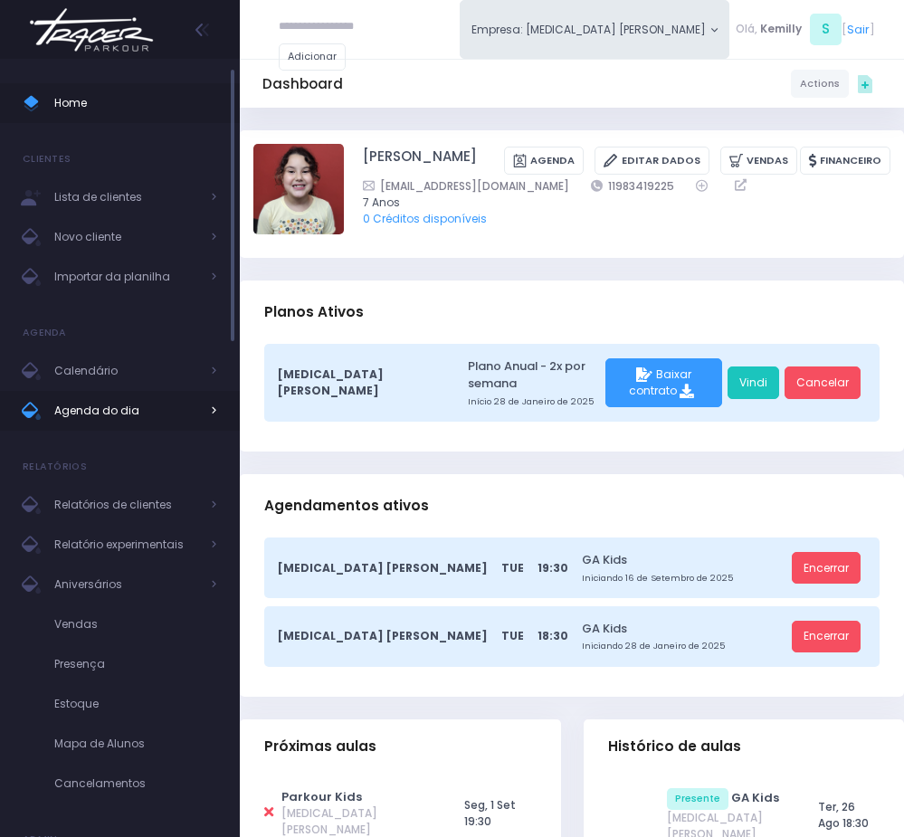
click at [112, 421] on span "Agenda do dia" at bounding box center [126, 411] width 145 height 24
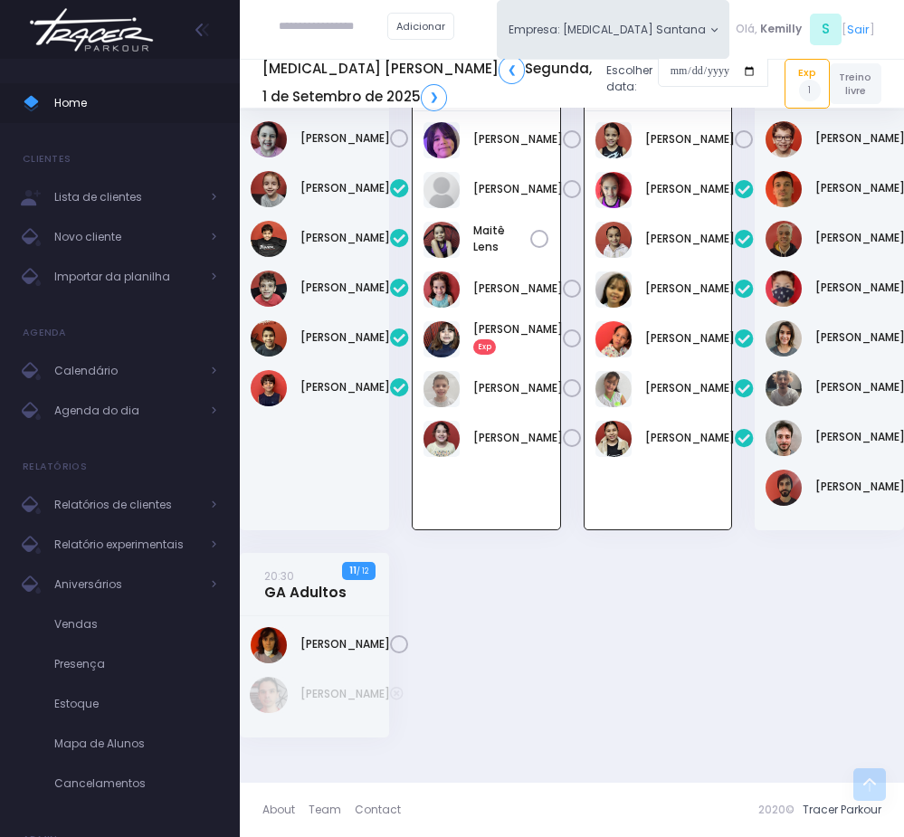
scroll to position [1284, 0]
click at [95, 412] on span "Agenda do dia" at bounding box center [126, 411] width 145 height 24
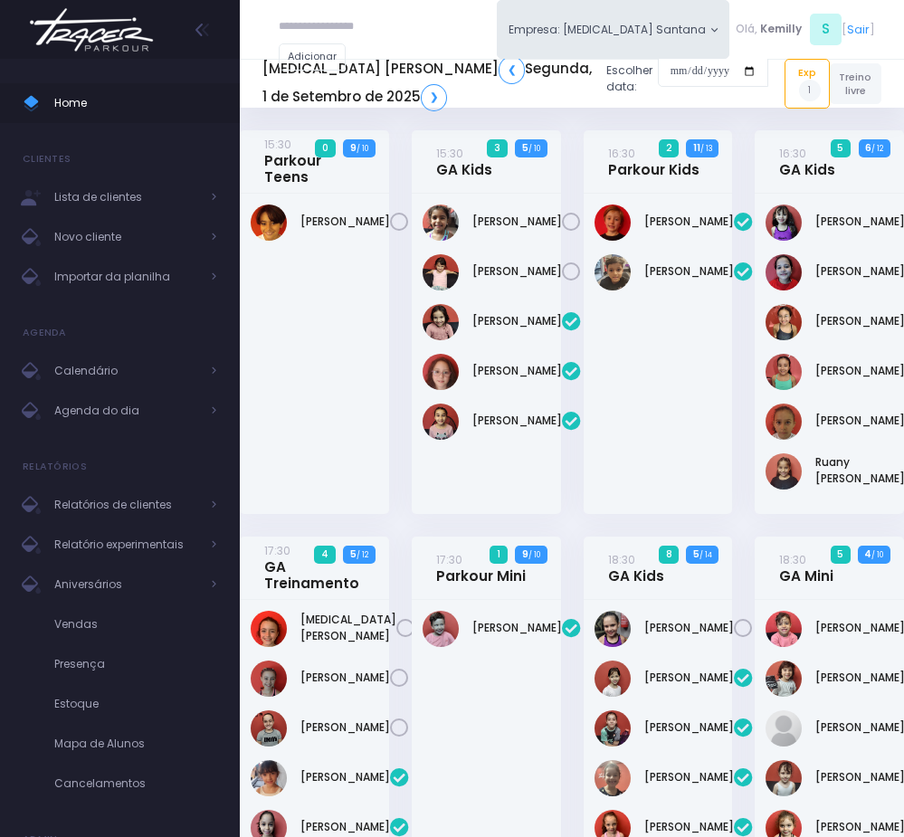
scroll to position [1284, 0]
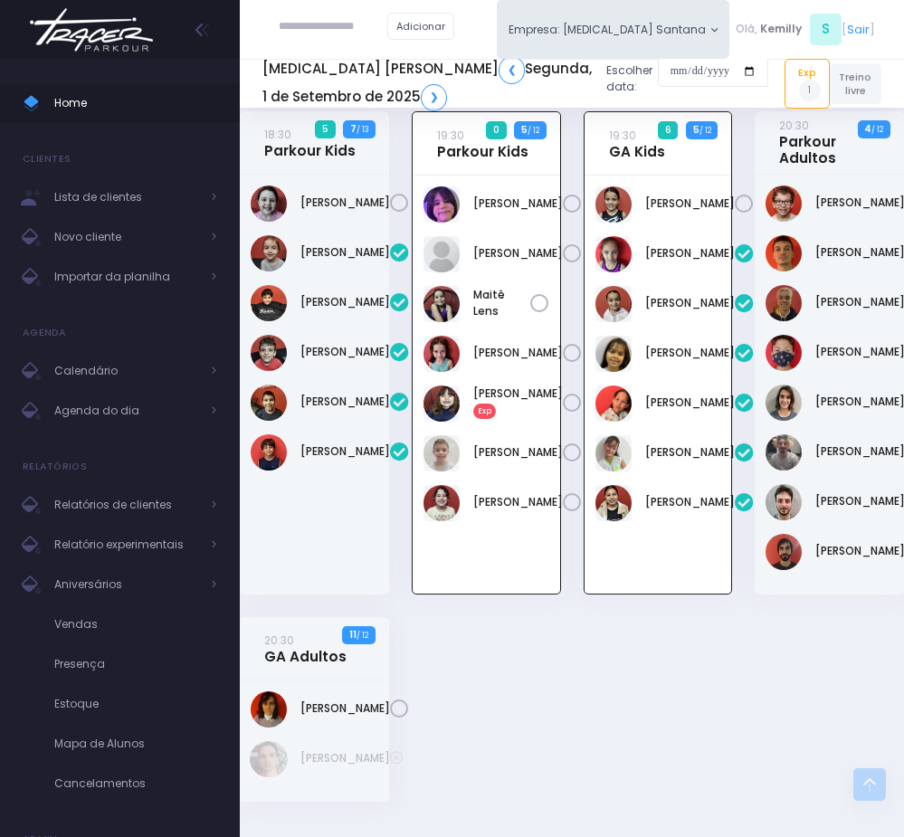
scroll to position [1135, 0]
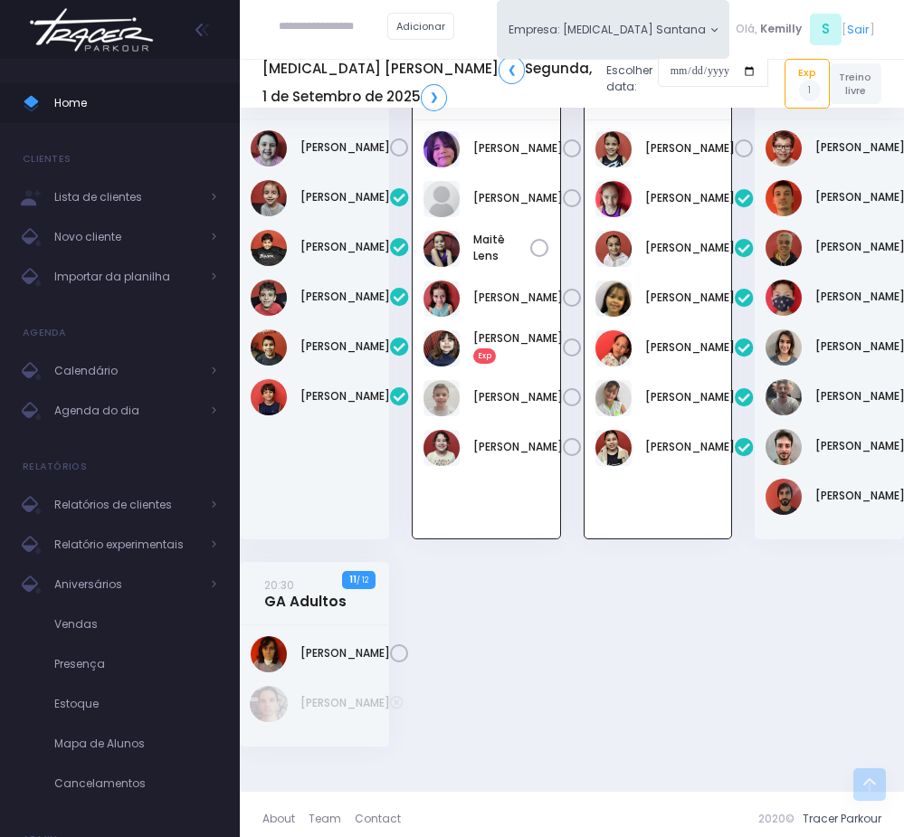
click at [563, 308] on icon at bounding box center [572, 298] width 19 height 19
click at [141, 411] on span "Agenda do dia" at bounding box center [126, 411] width 145 height 24
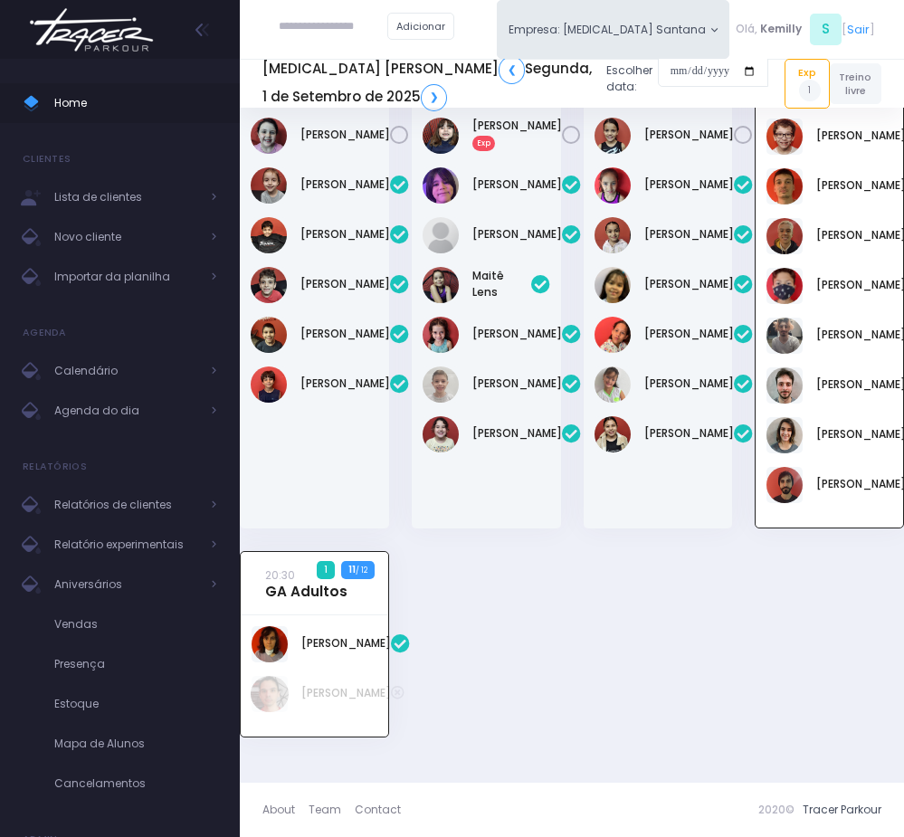
scroll to position [1154, 0]
click at [506, 150] on link "[PERSON_NAME] Exp" at bounding box center [517, 134] width 90 height 33
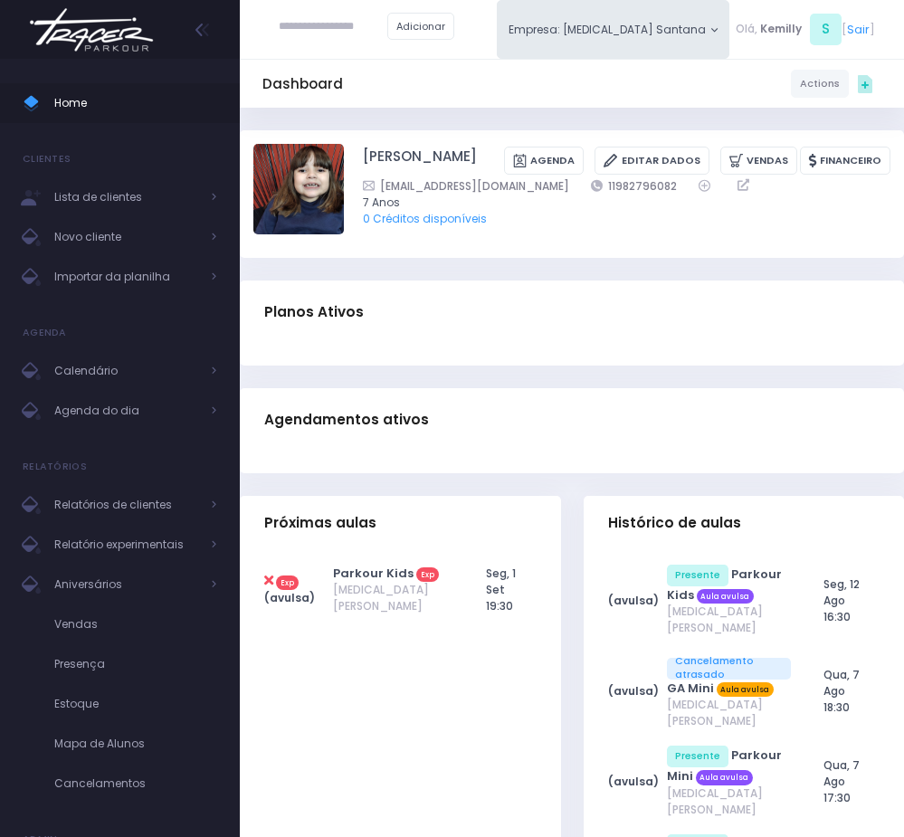
click at [269, 581] on icon at bounding box center [268, 580] width 9 height 14
type input "**********"
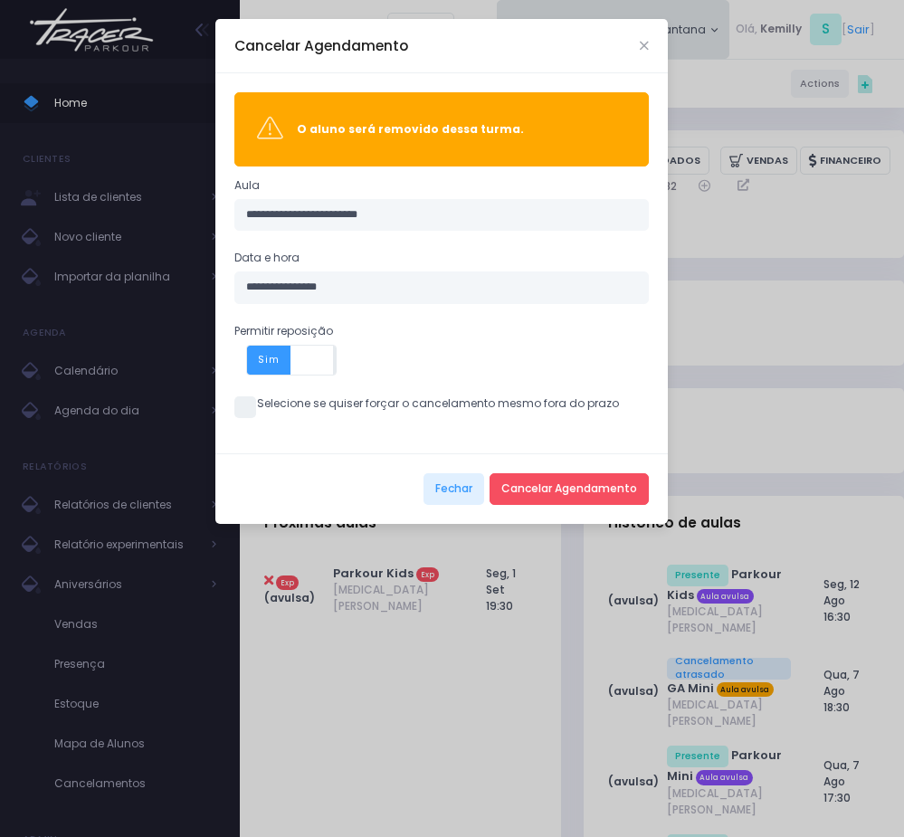
click at [253, 364] on span "Sim" at bounding box center [269, 360] width 44 height 29
click at [544, 488] on button "Cancelar Agendamento" at bounding box center [568, 489] width 159 height 33
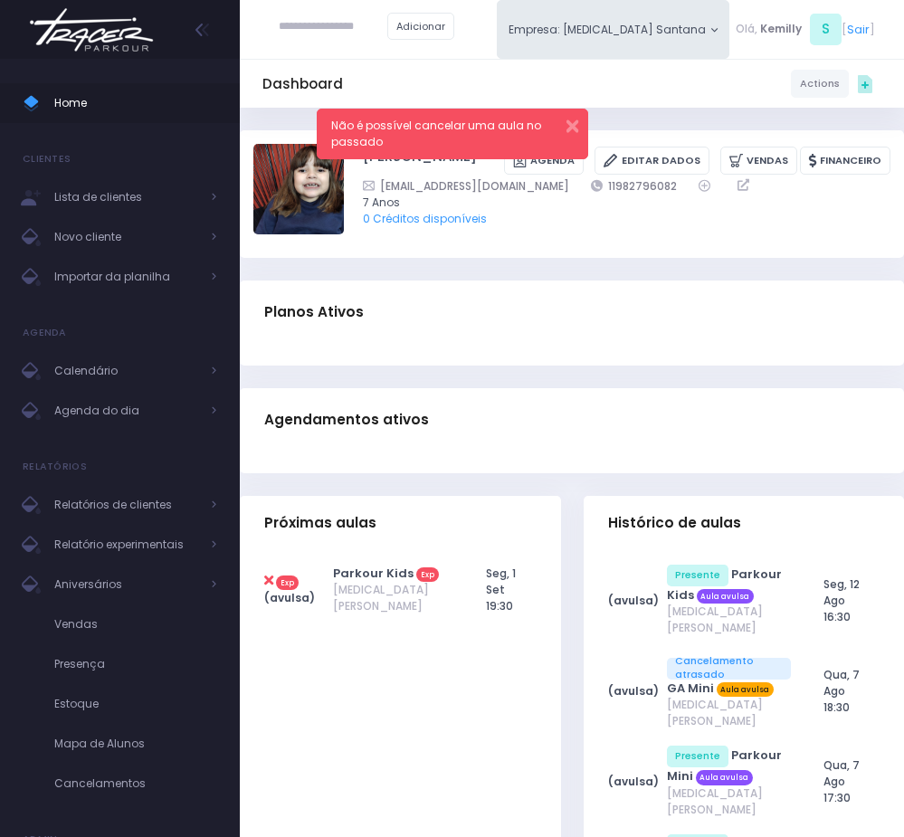
click at [271, 581] on icon at bounding box center [268, 580] width 9 height 14
type input "**********"
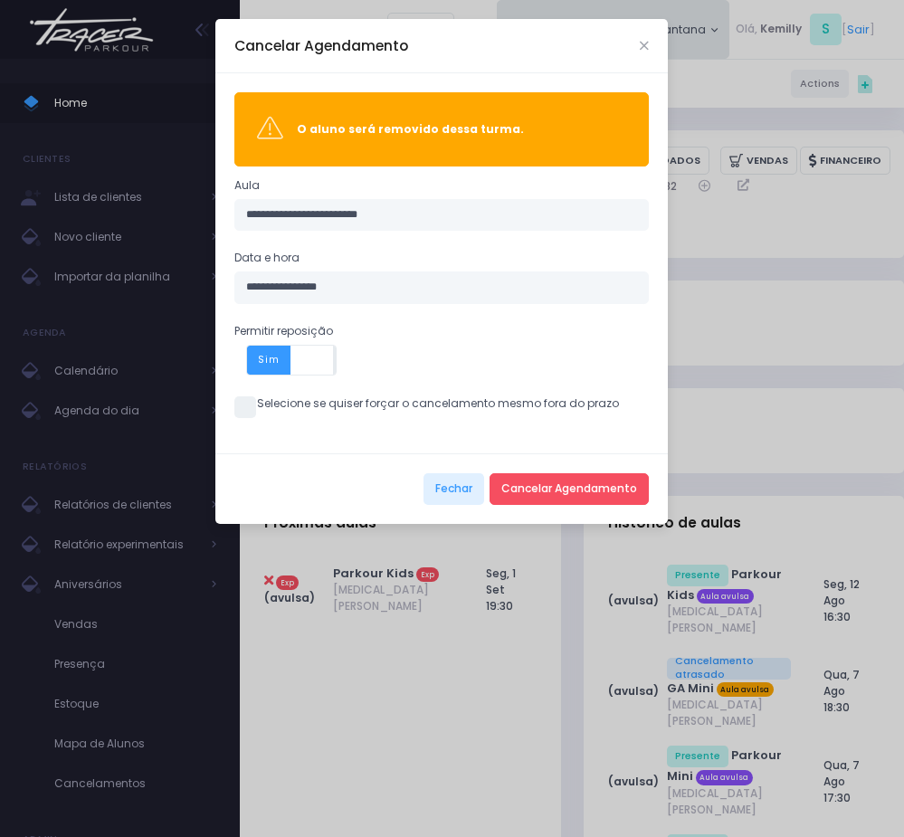
click at [261, 369] on span "Sim" at bounding box center [269, 360] width 44 height 29
click at [234, 413] on span at bounding box center [245, 407] width 22 height 22
click at [649, 502] on div "Fechar Cancelar Agendamento" at bounding box center [441, 488] width 452 height 71
click at [649, 500] on div "Fechar Cancelar Agendamento" at bounding box center [441, 488] width 452 height 71
click at [643, 495] on button "Cancelar Agendamento" at bounding box center [568, 489] width 159 height 33
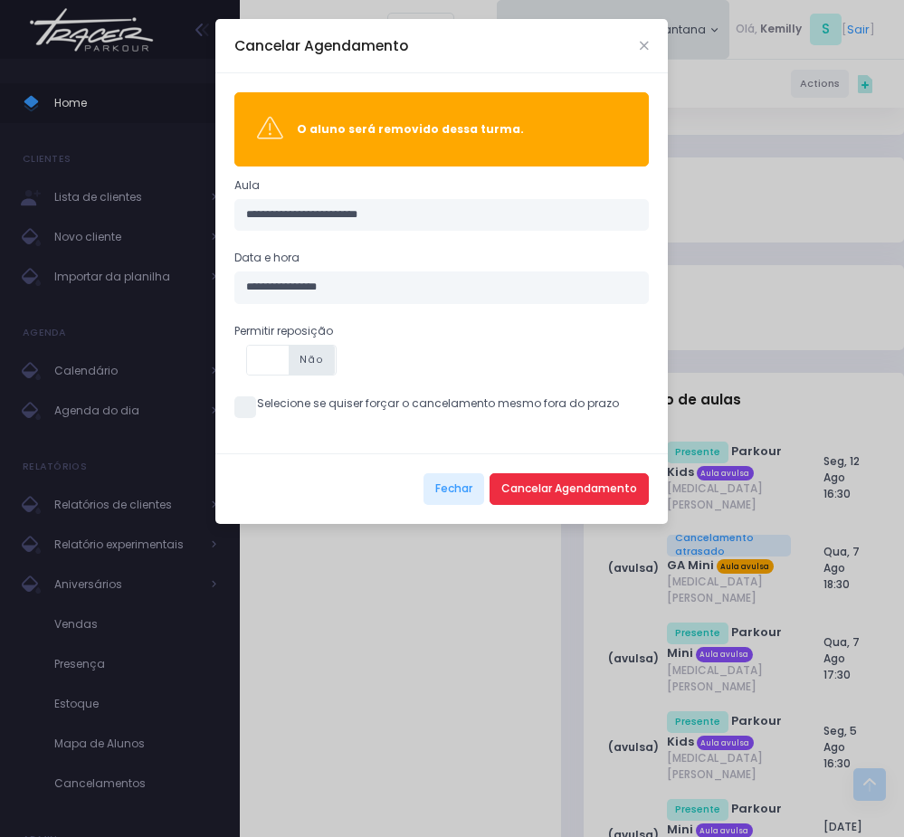
scroll to position [472, 0]
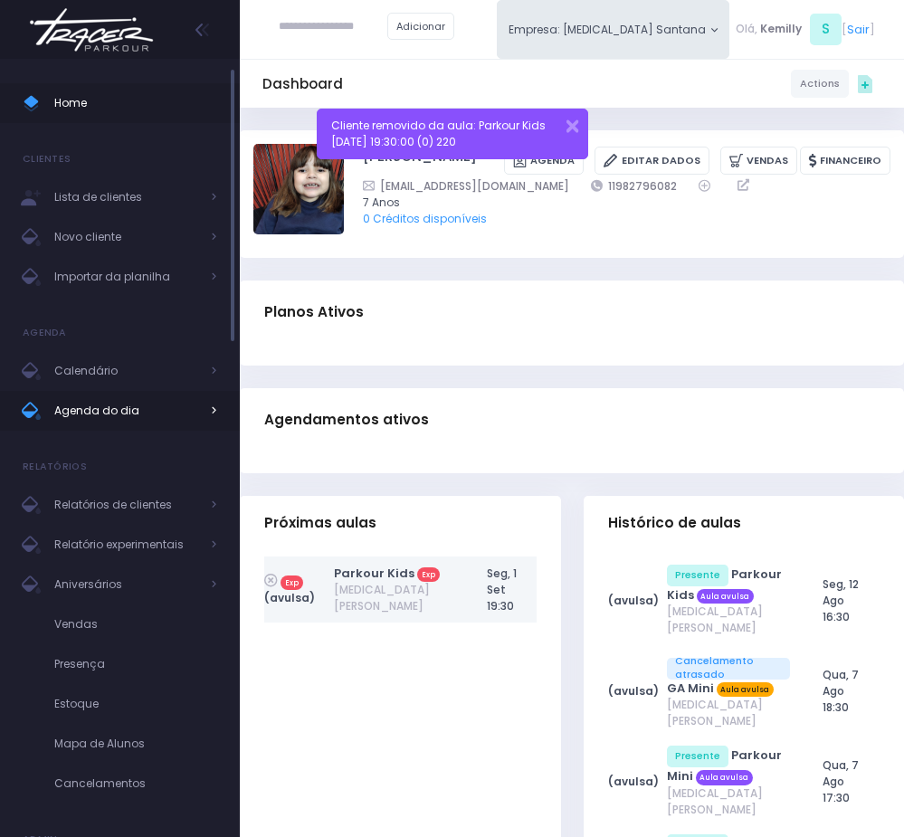
click at [114, 421] on span "Agenda do dia" at bounding box center [126, 411] width 145 height 24
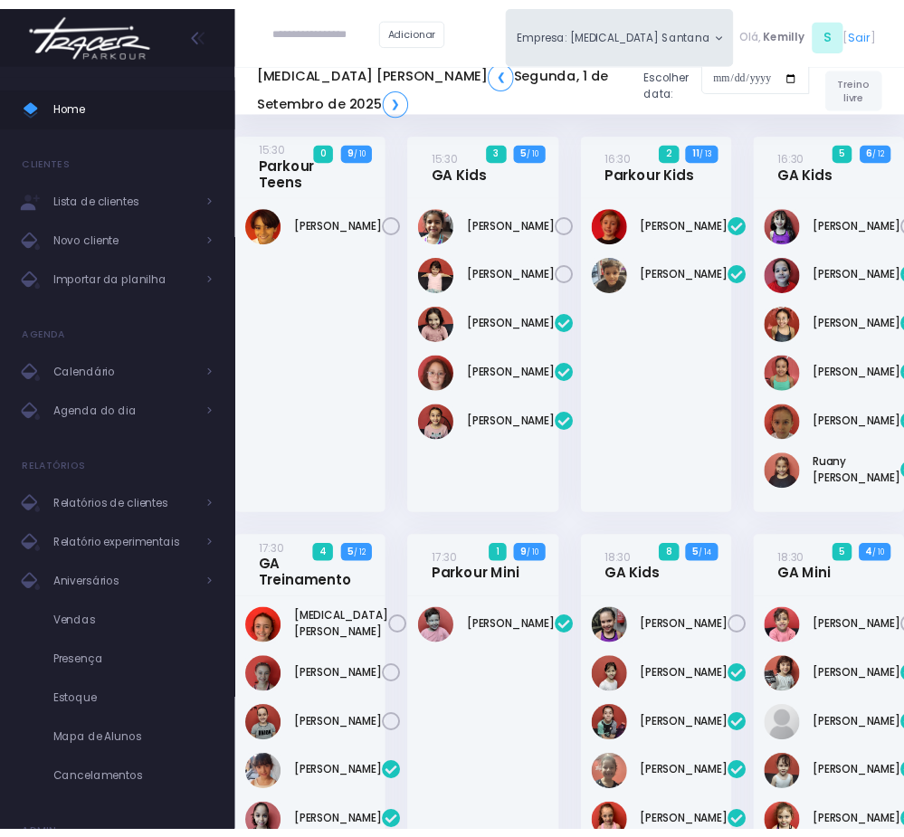
scroll to position [1290, 0]
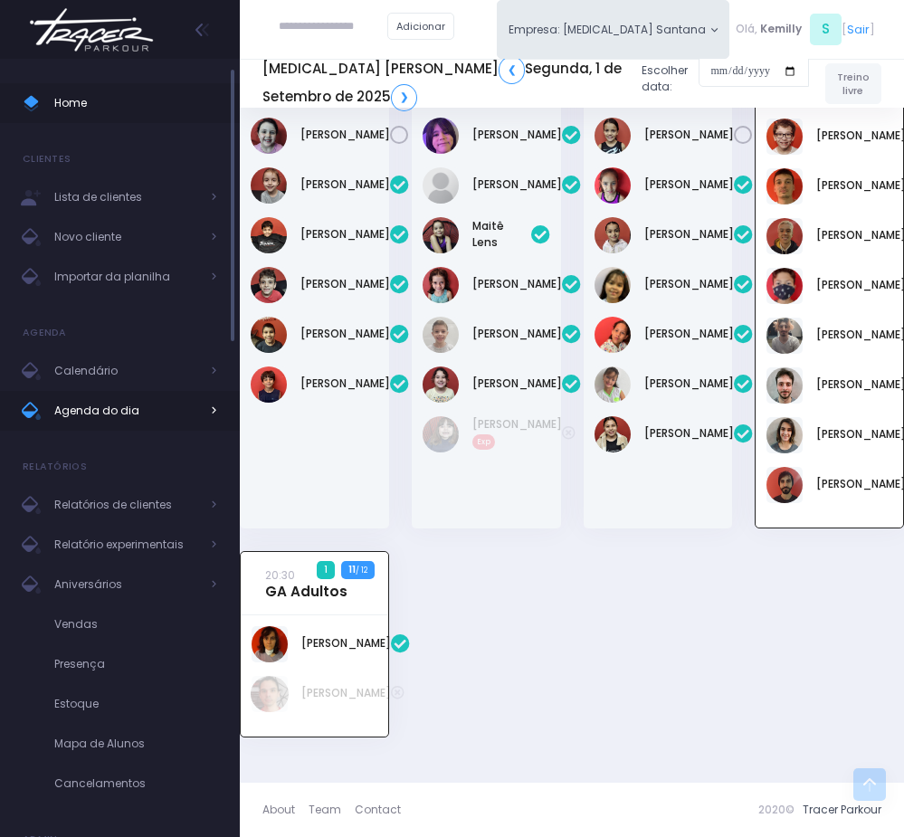
click at [68, 426] on link "Agenda do dia" at bounding box center [120, 411] width 240 height 40
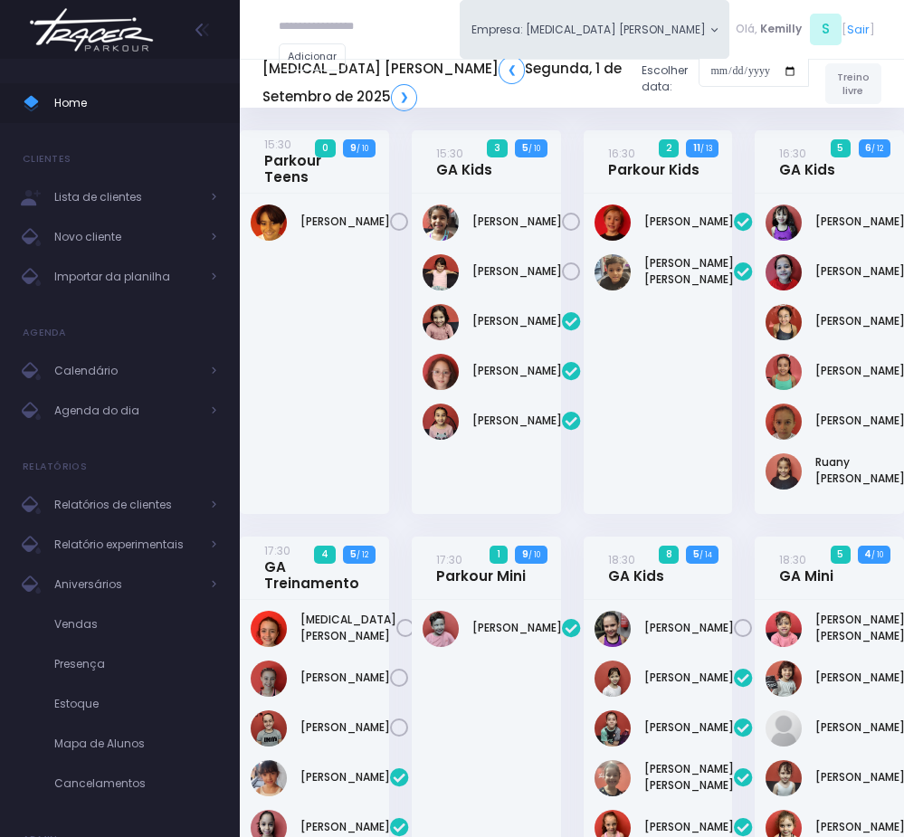
scroll to position [1290, 0]
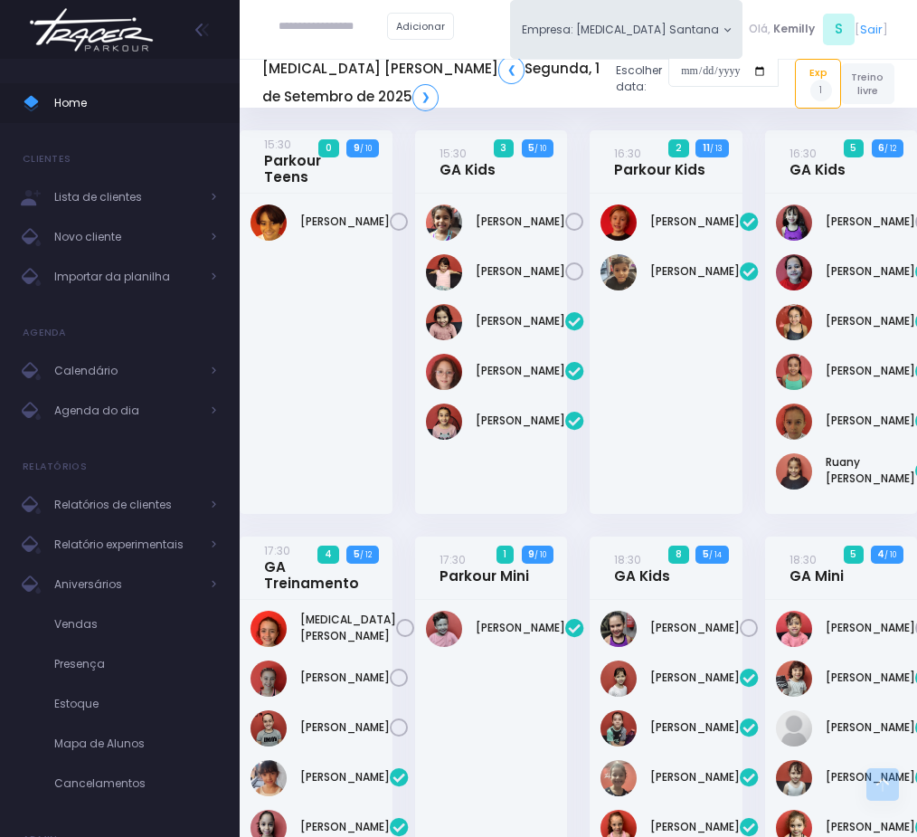
scroll to position [1284, 0]
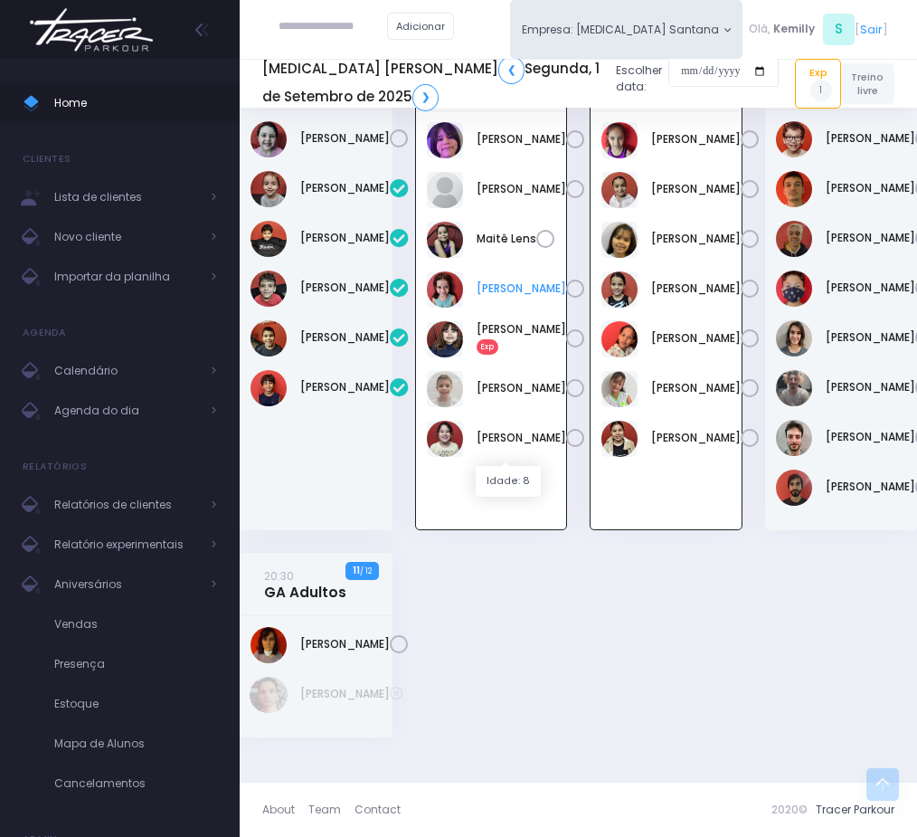
click at [489, 293] on link "Manoela Mafra" at bounding box center [522, 288] width 90 height 16
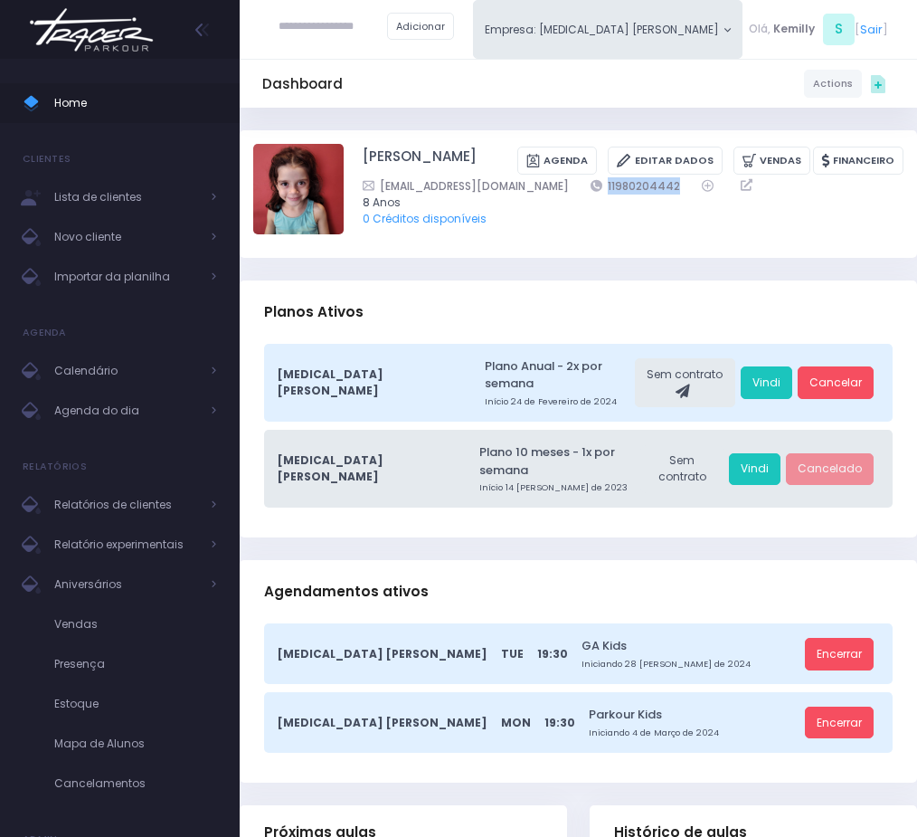
drag, startPoint x: 549, startPoint y: 183, endPoint x: 662, endPoint y: 190, distance: 113.3
click at [662, 190] on div "[EMAIL_ADDRESS][DOMAIN_NAME] 11980204442" at bounding box center [622, 185] width 519 height 17
copy div "11980204442"
click at [85, 418] on span "Agenda do dia" at bounding box center [126, 411] width 145 height 24
